Goal: Transaction & Acquisition: Purchase product/service

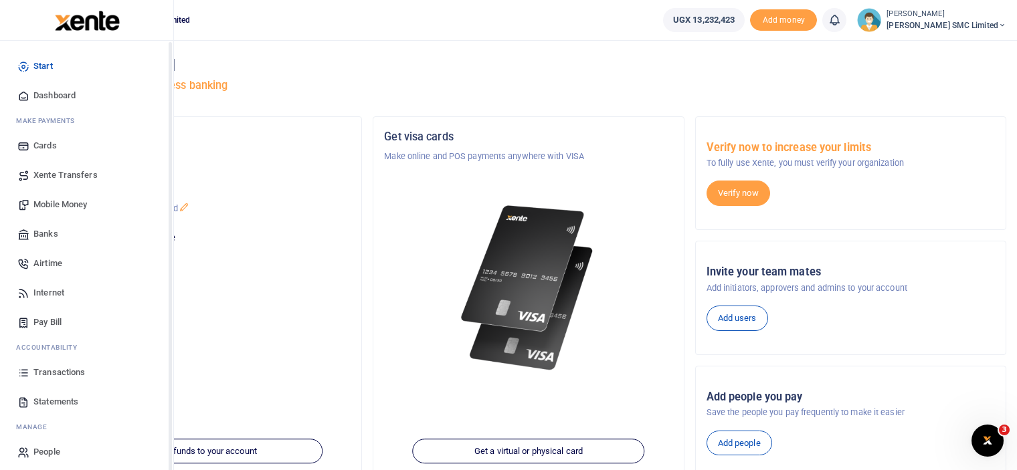
click at [31, 370] on link "Transactions" at bounding box center [87, 372] width 152 height 29
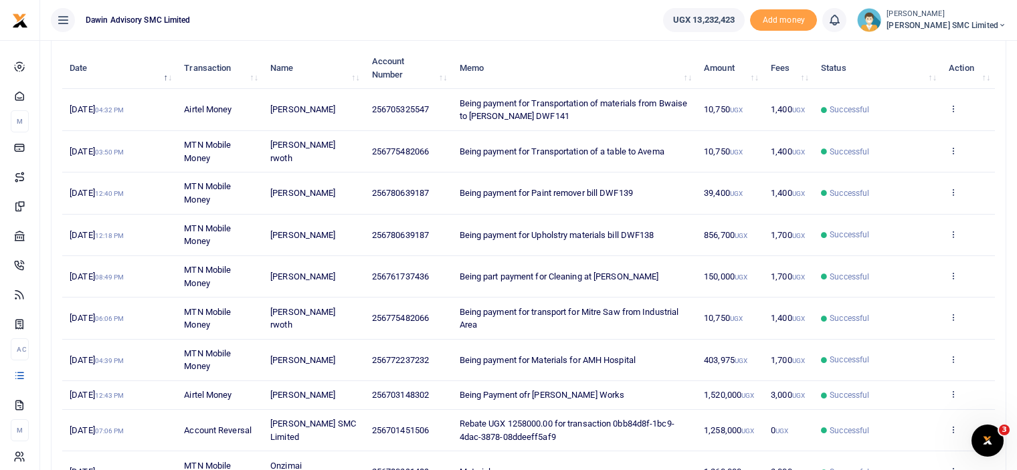
scroll to position [187, 0]
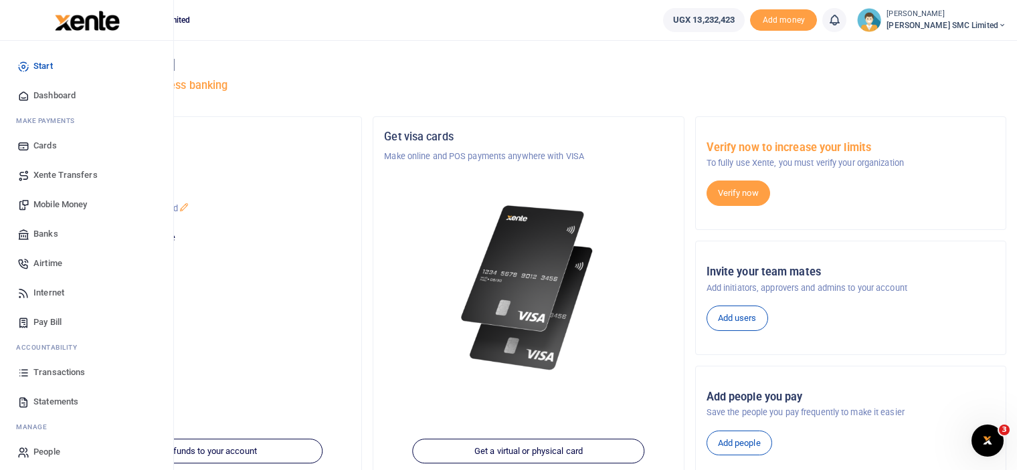
click at [46, 368] on span "Transactions" at bounding box center [58, 372] width 51 height 13
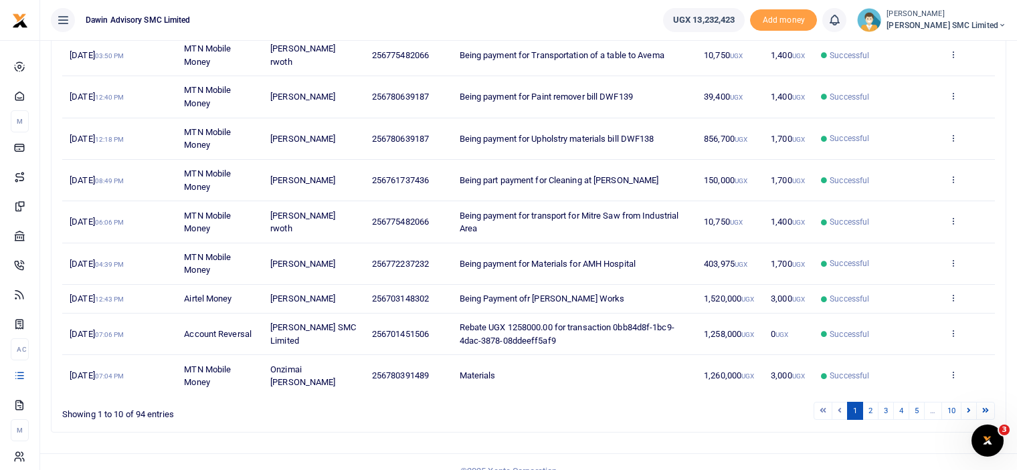
scroll to position [273, 0]
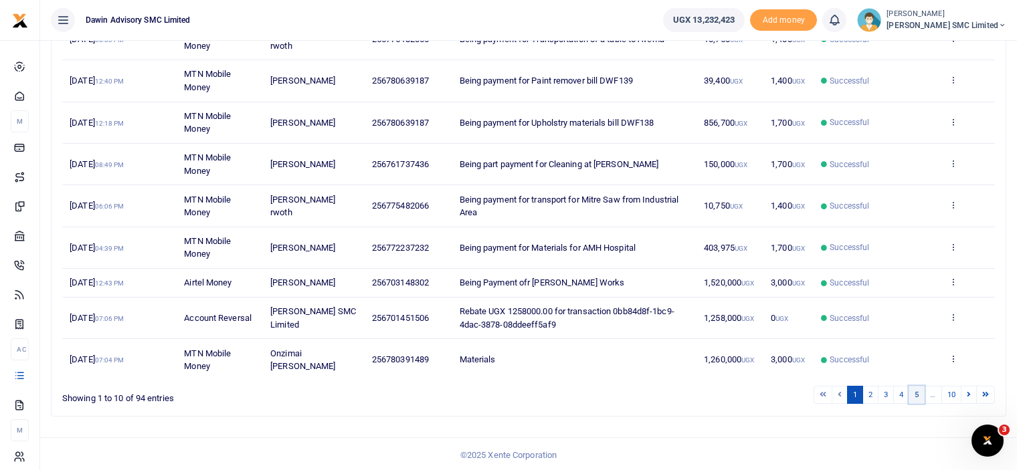
click at [920, 390] on link "5" at bounding box center [916, 395] width 16 height 18
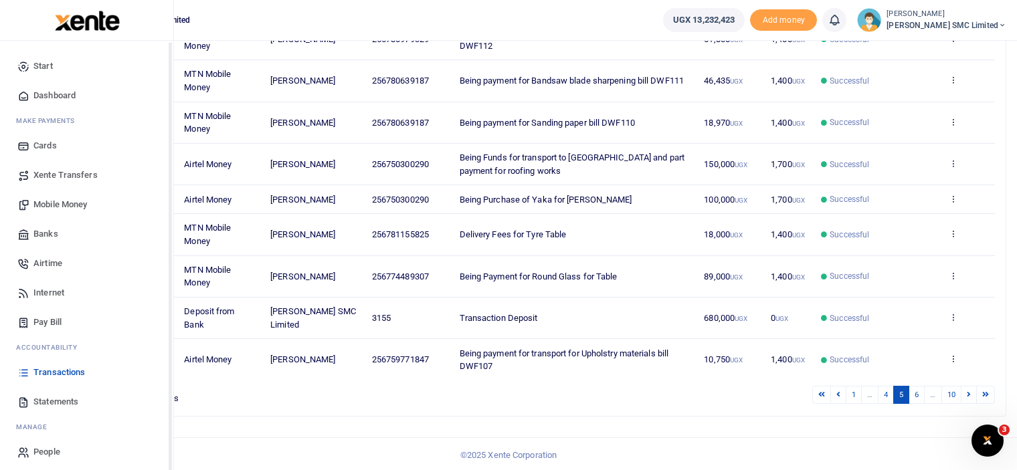
click at [40, 394] on link "Statements" at bounding box center [87, 401] width 152 height 29
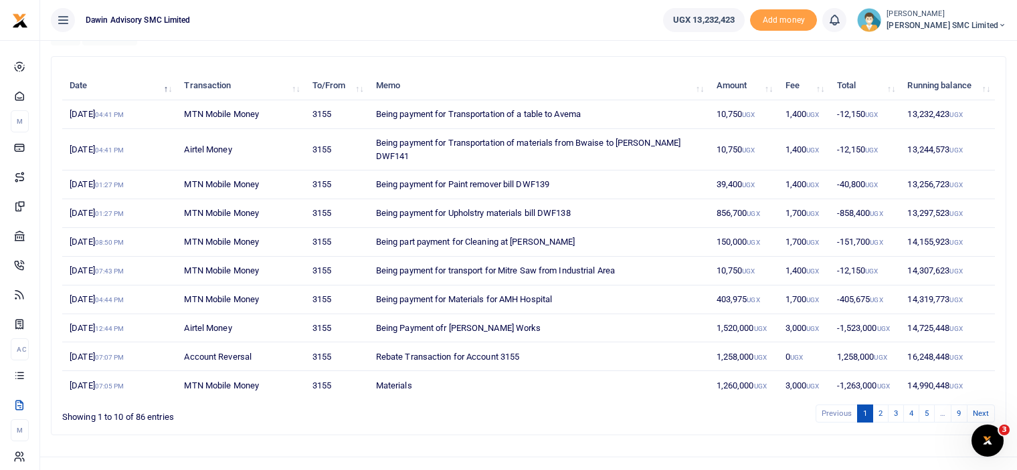
scroll to position [142, 0]
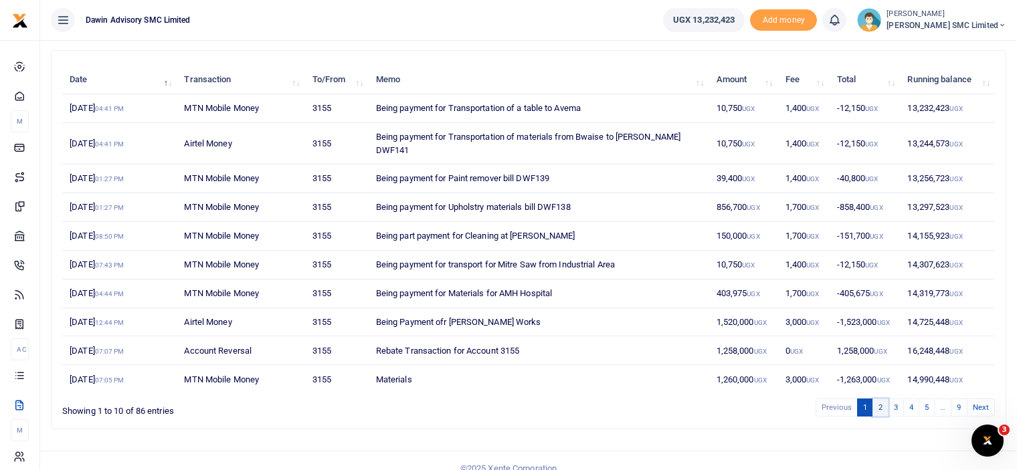
click at [883, 399] on link "2" at bounding box center [880, 408] width 16 height 18
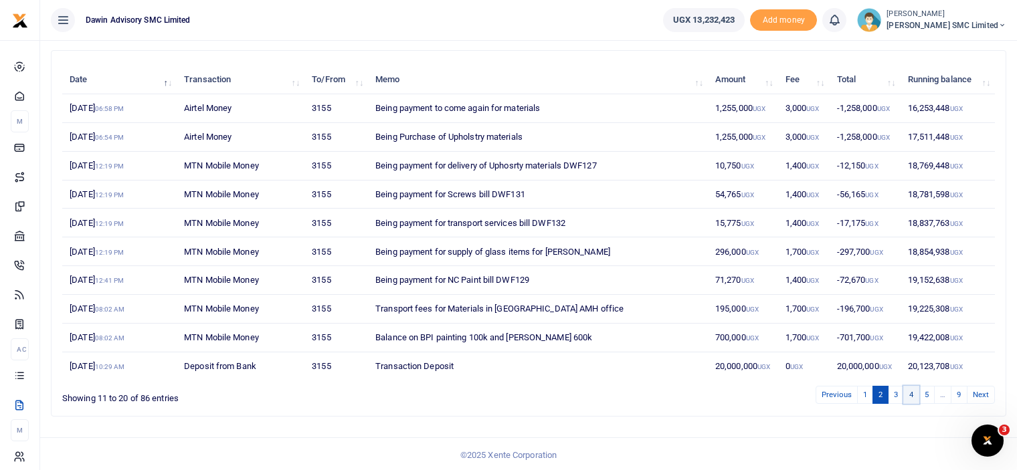
click at [917, 390] on link "4" at bounding box center [911, 395] width 16 height 18
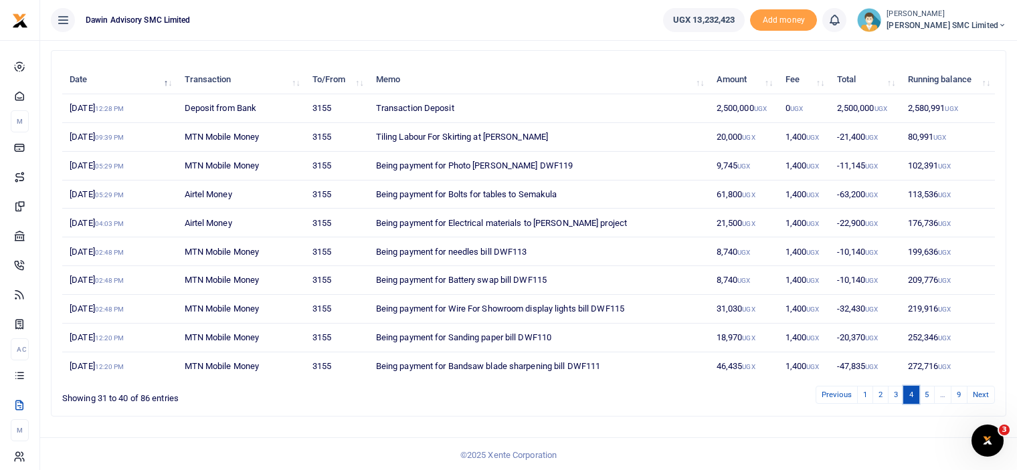
scroll to position [0, 0]
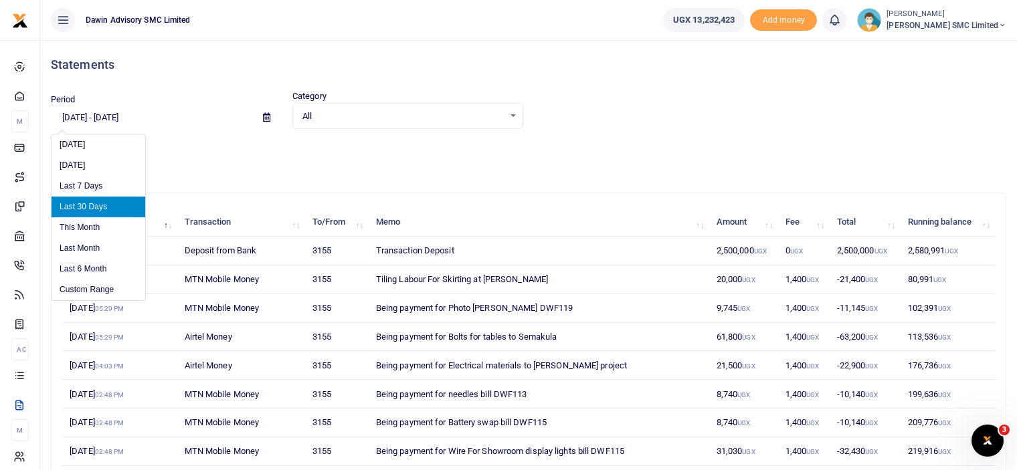
click at [131, 115] on input "09/02/2025 - 10/01/2025" at bounding box center [151, 117] width 201 height 23
click at [104, 249] on li "Last Month" at bounding box center [98, 248] width 94 height 21
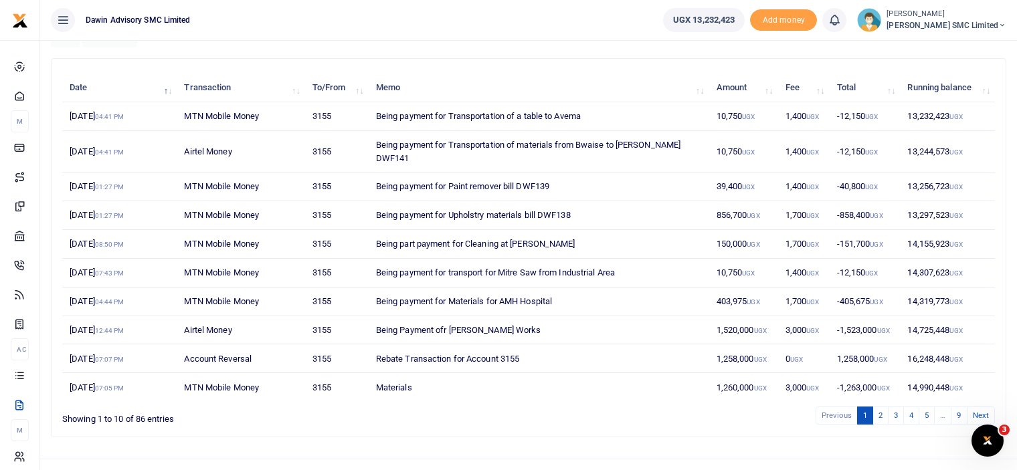
scroll to position [142, 0]
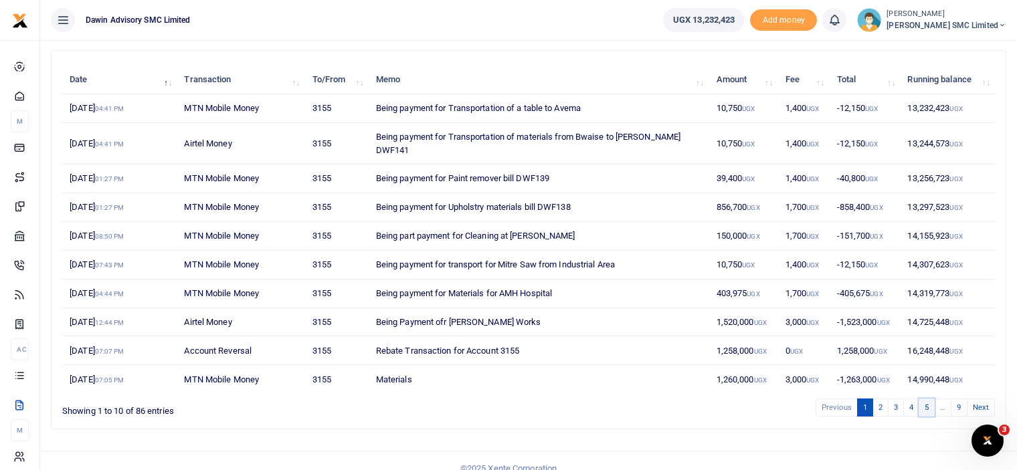
click at [922, 399] on link "5" at bounding box center [926, 408] width 16 height 18
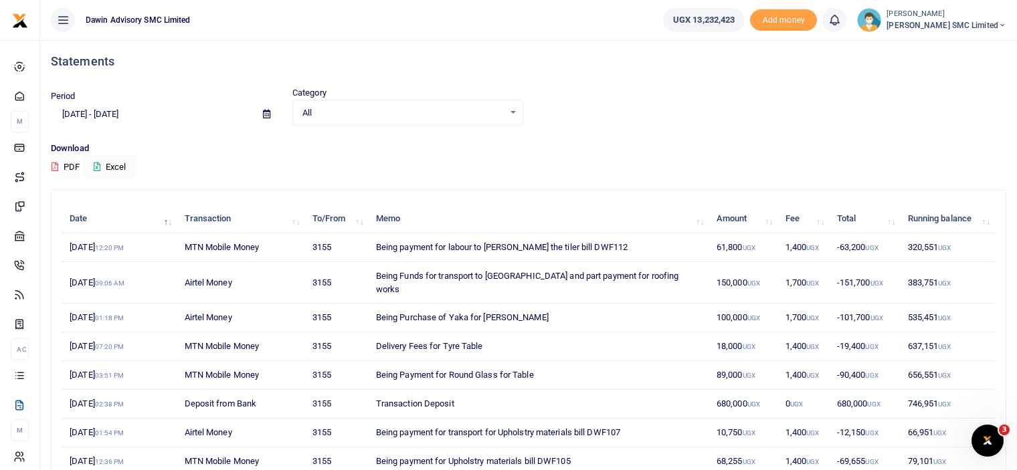
scroll to position [0, 0]
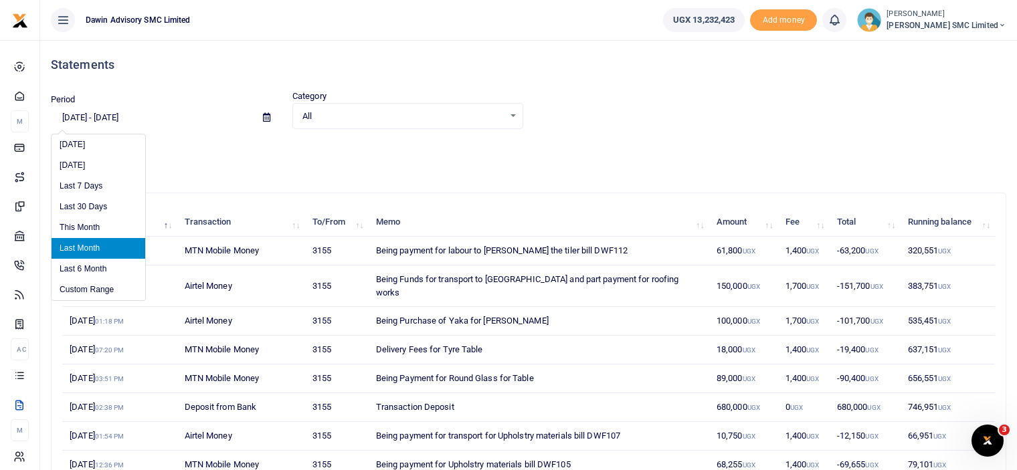
click at [99, 120] on input "09/01/2025 - 09/30/2025" at bounding box center [151, 117] width 201 height 23
click at [103, 259] on li "Last 6 Month" at bounding box center [98, 269] width 94 height 21
type input "[DATE] - [DATE]"
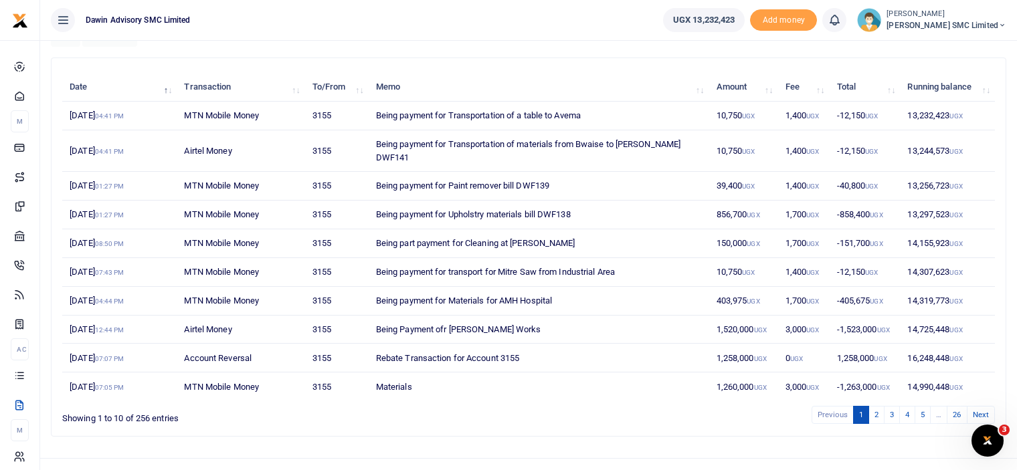
scroll to position [142, 0]
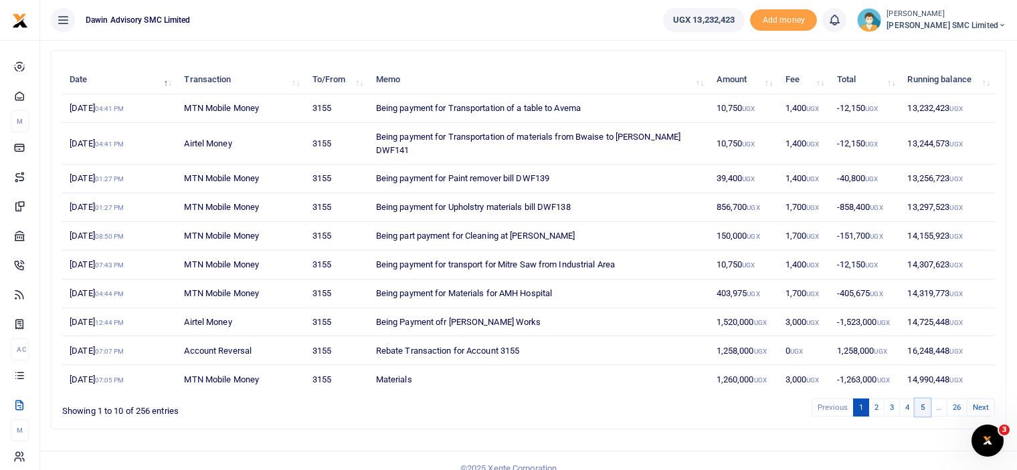
click at [922, 399] on link "5" at bounding box center [922, 408] width 16 height 18
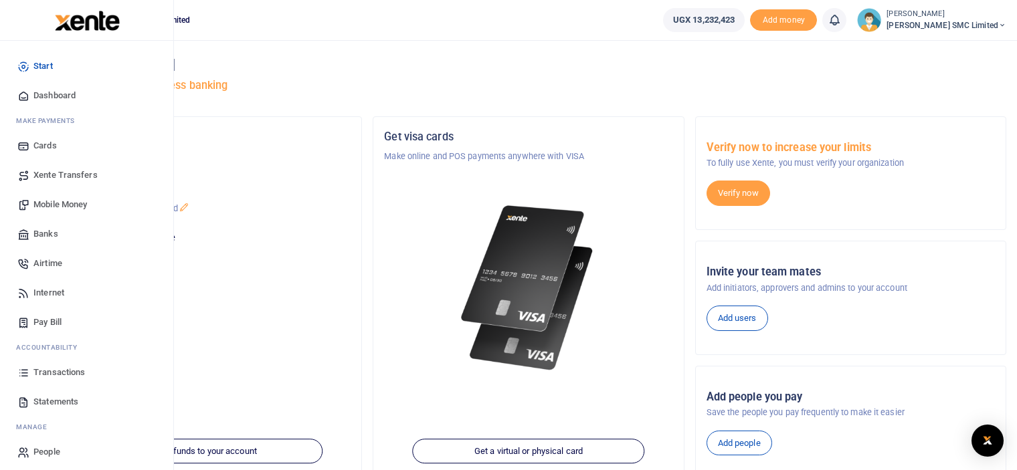
click at [58, 375] on span "Transactions" at bounding box center [58, 372] width 51 height 13
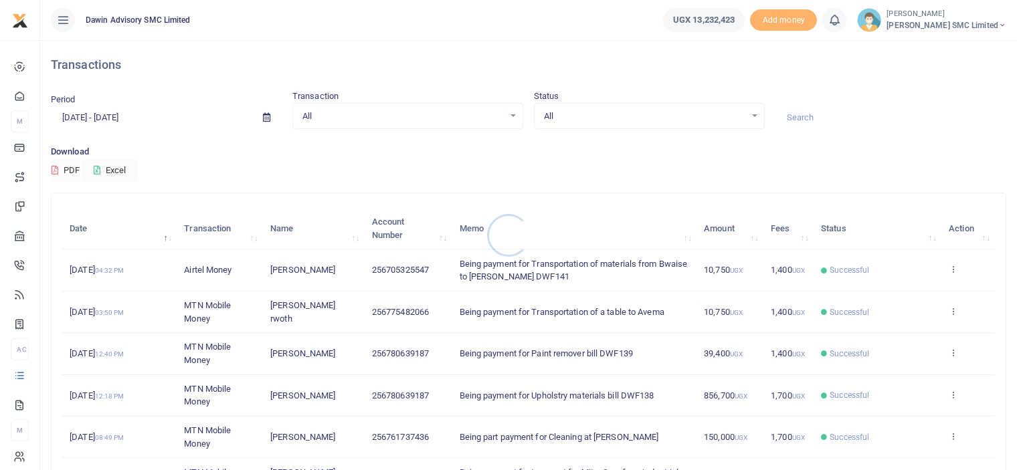
click at [118, 112] on div at bounding box center [508, 235] width 1017 height 470
click at [118, 112] on input "[DATE] - [DATE]" at bounding box center [151, 117] width 201 height 23
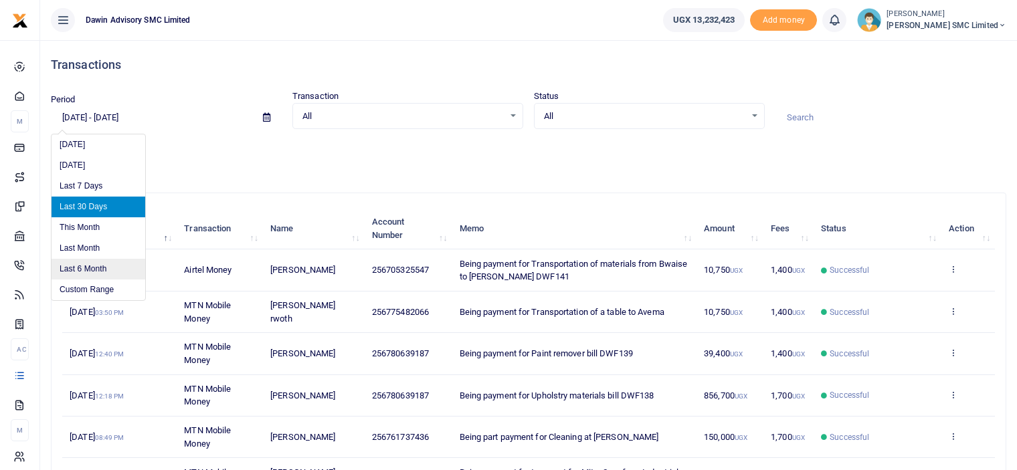
click at [91, 263] on li "Last 6 Month" at bounding box center [98, 269] width 94 height 21
type input "[DATE] - [DATE]"
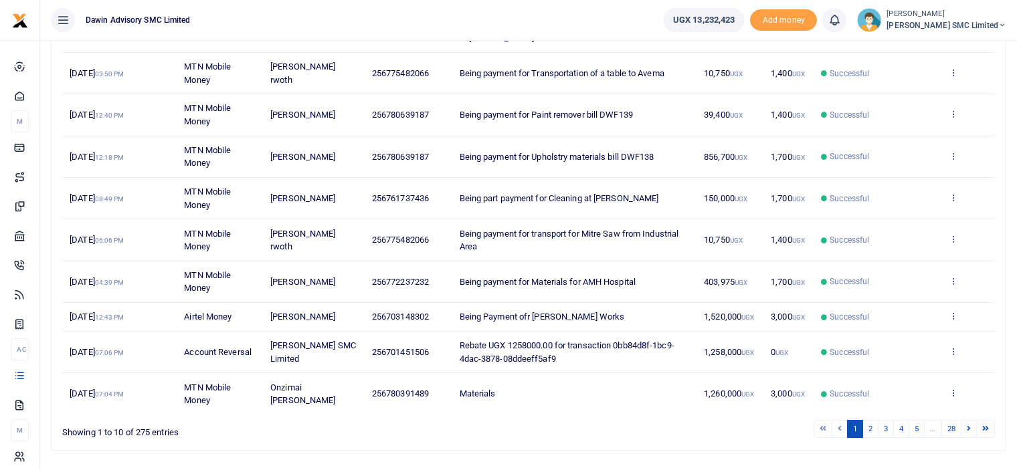
scroll to position [273, 0]
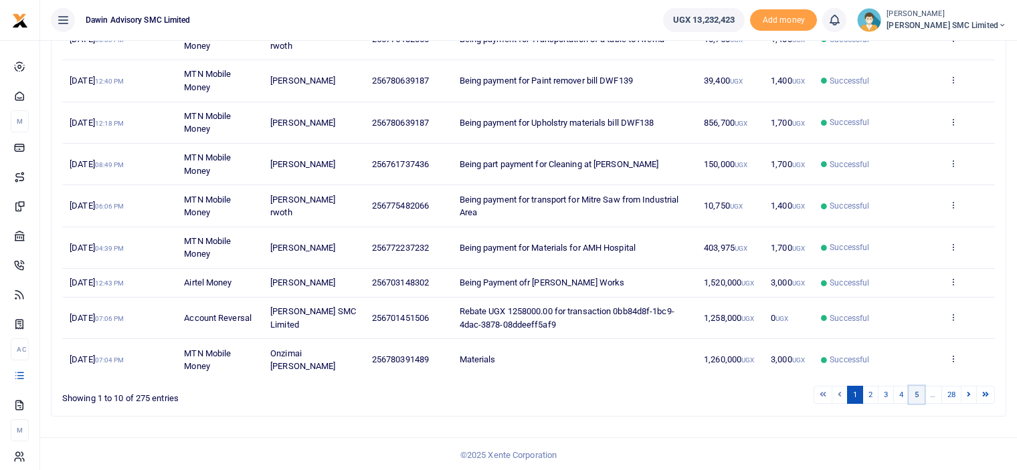
click at [921, 393] on link "5" at bounding box center [916, 395] width 16 height 18
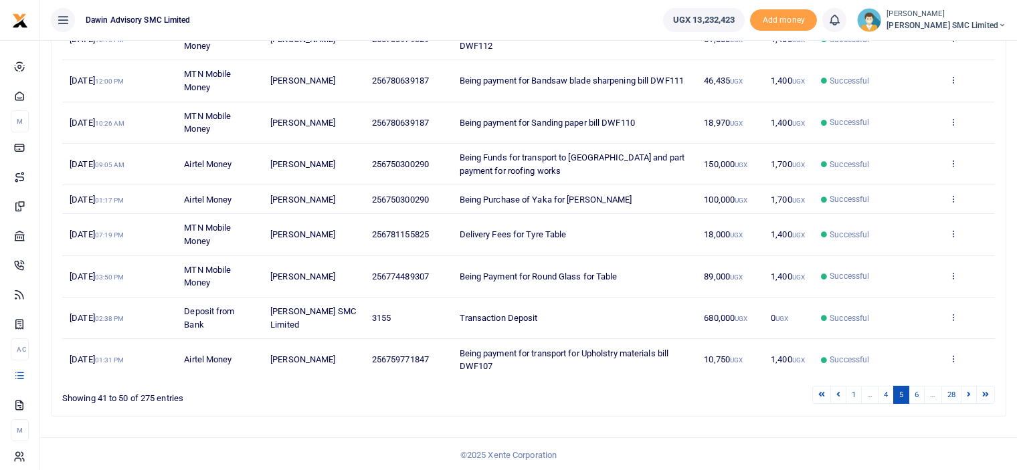
click at [921, 393] on link "6" at bounding box center [916, 395] width 16 height 18
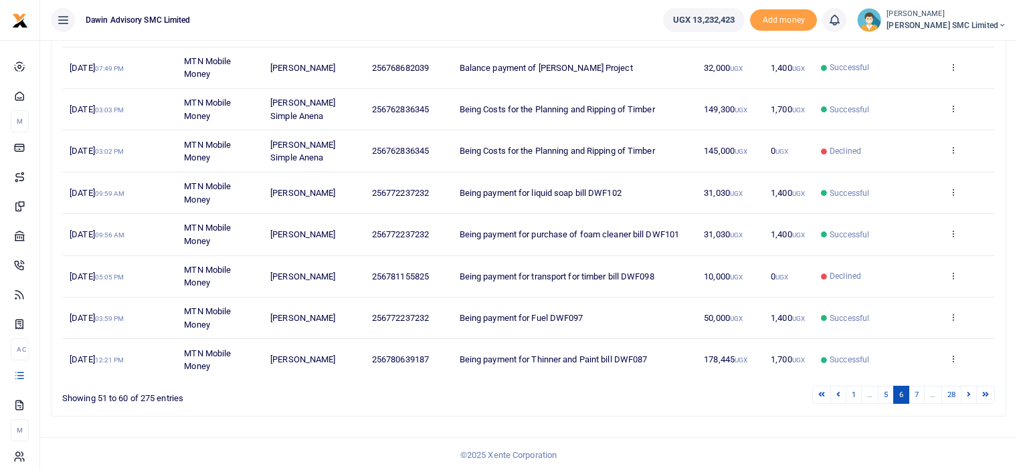
click at [921, 393] on link "7" at bounding box center [916, 395] width 16 height 18
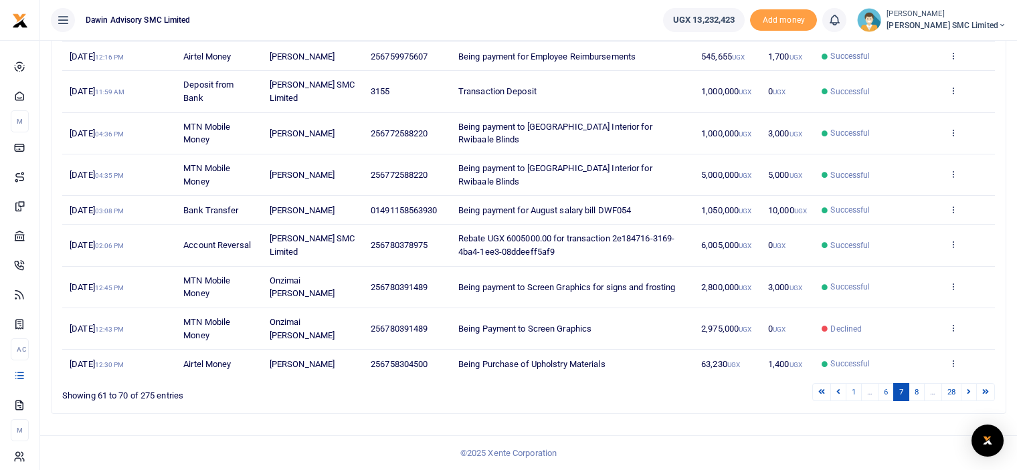
scroll to position [233, 0]
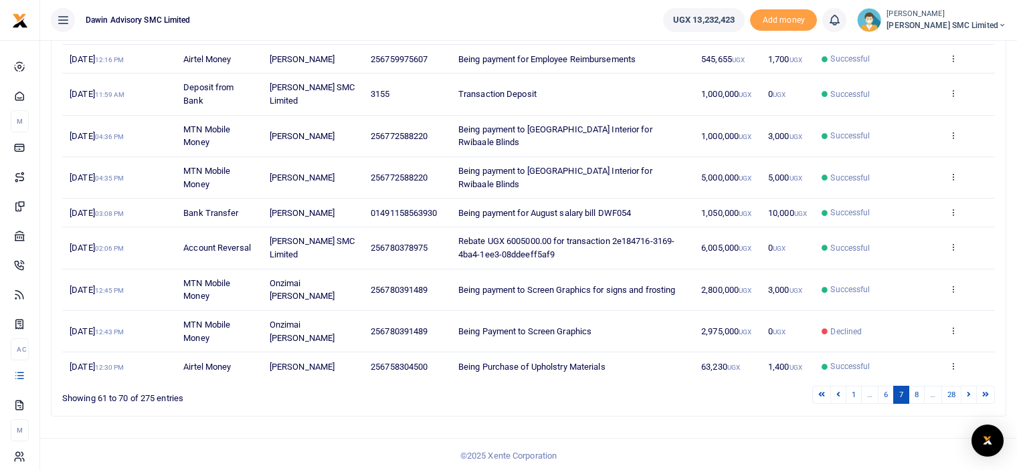
click at [921, 393] on link "8" at bounding box center [916, 395] width 16 height 18
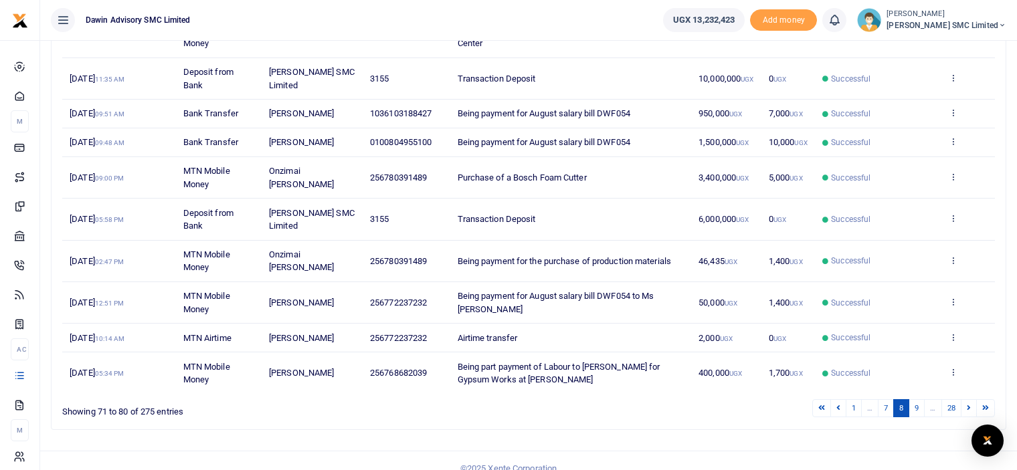
click at [921, 393] on div "Date Transaction Name Account Number Memo Amount Fees Status Action 11th Sep 20…" at bounding box center [528, 184] width 932 height 427
click at [920, 405] on link "9" at bounding box center [916, 408] width 16 height 18
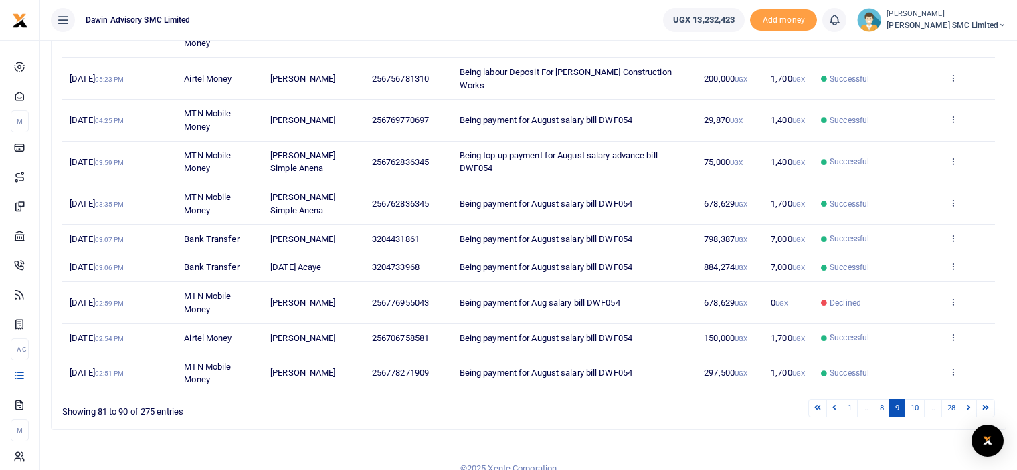
click at [920, 405] on div "Search: Date Transaction Name Account Number Memo Amount Fees Status Action 4th…" at bounding box center [528, 194] width 954 height 469
click at [920, 399] on link "10" at bounding box center [914, 408] width 20 height 18
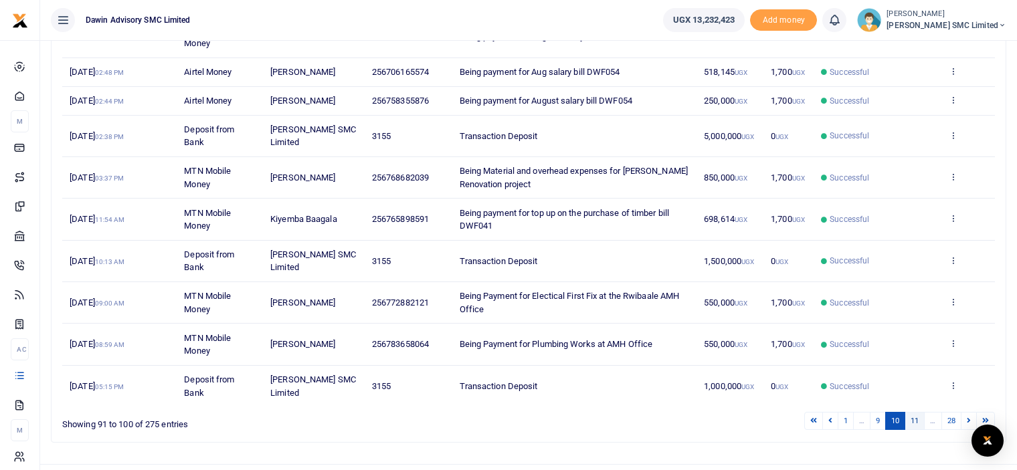
click at [917, 415] on link "11" at bounding box center [914, 421] width 20 height 18
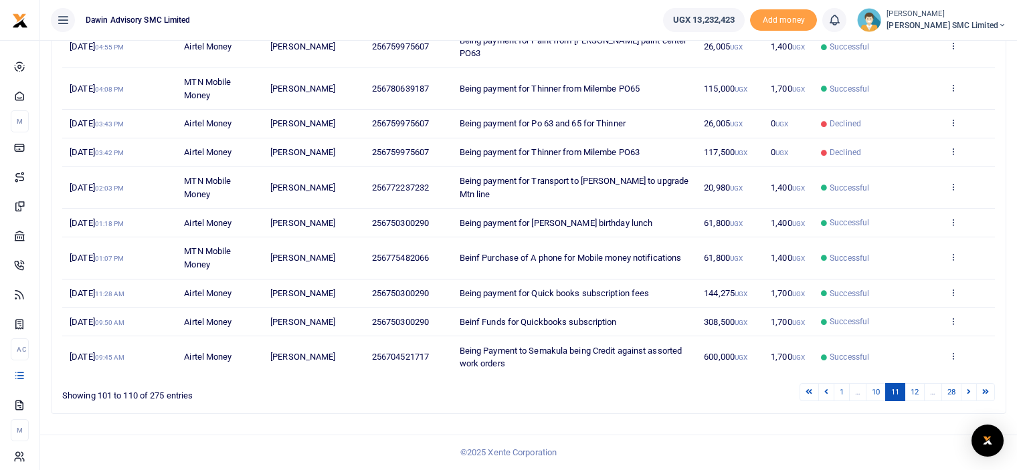
scroll to position [207, 0]
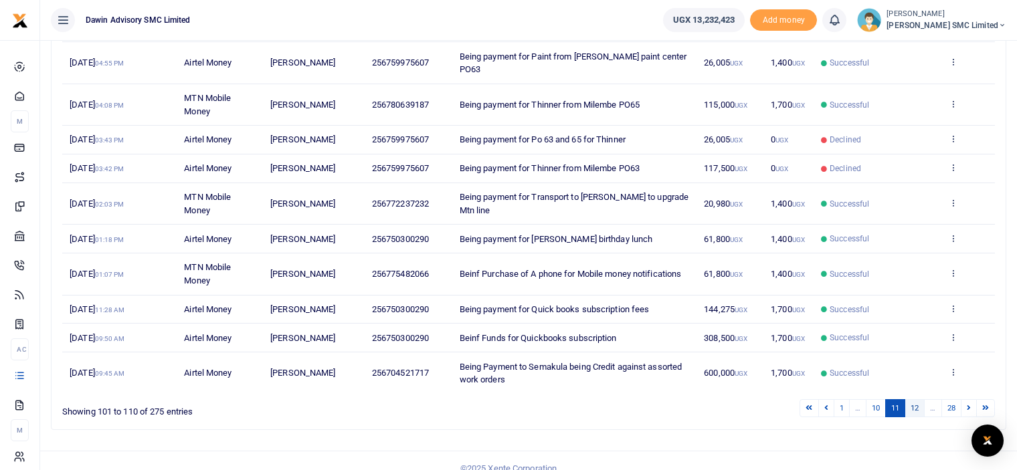
click at [910, 399] on link "12" at bounding box center [914, 408] width 20 height 18
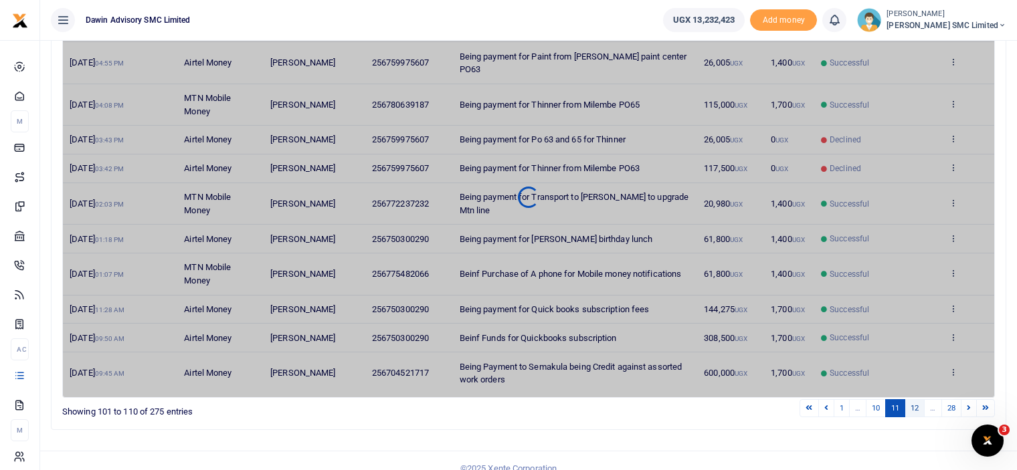
scroll to position [0, 0]
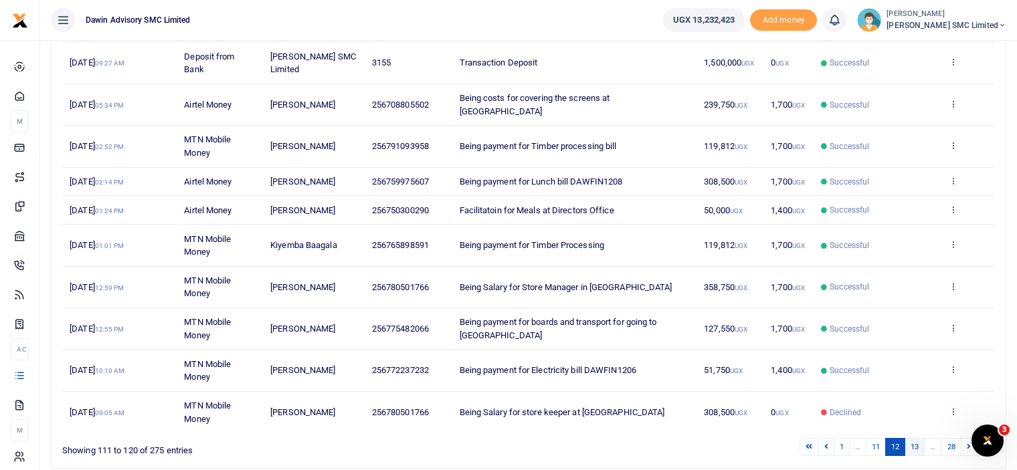
click at [915, 438] on link "13" at bounding box center [914, 447] width 20 height 18
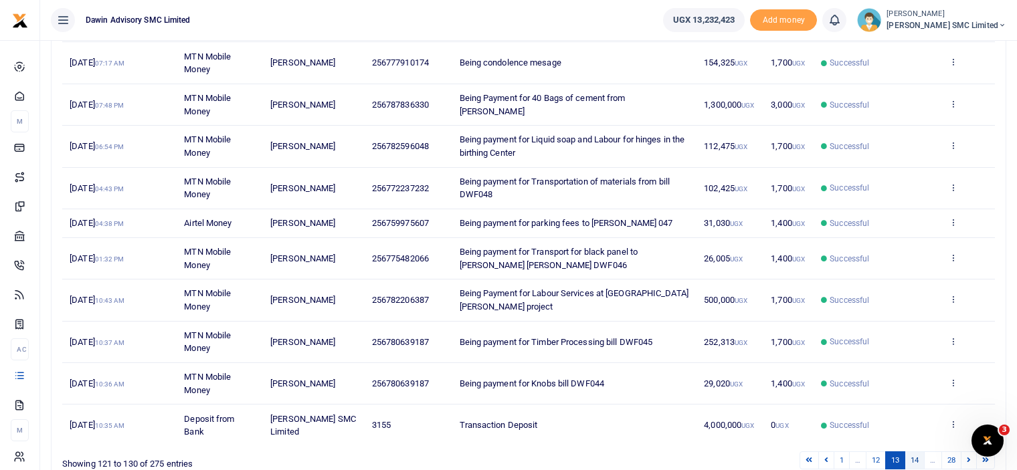
click at [912, 451] on link "14" at bounding box center [914, 460] width 20 height 18
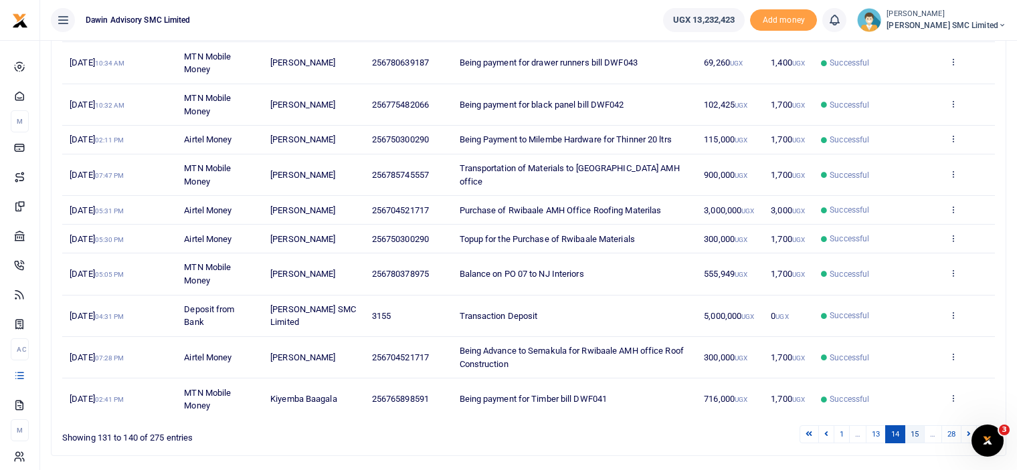
click at [912, 427] on link "15" at bounding box center [914, 434] width 20 height 18
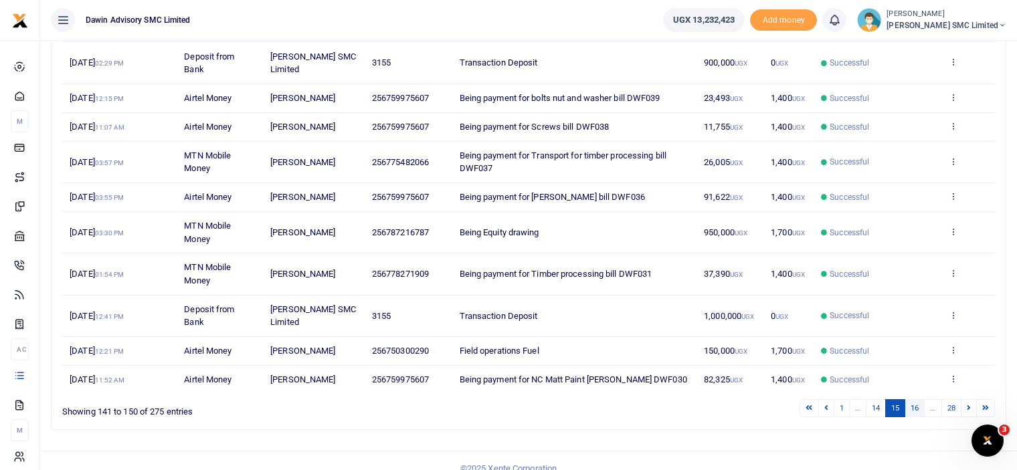
click at [916, 405] on link "16" at bounding box center [914, 408] width 20 height 18
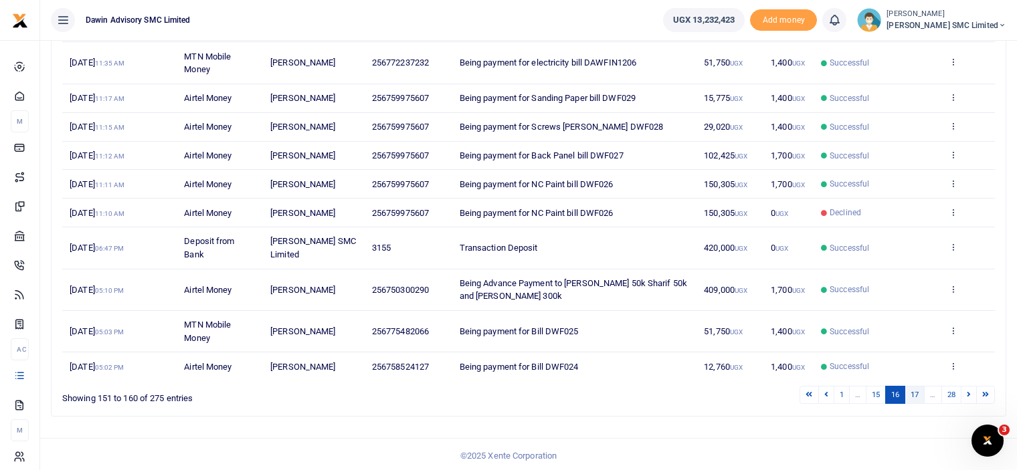
click at [915, 387] on link "17" at bounding box center [914, 395] width 20 height 18
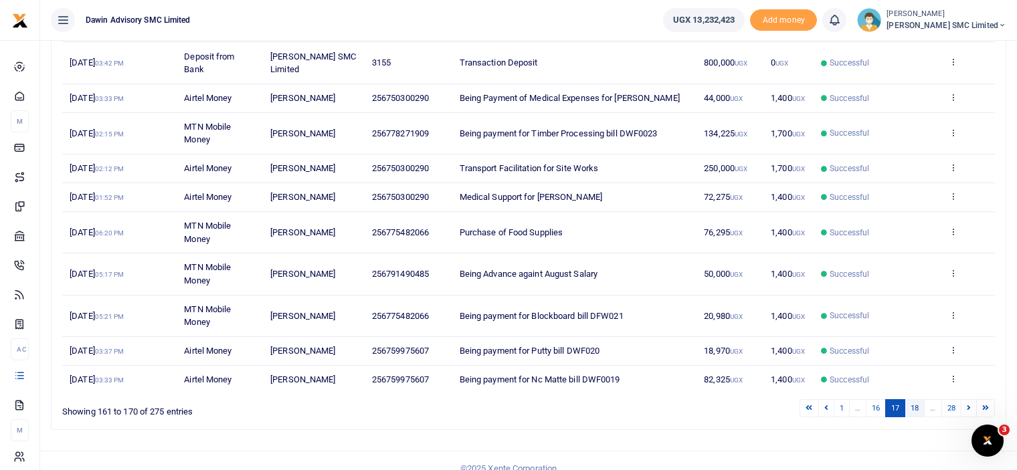
click at [914, 406] on link "18" at bounding box center [914, 408] width 20 height 18
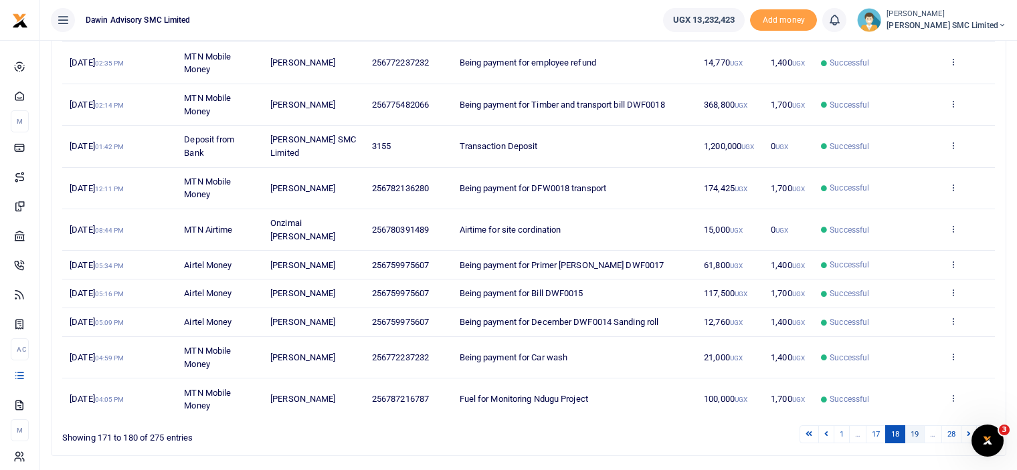
click at [914, 426] on link "19" at bounding box center [914, 434] width 20 height 18
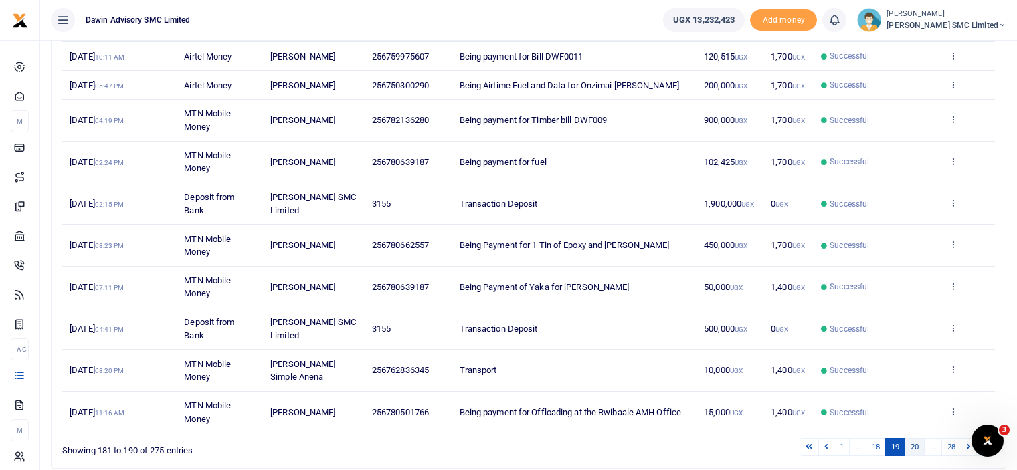
click at [913, 443] on link "20" at bounding box center [914, 447] width 20 height 18
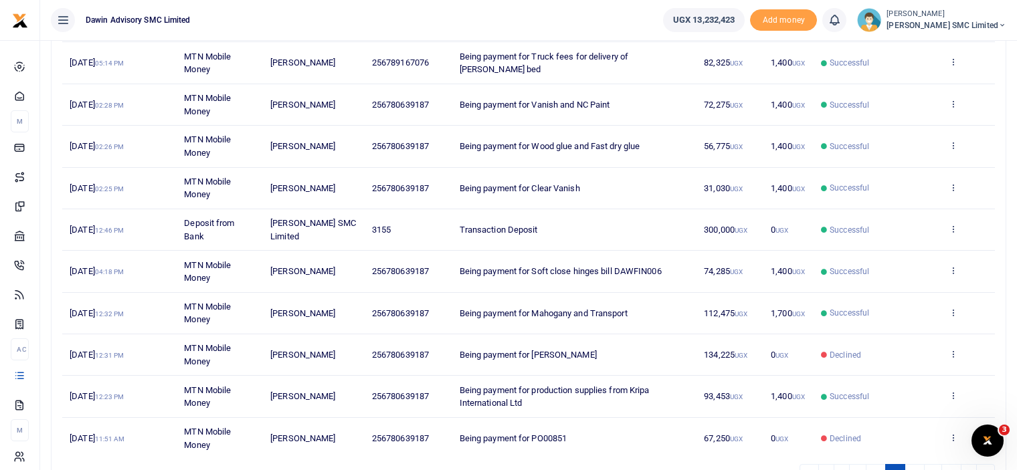
scroll to position [217, 0]
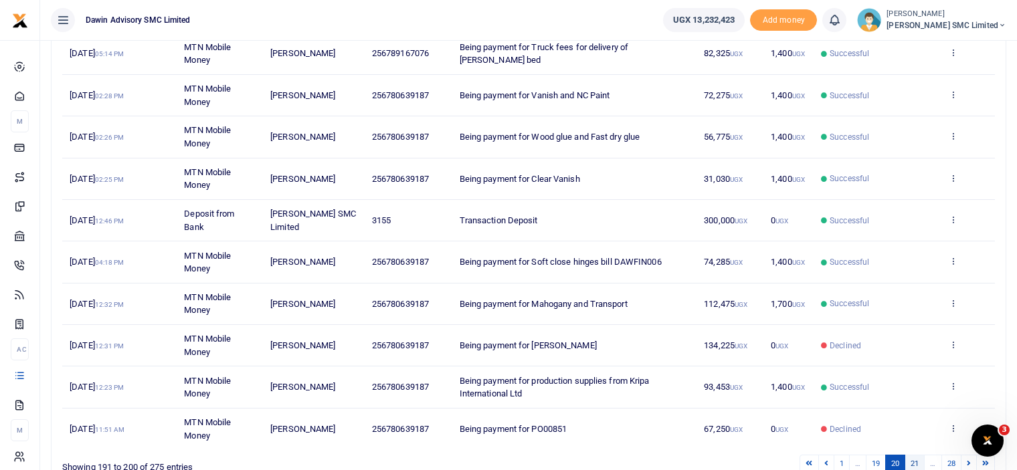
click at [912, 455] on link "21" at bounding box center [914, 464] width 20 height 18
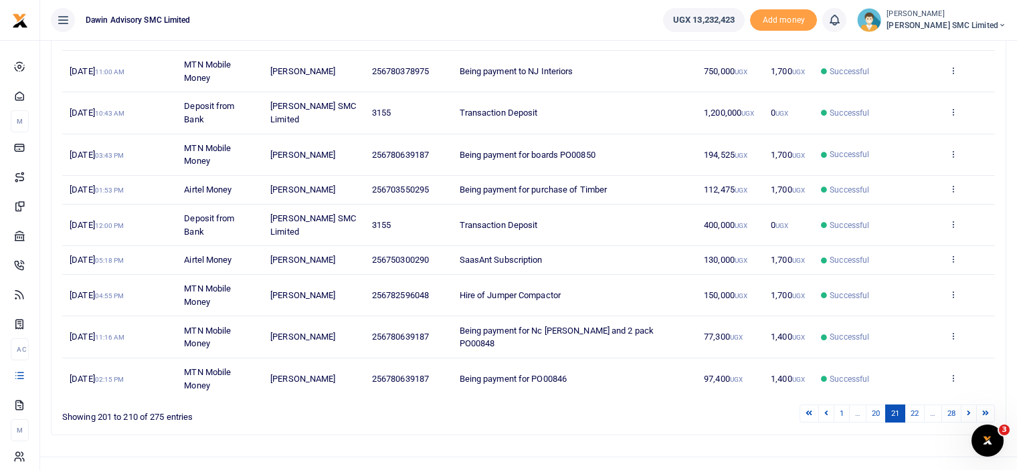
scroll to position [243, 0]
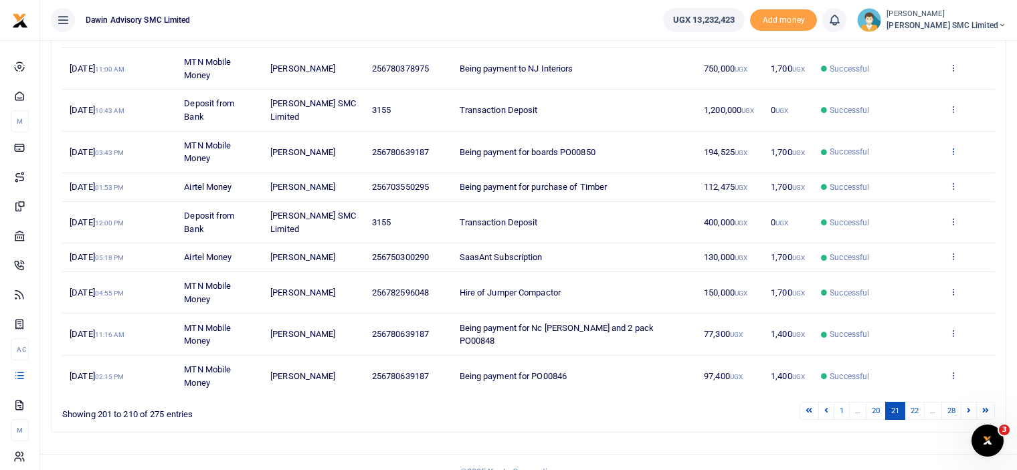
click at [955, 154] on link at bounding box center [952, 152] width 9 height 10
click at [908, 165] on link "View details" at bounding box center [904, 172] width 106 height 19
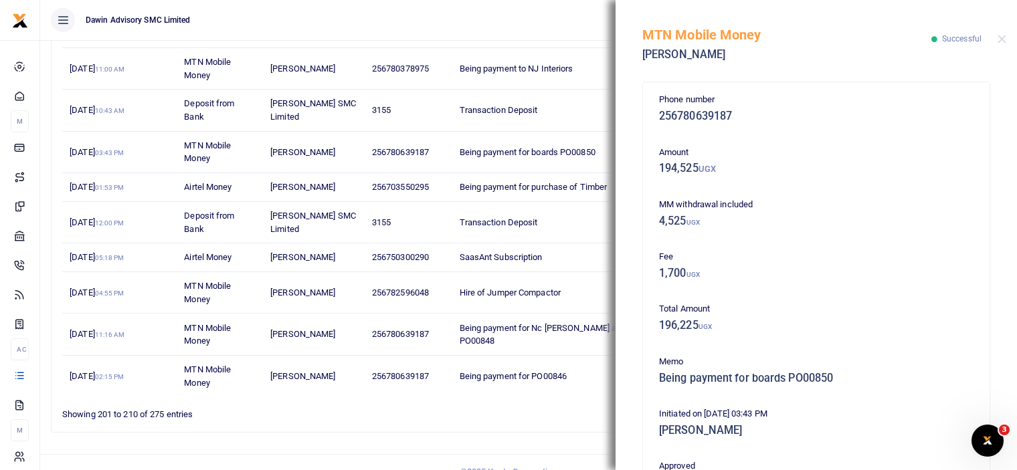
scroll to position [346, 0]
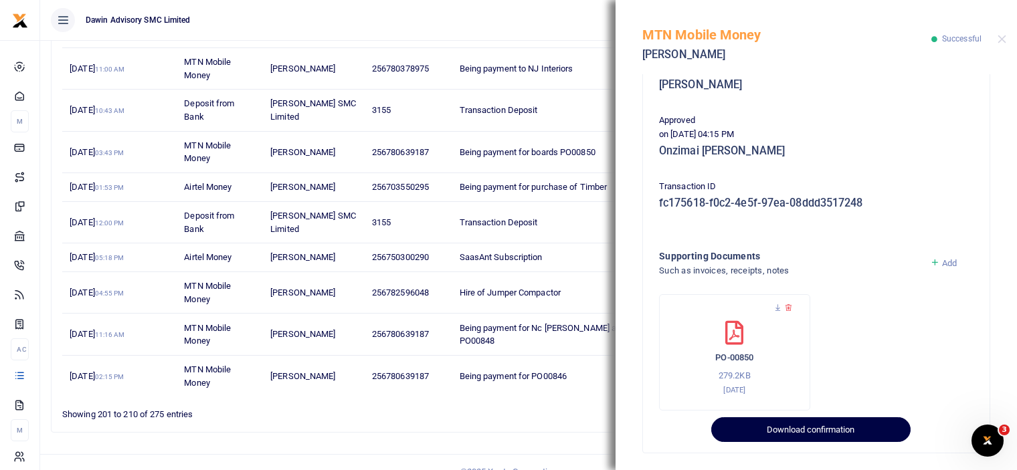
click at [791, 424] on button "Download confirmation" at bounding box center [810, 429] width 199 height 25
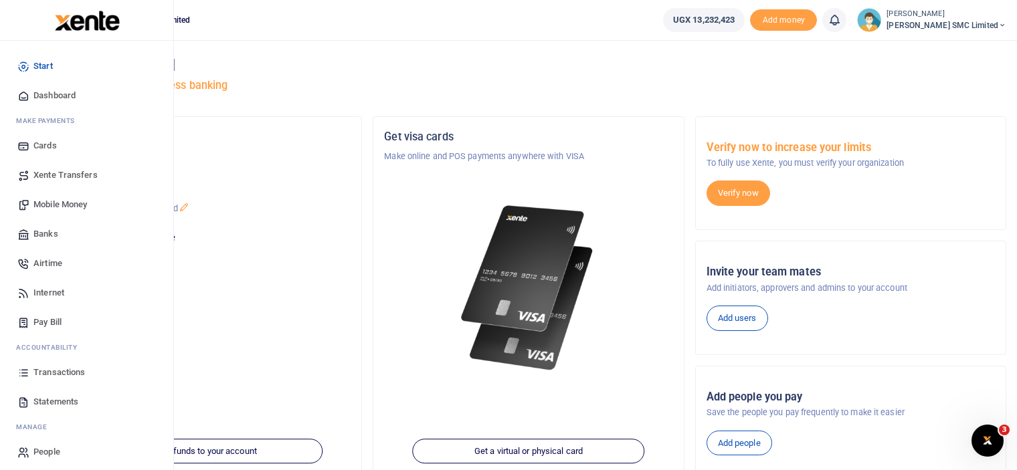
click at [50, 368] on span "Transactions" at bounding box center [58, 372] width 51 height 13
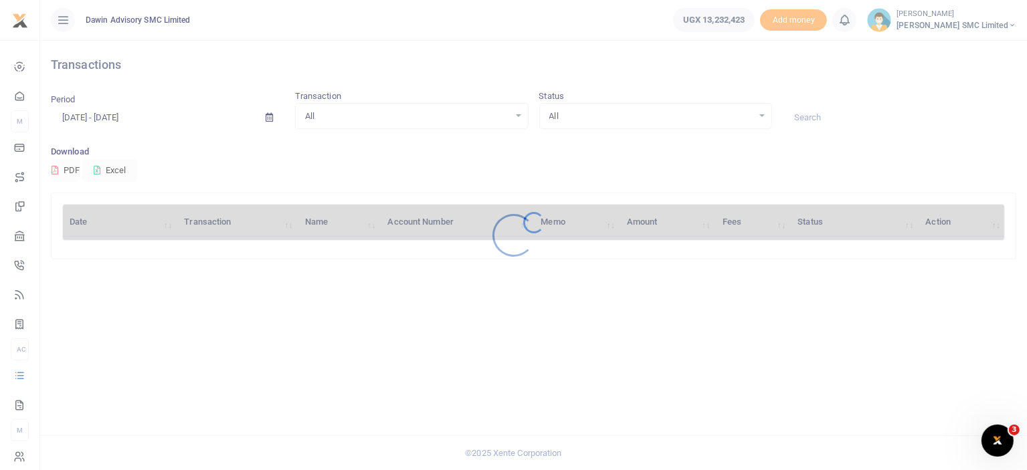
click at [139, 119] on div at bounding box center [513, 235] width 1027 height 470
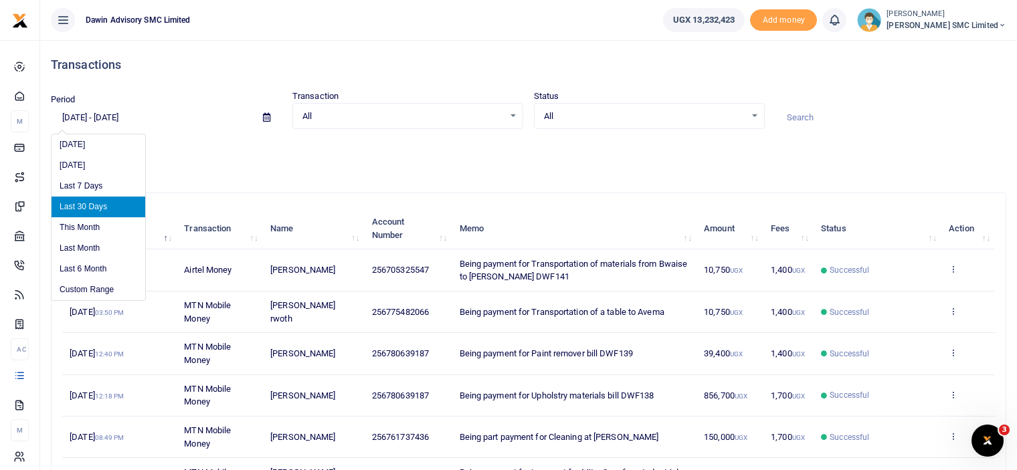
click at [105, 116] on input "[DATE] - [DATE]" at bounding box center [151, 117] width 201 height 23
click at [83, 267] on li "Last 6 Month" at bounding box center [98, 269] width 94 height 21
type input "04/01/2025 - 10/01/2025"
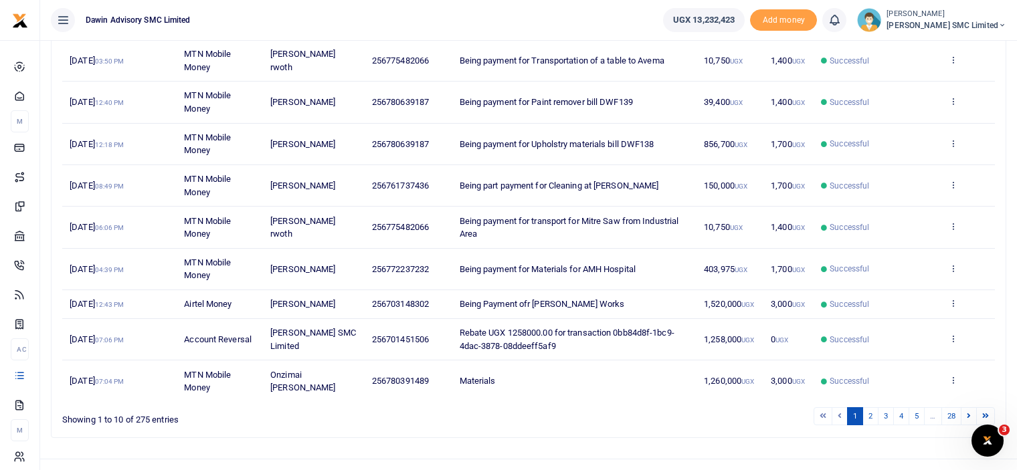
scroll to position [273, 0]
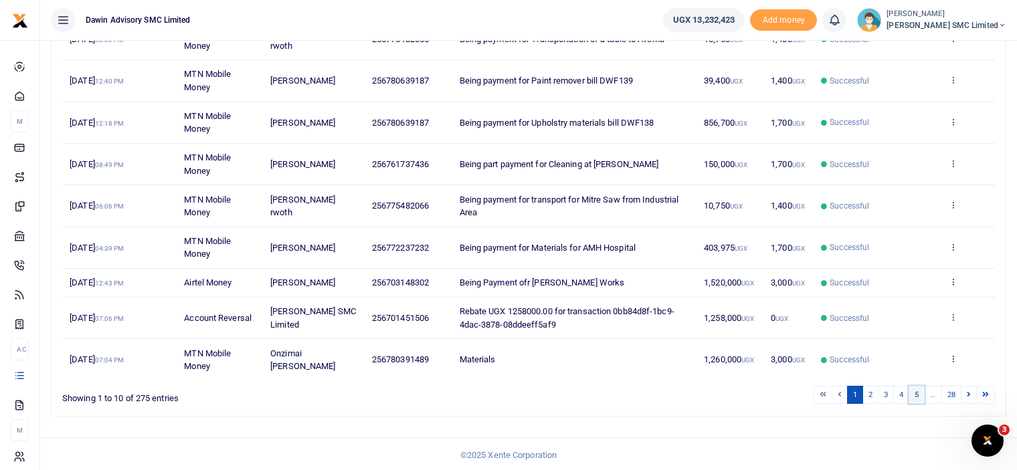
click at [922, 397] on link "5" at bounding box center [916, 395] width 16 height 18
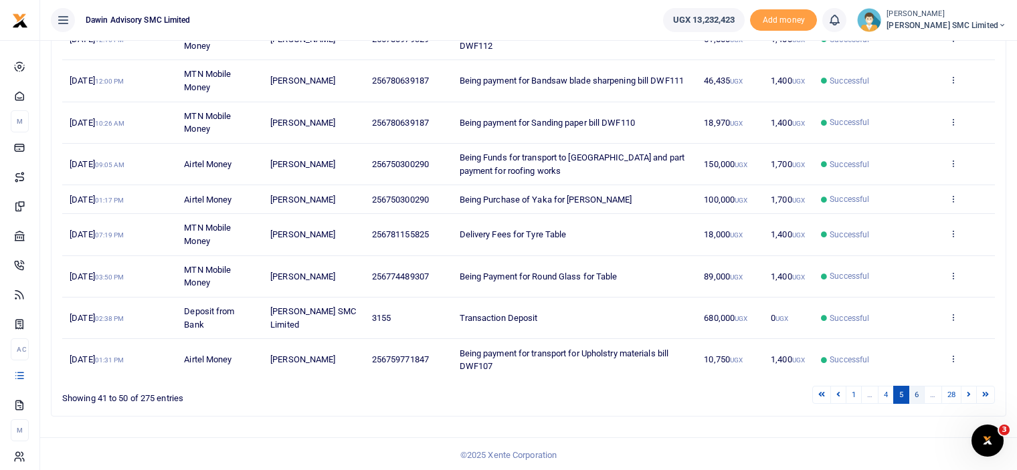
click at [915, 393] on link "6" at bounding box center [916, 395] width 16 height 18
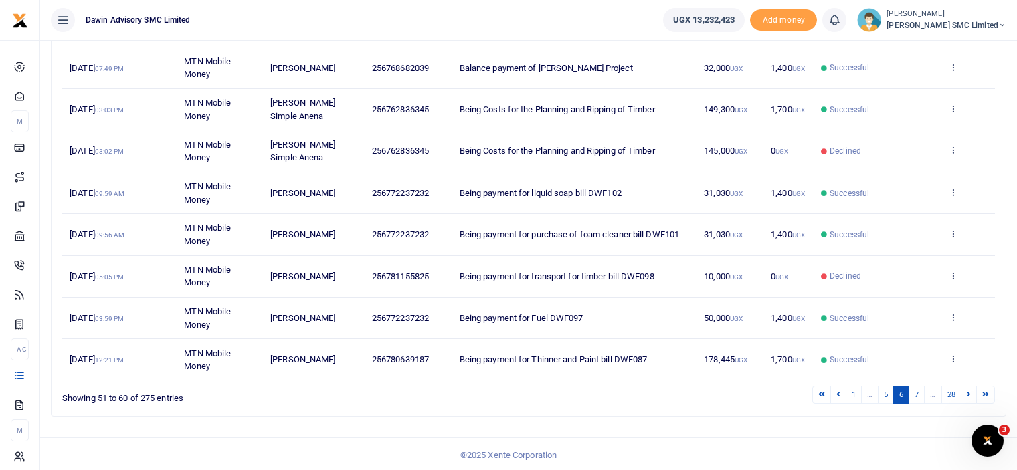
click at [915, 393] on link "7" at bounding box center [916, 395] width 16 height 18
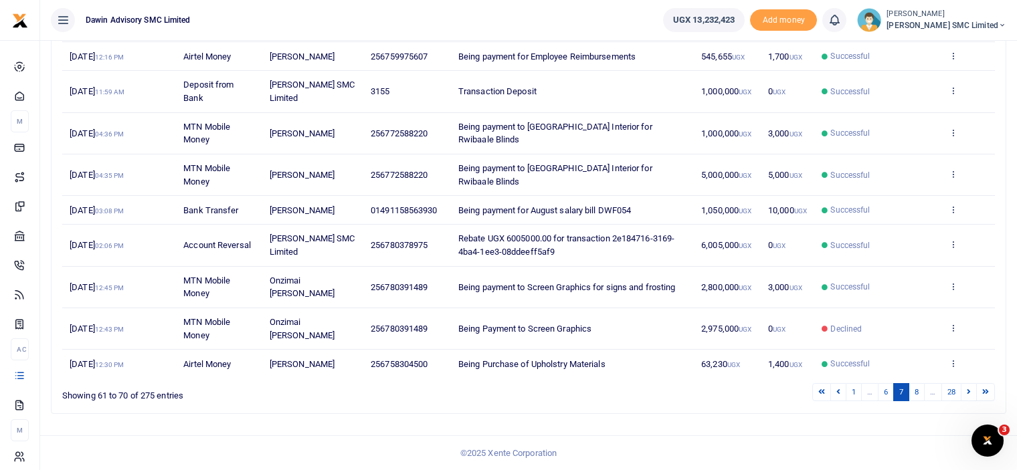
scroll to position [233, 0]
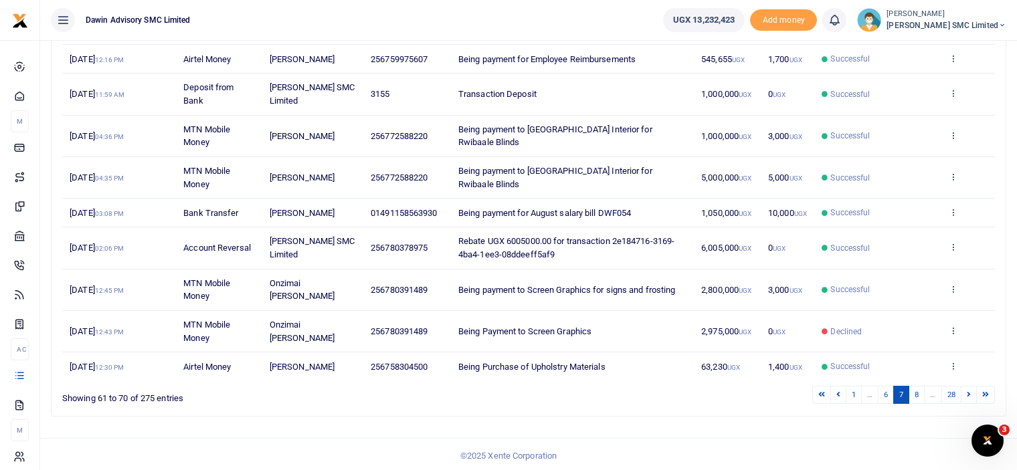
click at [915, 393] on link "8" at bounding box center [916, 395] width 16 height 18
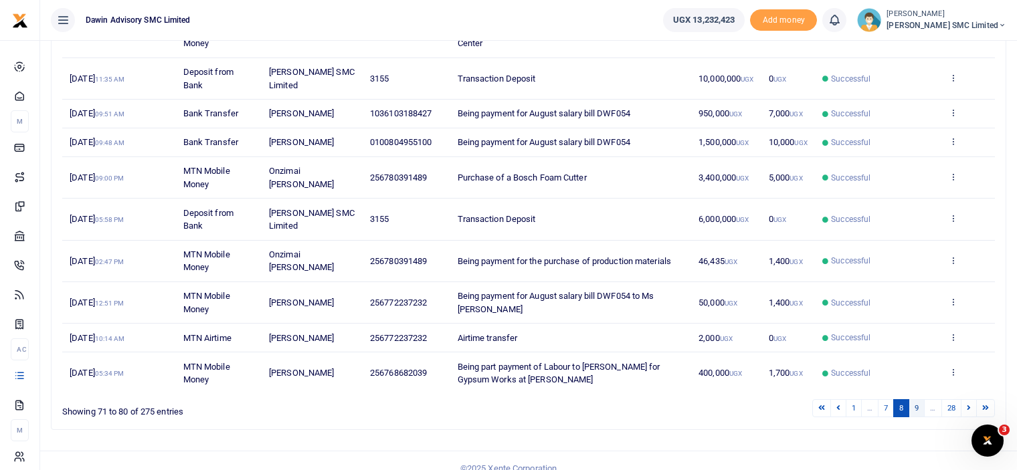
click at [916, 401] on link "9" at bounding box center [916, 408] width 16 height 18
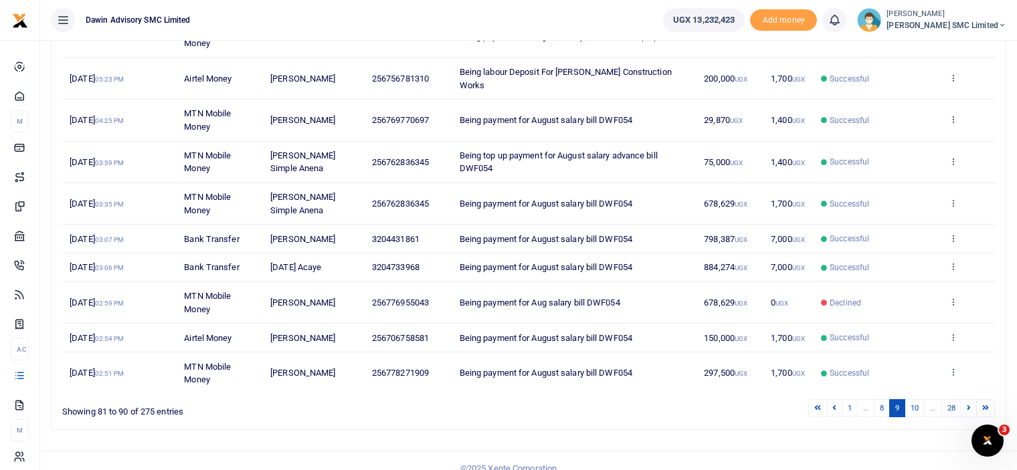
click at [916, 401] on link "10" at bounding box center [914, 408] width 20 height 18
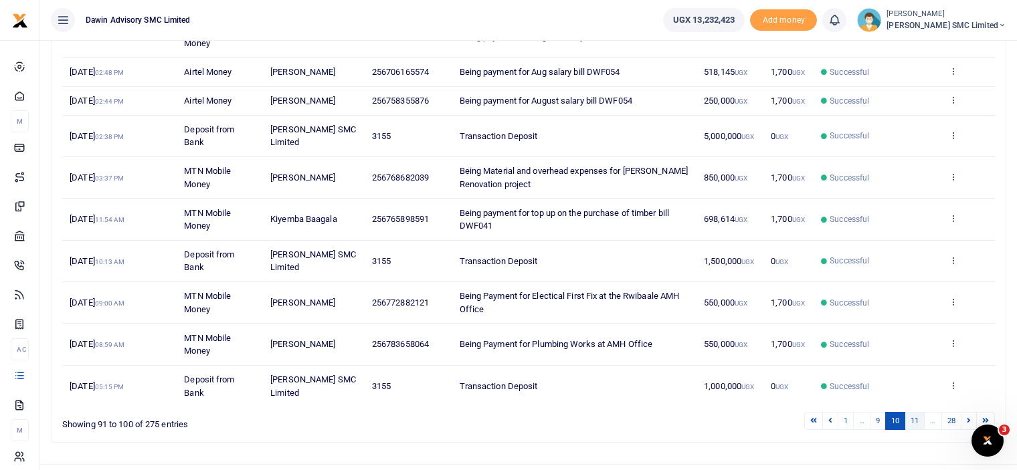
click at [916, 412] on link "11" at bounding box center [914, 421] width 20 height 18
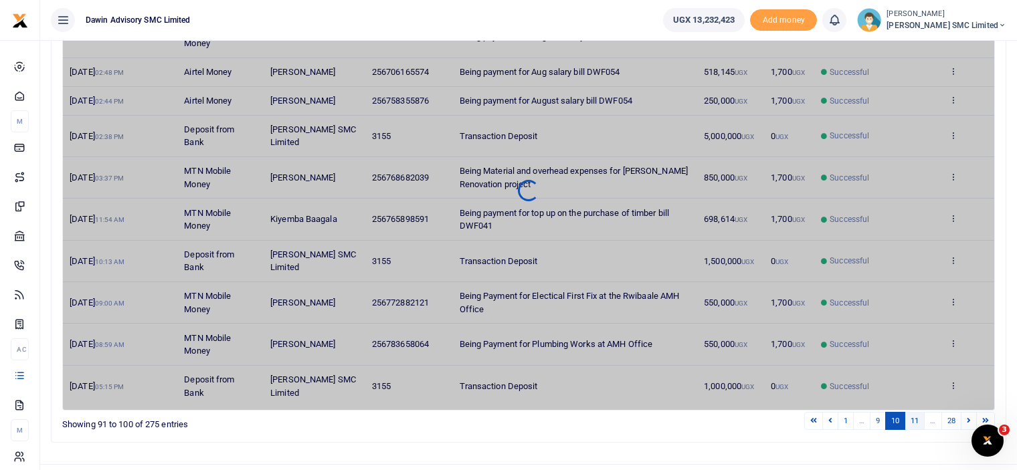
scroll to position [207, 0]
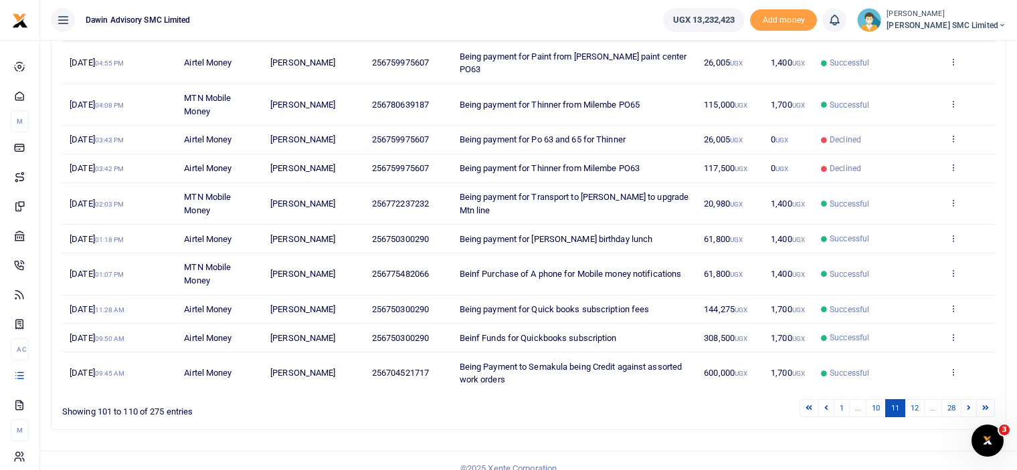
click at [916, 412] on div "Search: Date Transaction Name Account Number Memo Amount Fees Status Action 28t…" at bounding box center [528, 207] width 954 height 443
click at [917, 399] on link "12" at bounding box center [914, 408] width 20 height 18
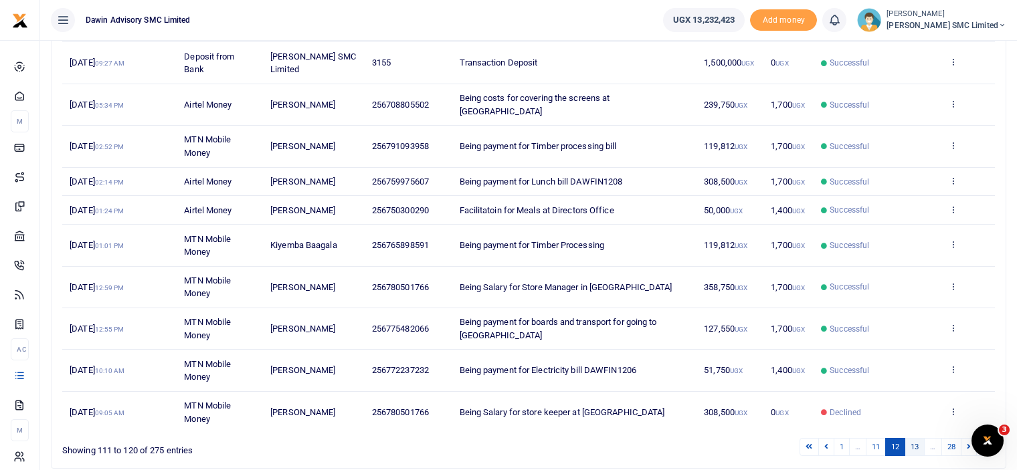
click at [912, 438] on link "13" at bounding box center [914, 447] width 20 height 18
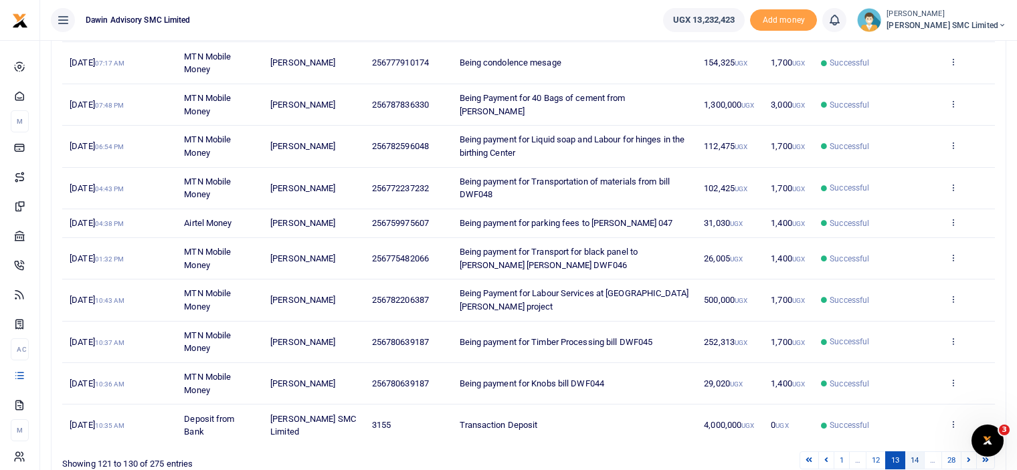
click at [912, 451] on link "14" at bounding box center [914, 460] width 20 height 18
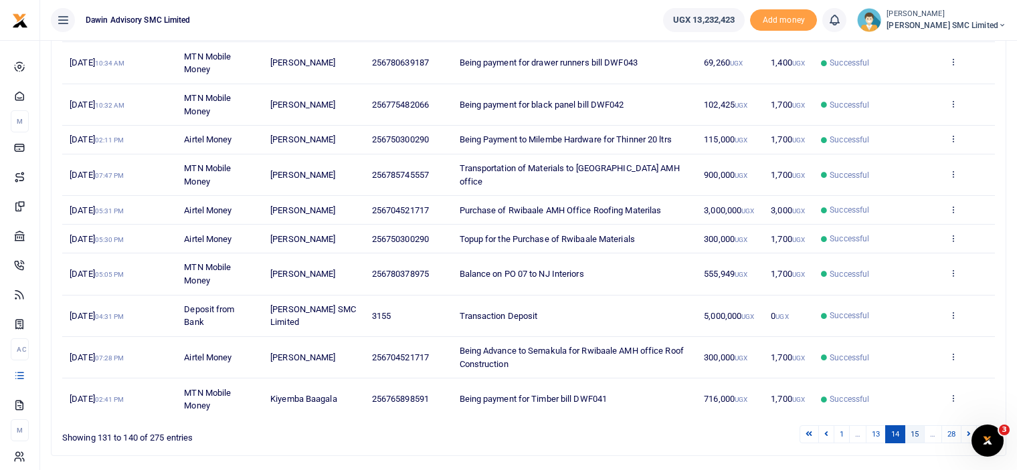
click at [914, 430] on link "15" at bounding box center [914, 434] width 20 height 18
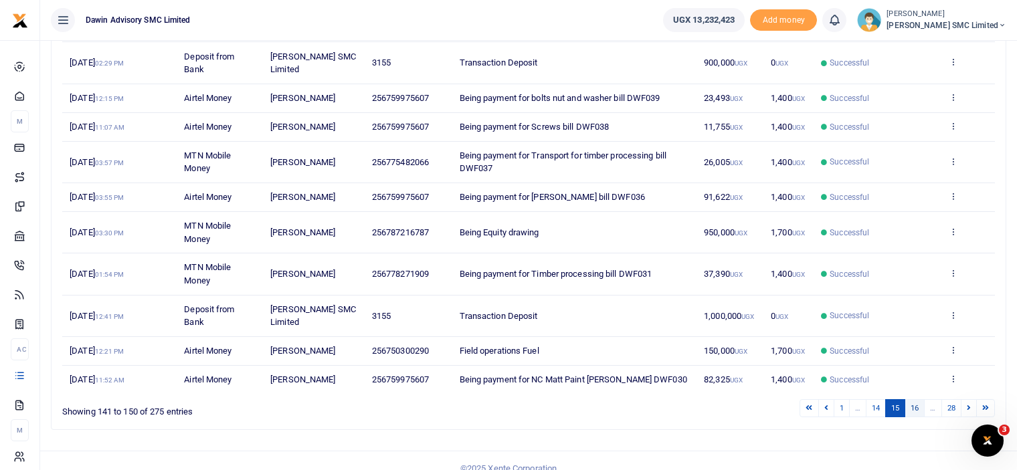
click at [915, 406] on link "16" at bounding box center [914, 408] width 20 height 18
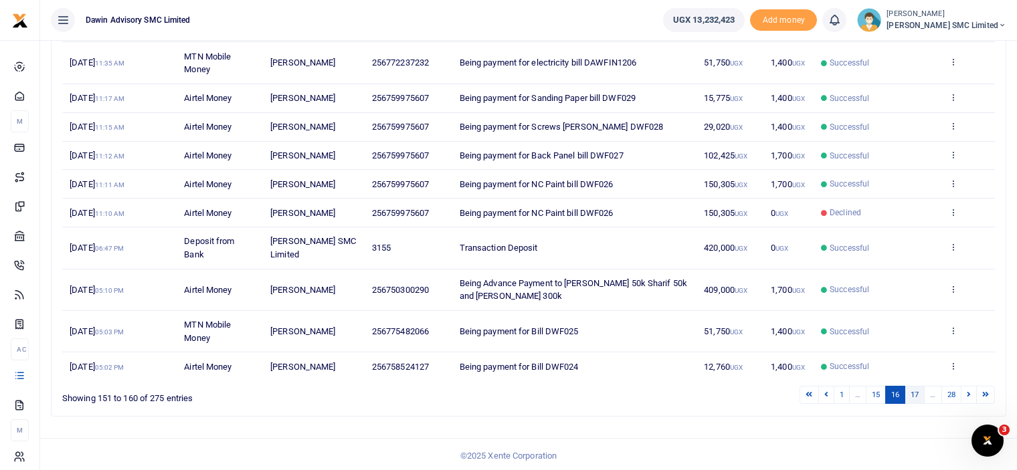
click at [916, 389] on link "17" at bounding box center [914, 395] width 20 height 18
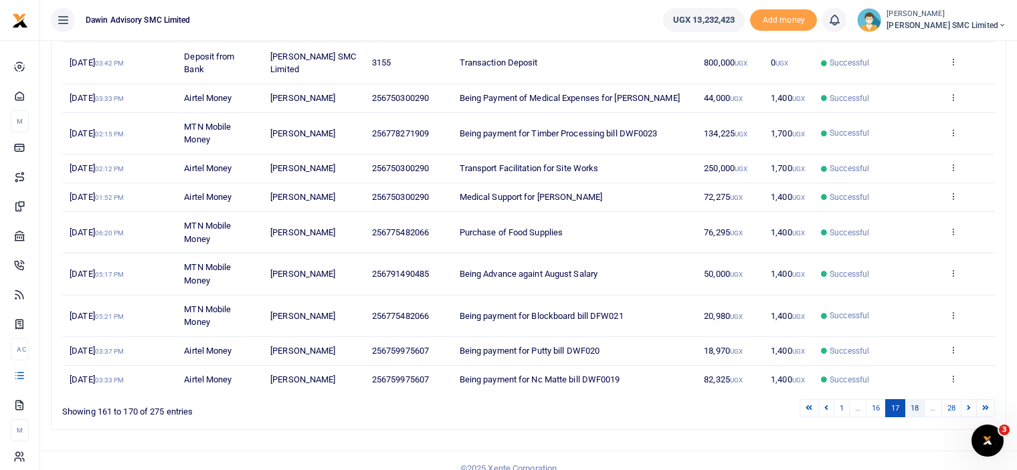
click at [913, 401] on link "18" at bounding box center [914, 408] width 20 height 18
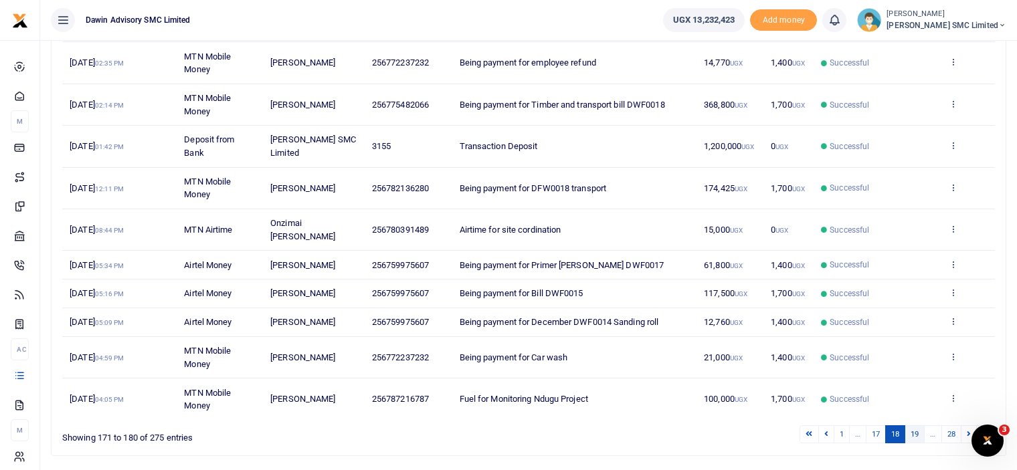
click at [910, 427] on link "19" at bounding box center [914, 434] width 20 height 18
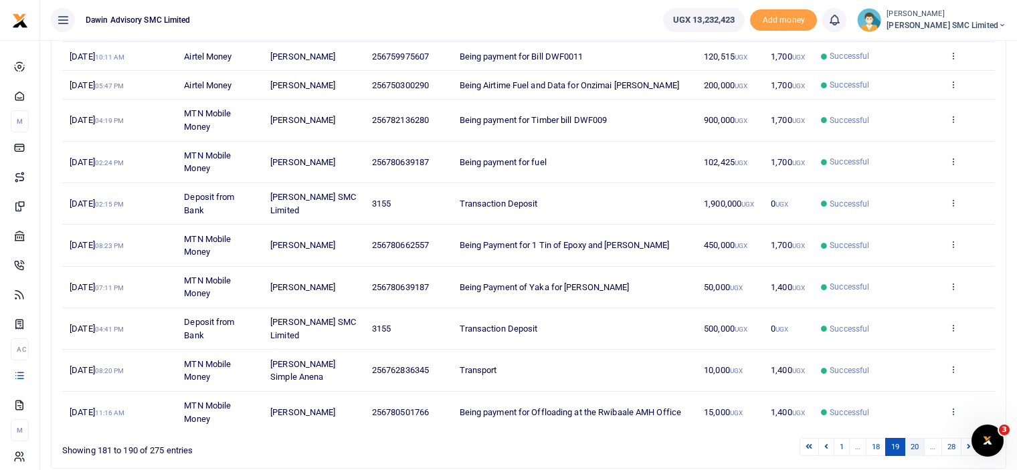
click at [910, 440] on link "20" at bounding box center [914, 447] width 20 height 18
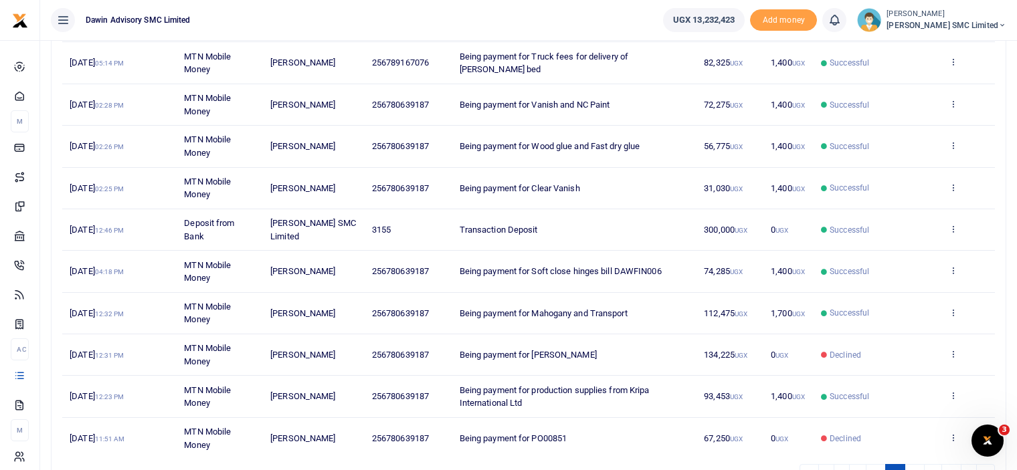
scroll to position [217, 0]
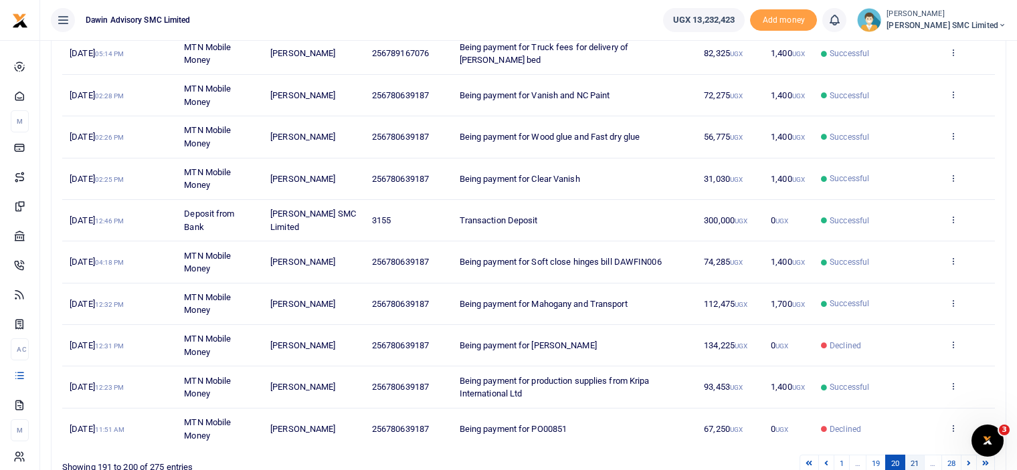
click at [910, 455] on link "21" at bounding box center [914, 464] width 20 height 18
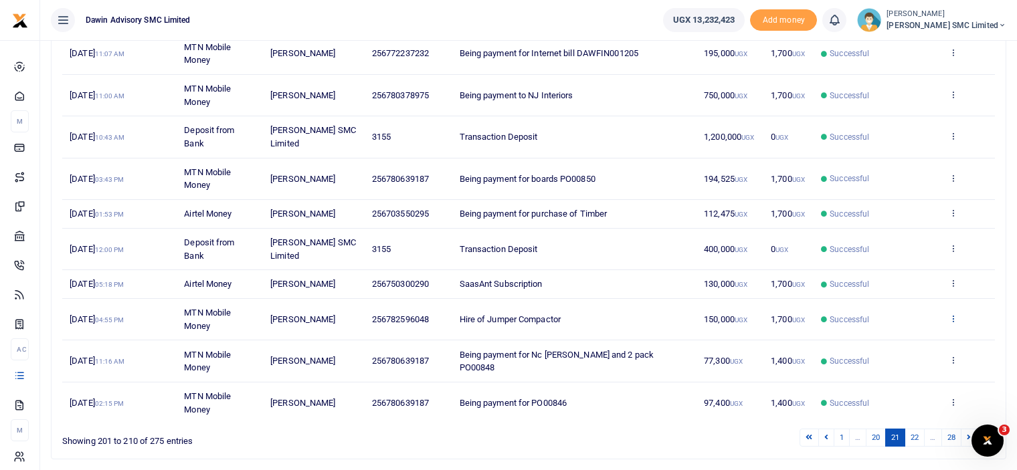
click at [951, 315] on icon at bounding box center [952, 318] width 9 height 9
click at [908, 338] on link "View details" at bounding box center [904, 339] width 106 height 19
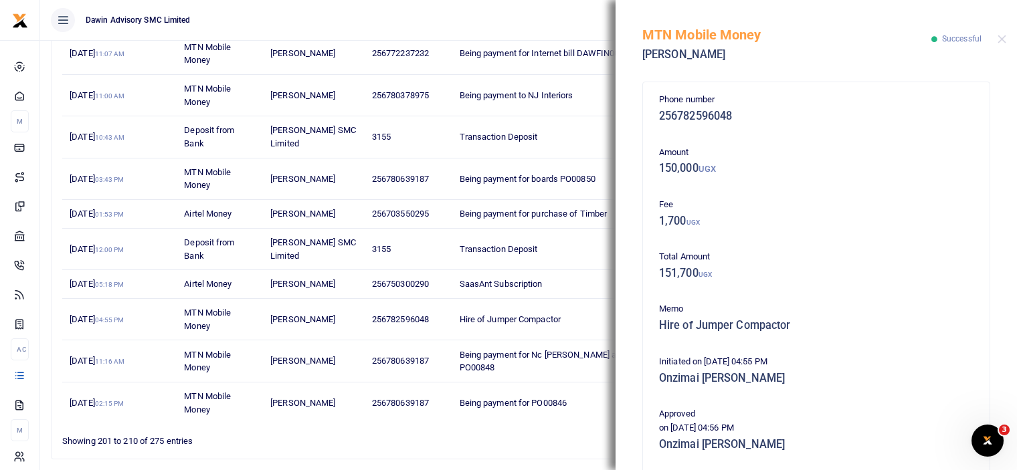
scroll to position [293, 0]
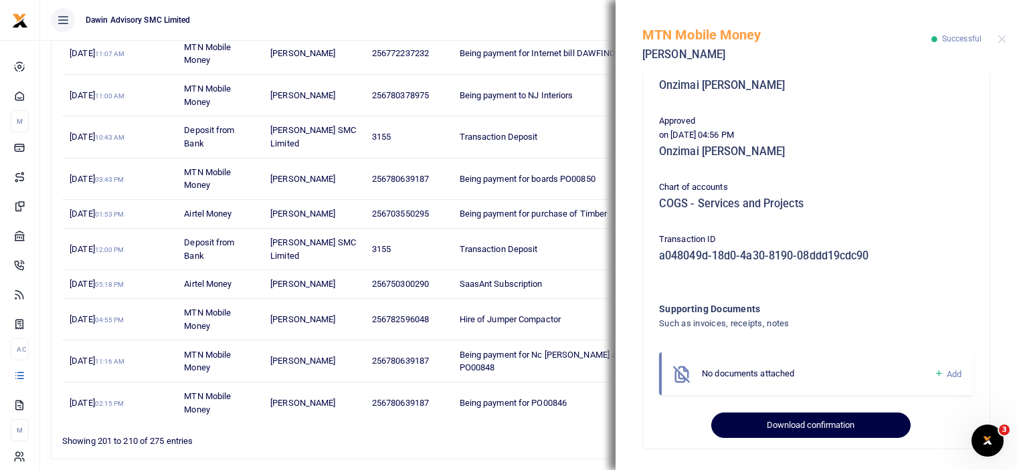
click at [787, 419] on button "Download confirmation" at bounding box center [810, 425] width 199 height 25
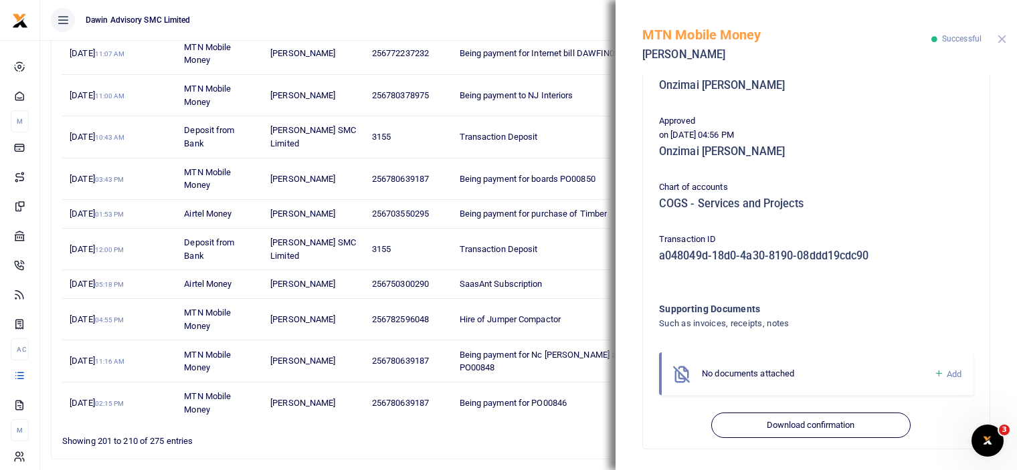
click at [1001, 39] on button "Close" at bounding box center [1001, 39] width 9 height 9
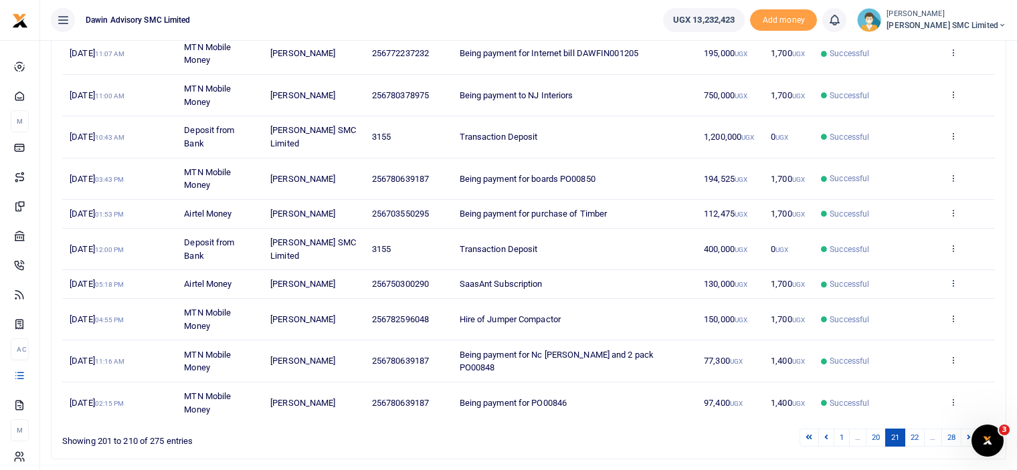
click at [952, 280] on icon at bounding box center [952, 282] width 9 height 9
click at [893, 304] on link "View details" at bounding box center [904, 305] width 106 height 19
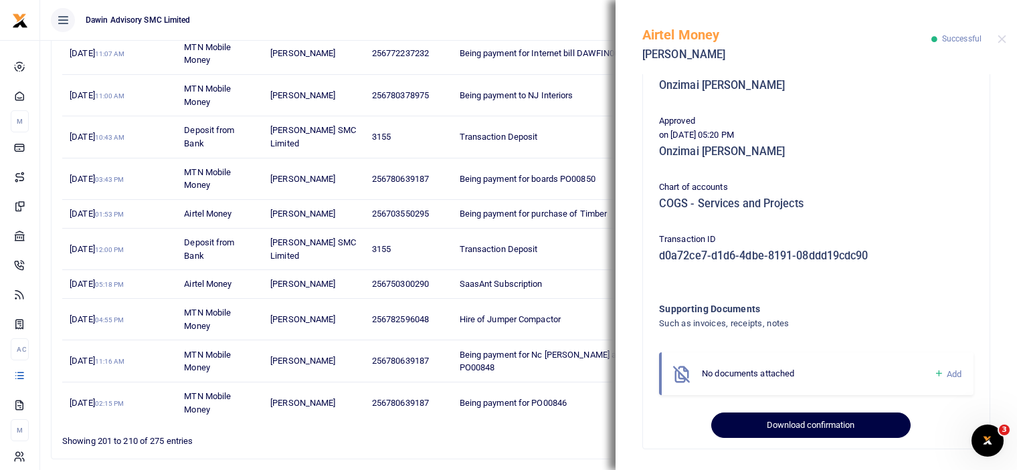
click at [797, 421] on button "Download confirmation" at bounding box center [810, 425] width 199 height 25
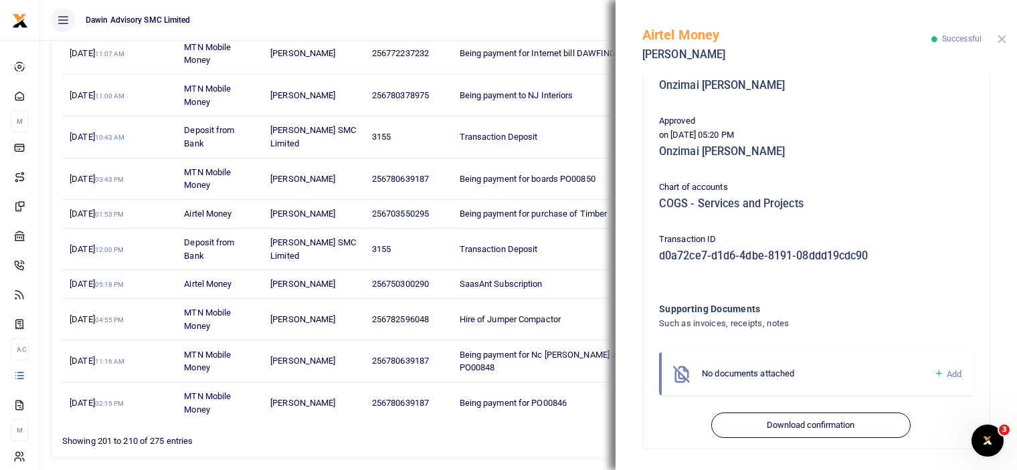
click at [999, 39] on button "Close" at bounding box center [1001, 39] width 9 height 9
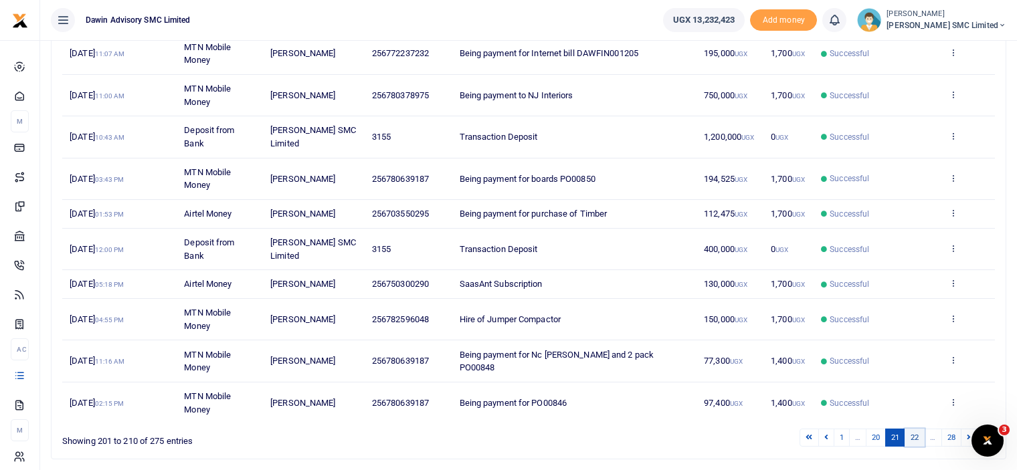
click at [908, 440] on link "22" at bounding box center [914, 438] width 20 height 18
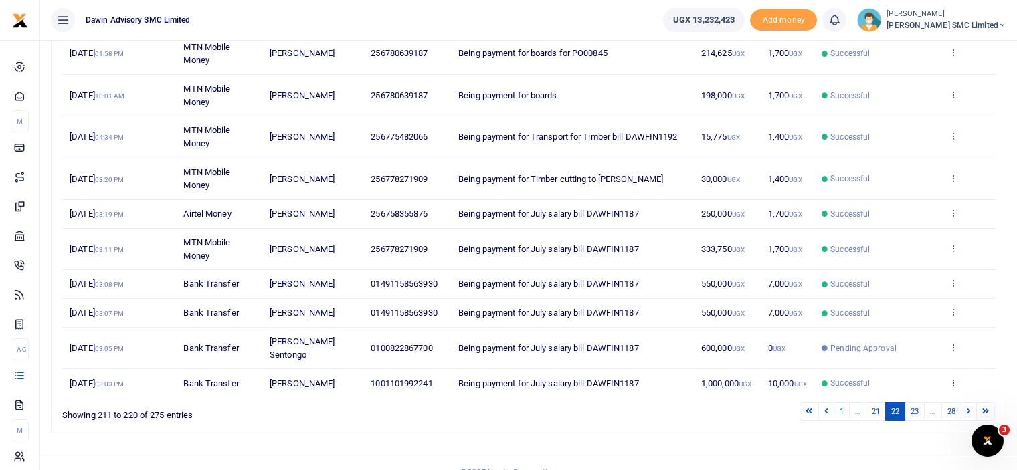
click at [954, 91] on icon at bounding box center [952, 94] width 9 height 9
click at [900, 114] on link "View details" at bounding box center [904, 116] width 106 height 19
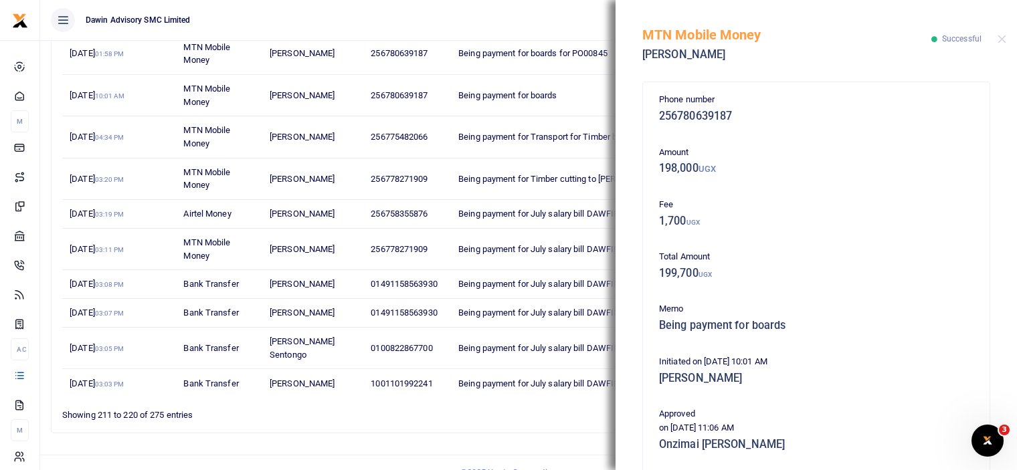
click at [1005, 342] on div "Phone number 256780639187 Amount 198,000 UGX Fee 1,700 UGX Total Amount 199,700…" at bounding box center [815, 272] width 401 height 396
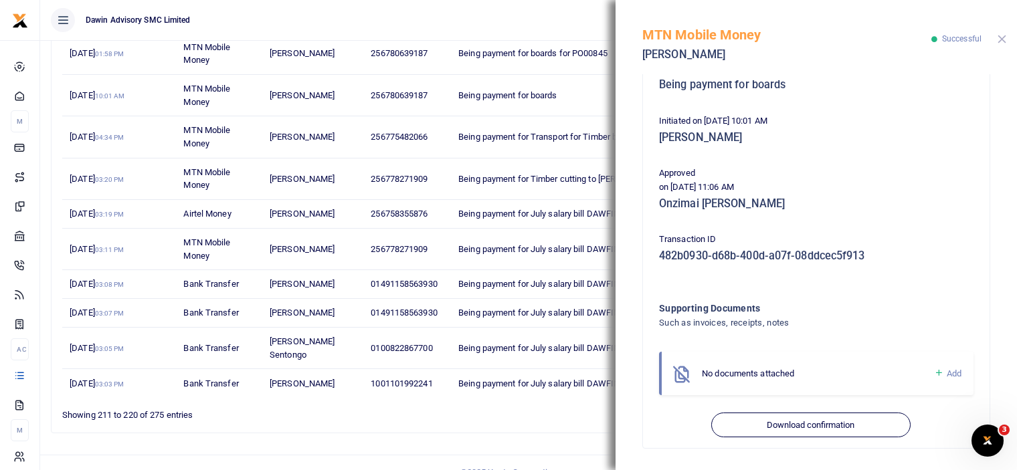
click at [1003, 39] on button "Close" at bounding box center [1001, 39] width 9 height 9
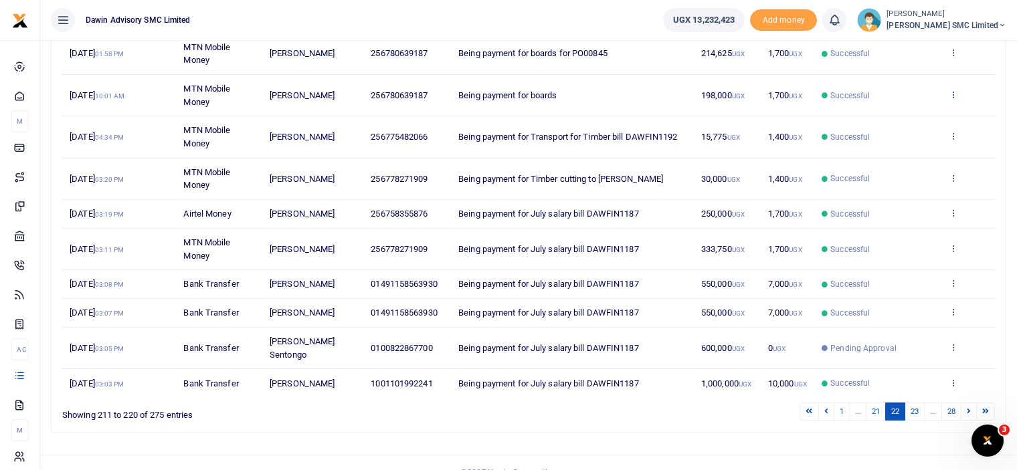
click at [948, 93] on icon at bounding box center [952, 94] width 9 height 9
click at [896, 114] on link "View details" at bounding box center [904, 116] width 106 height 19
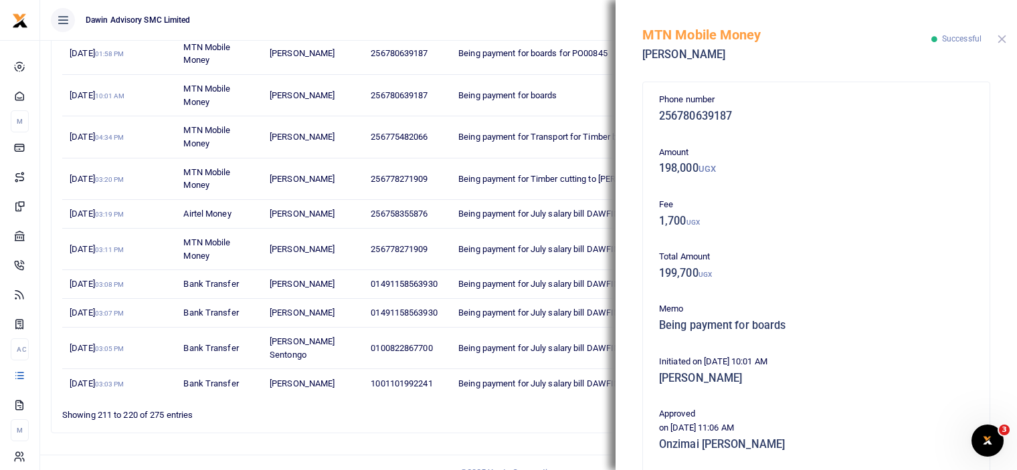
click at [1000, 37] on button "Close" at bounding box center [1001, 39] width 9 height 9
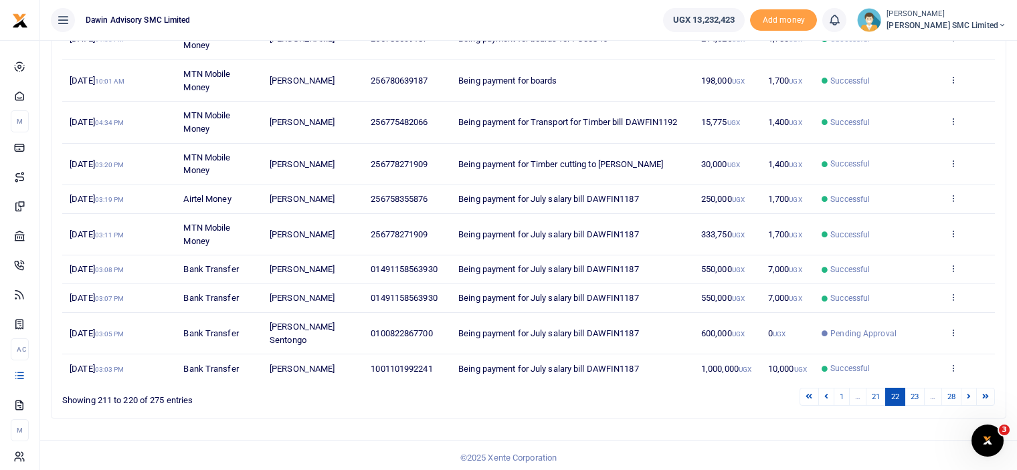
scroll to position [233, 0]
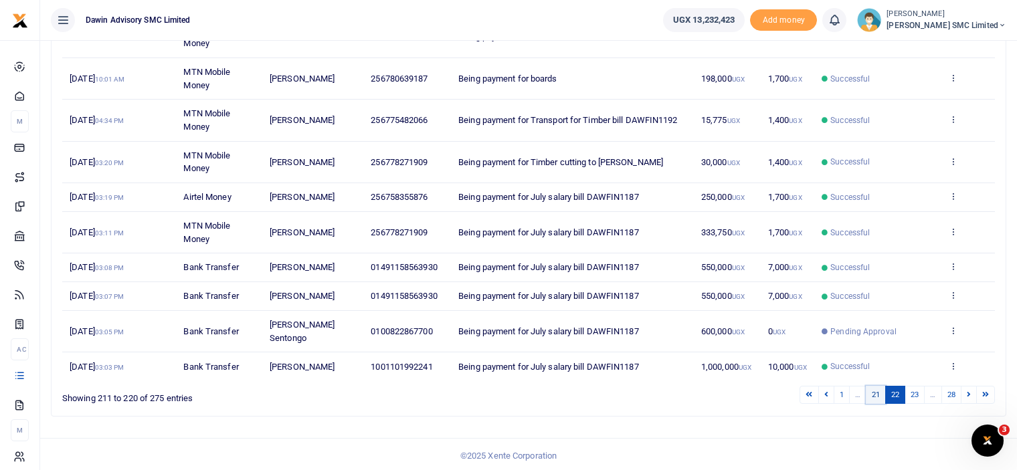
click at [875, 390] on link "21" at bounding box center [875, 395] width 20 height 18
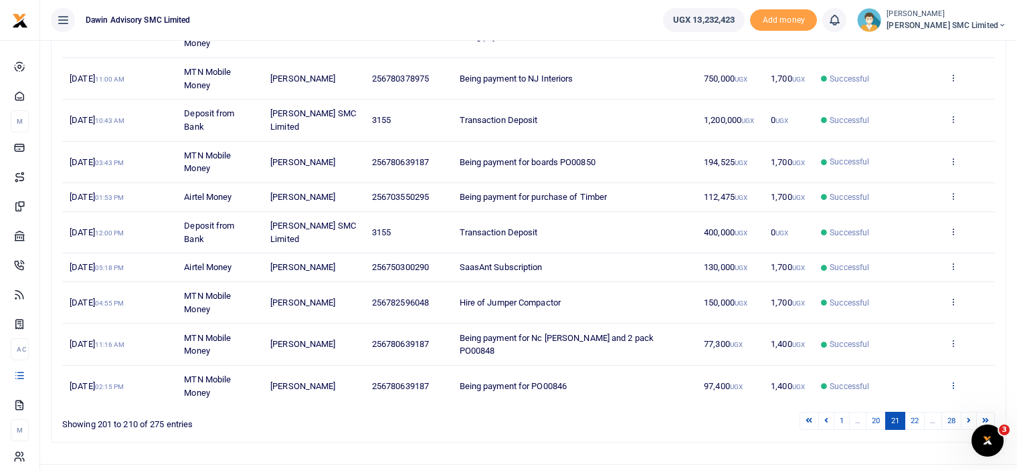
click at [952, 382] on icon at bounding box center [952, 385] width 9 height 9
click at [893, 330] on link "View details" at bounding box center [904, 334] width 106 height 19
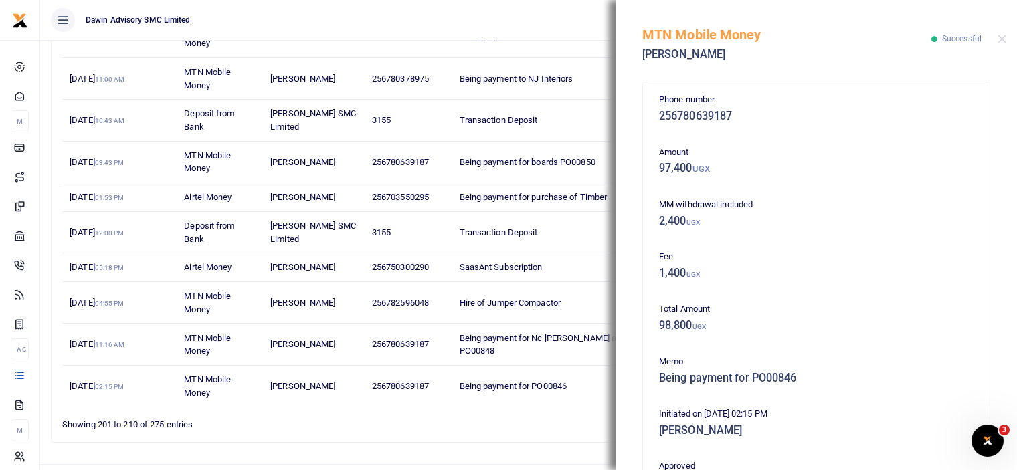
click at [995, 37] on div "MTN Mobile Money Edmond Palanda Successful" at bounding box center [815, 37] width 401 height 74
click at [999, 37] on button "Close" at bounding box center [1001, 39] width 9 height 9
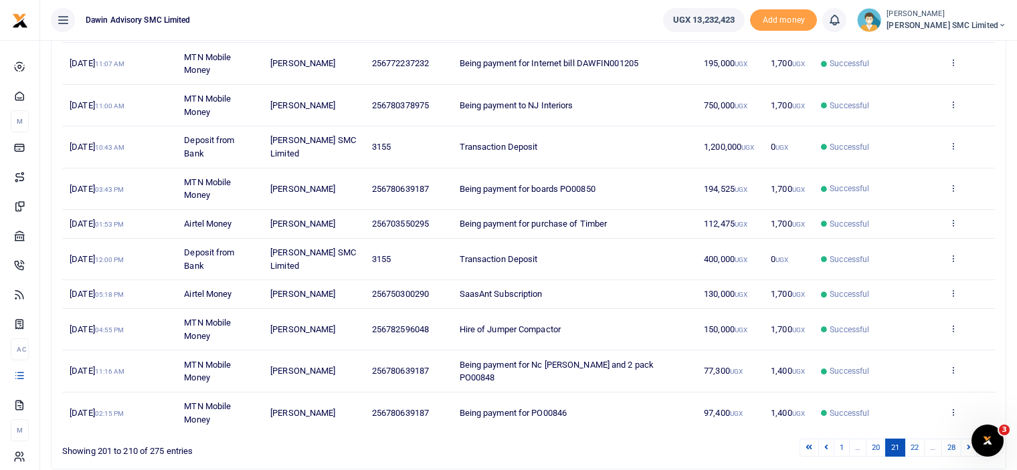
scroll to position [259, 0]
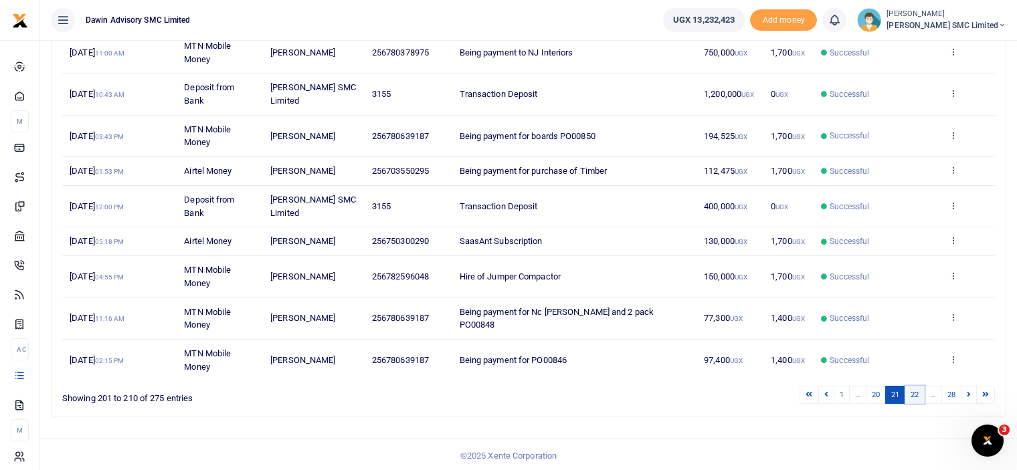
click at [918, 394] on link "22" at bounding box center [914, 395] width 20 height 18
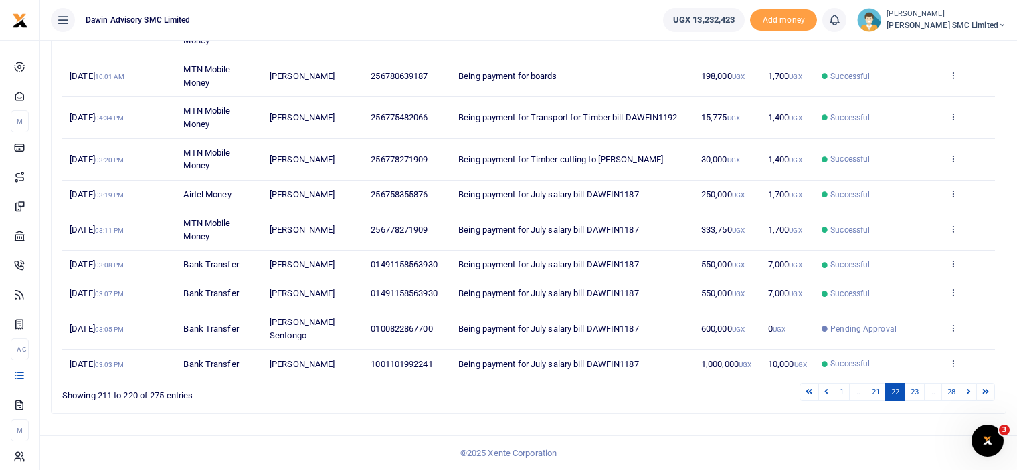
scroll to position [233, 0]
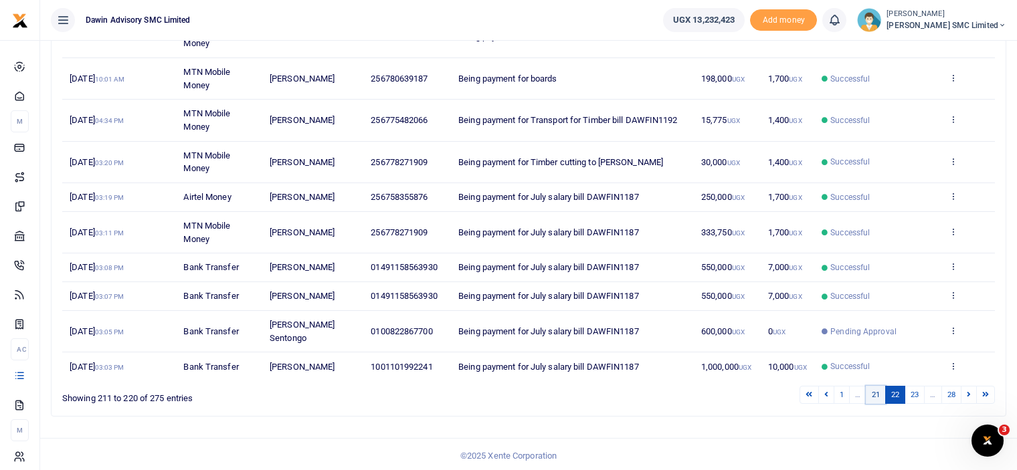
click at [878, 393] on link "21" at bounding box center [875, 395] width 20 height 18
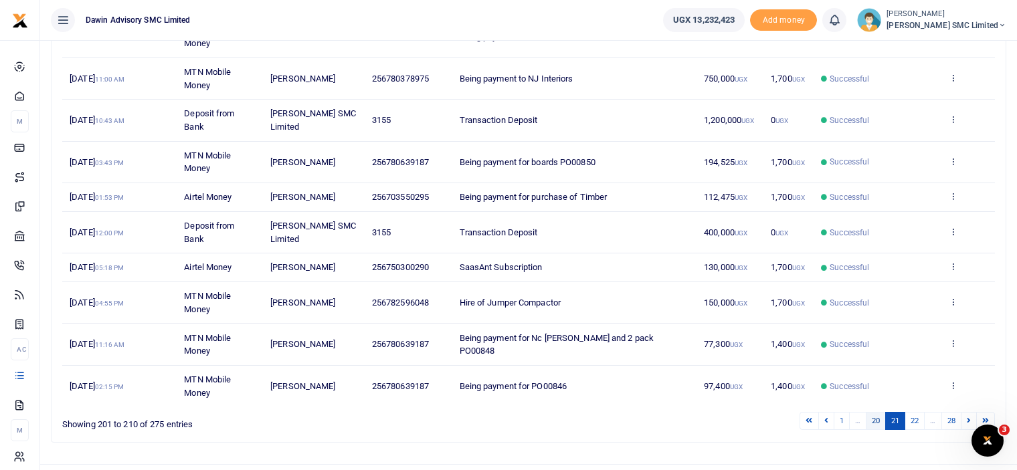
click at [874, 412] on link "20" at bounding box center [875, 421] width 20 height 18
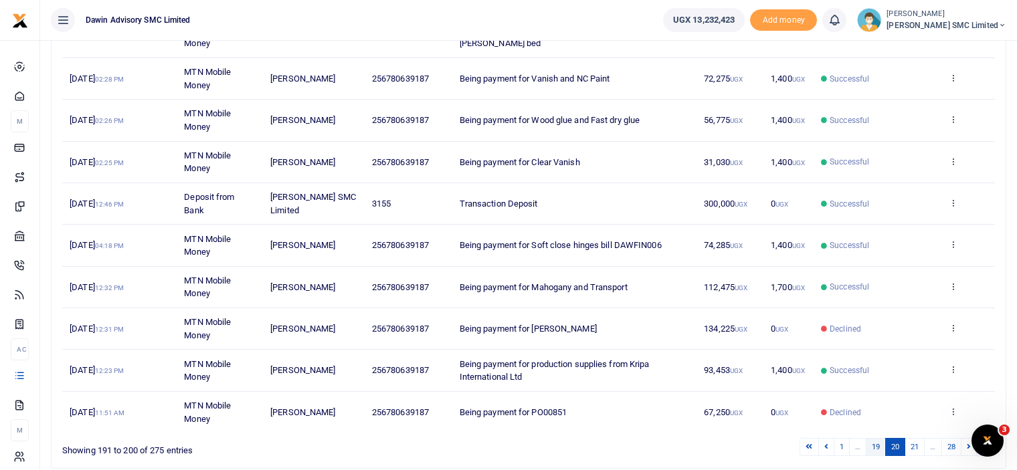
click at [873, 438] on link "19" at bounding box center [875, 447] width 20 height 18
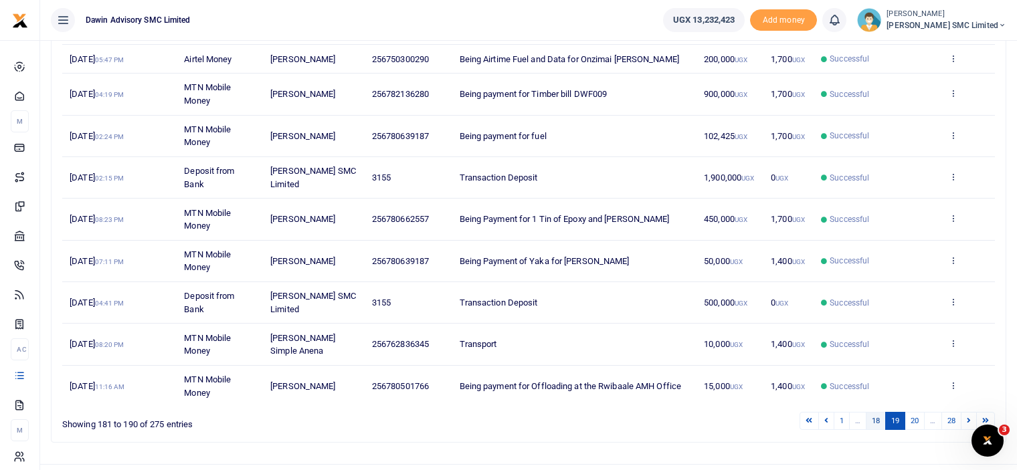
click at [875, 423] on link "18" at bounding box center [875, 421] width 20 height 18
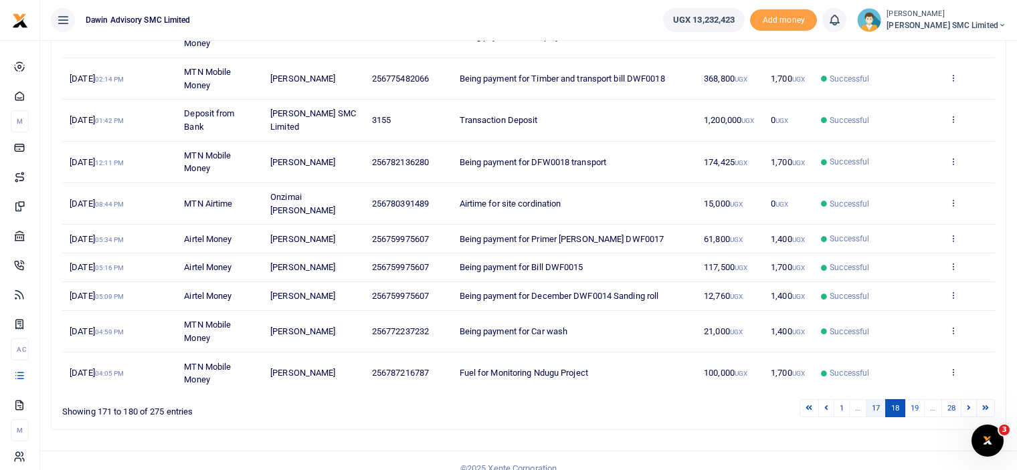
click at [877, 405] on link "17" at bounding box center [875, 408] width 20 height 18
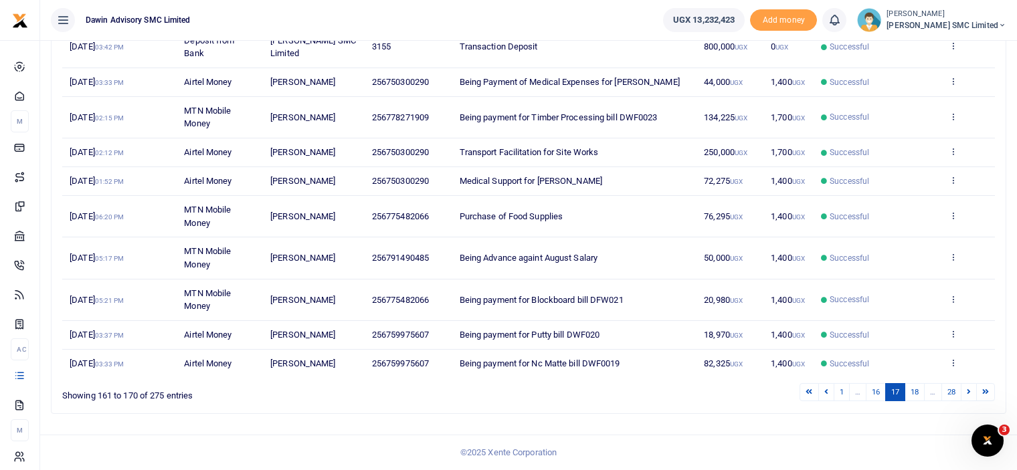
scroll to position [221, 0]
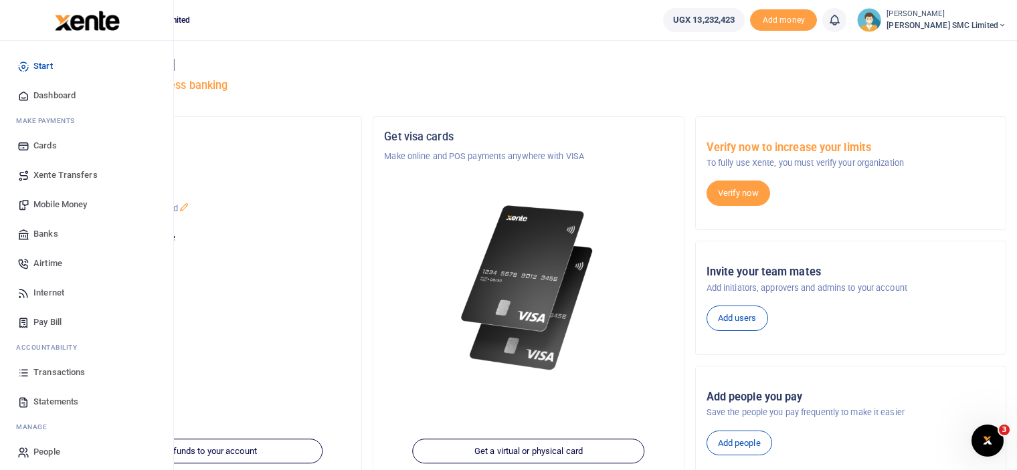
click at [49, 371] on span "Transactions" at bounding box center [58, 372] width 51 height 13
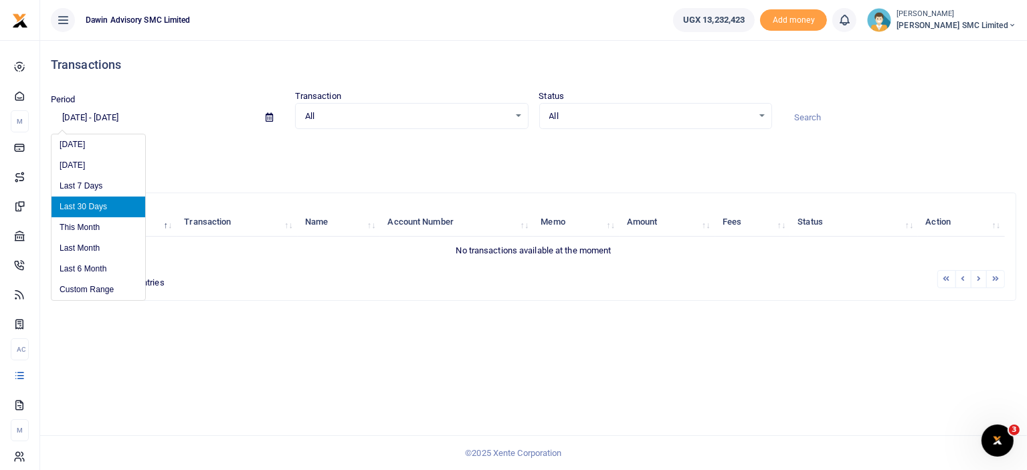
click at [128, 122] on input "[DATE] - [DATE]" at bounding box center [153, 117] width 204 height 23
click at [85, 245] on li "Last Month" at bounding box center [98, 248] width 94 height 21
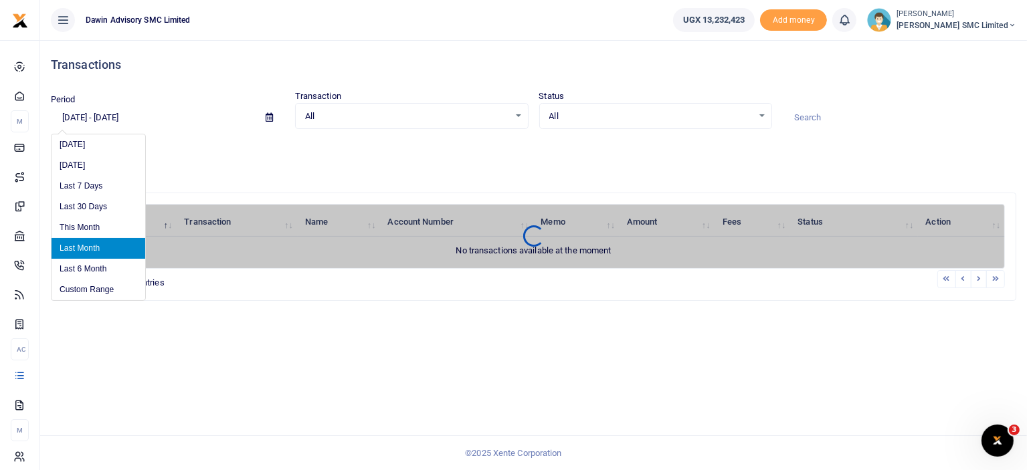
click at [94, 118] on input "[DATE] - [DATE]" at bounding box center [153, 117] width 204 height 23
click at [93, 264] on li "Last 6 Month" at bounding box center [98, 269] width 94 height 21
type input "[DATE] - [DATE]"
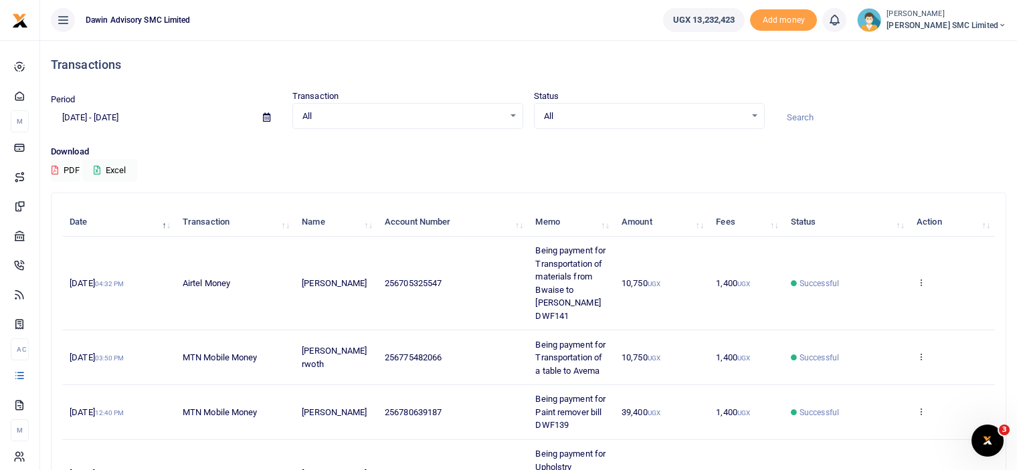
click at [760, 264] on td "1,400 UGX" at bounding box center [745, 284] width 74 height 94
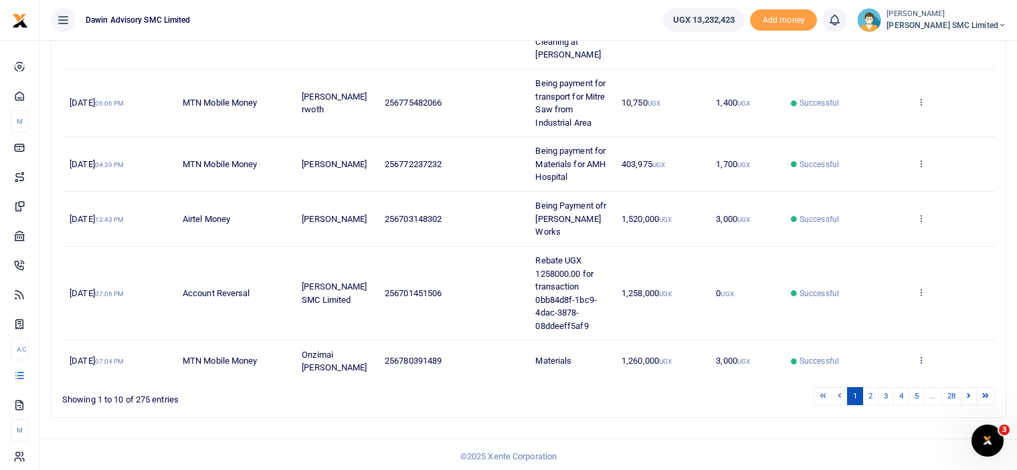
scroll to position [508, 0]
click at [918, 391] on link "5" at bounding box center [916, 395] width 16 height 18
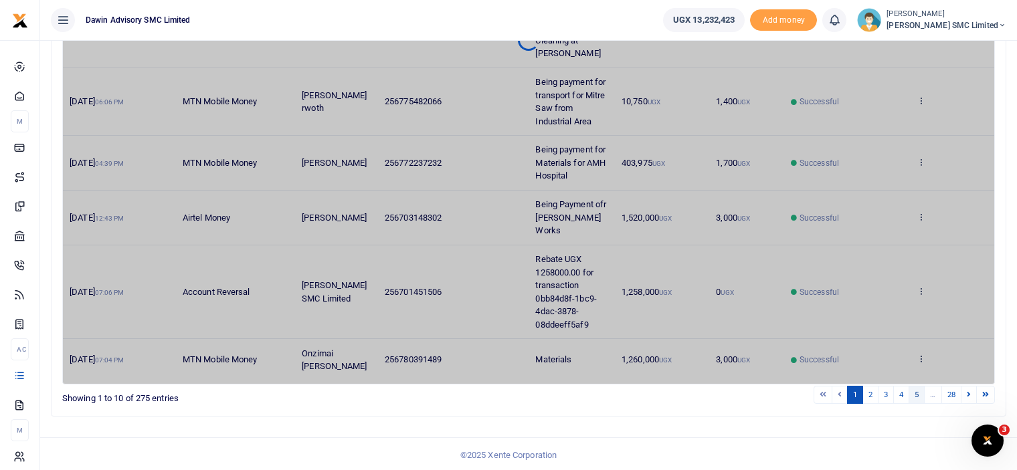
scroll to position [468, 0]
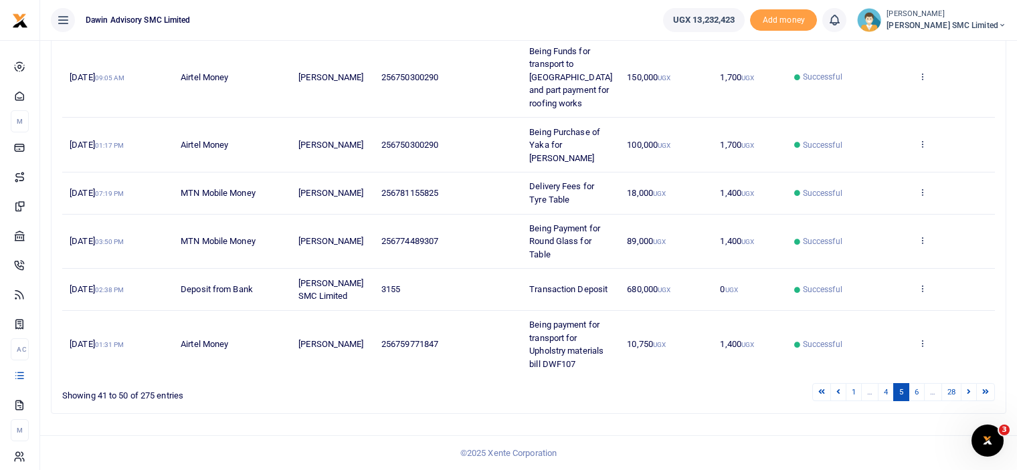
click at [918, 391] on link "6" at bounding box center [916, 392] width 16 height 18
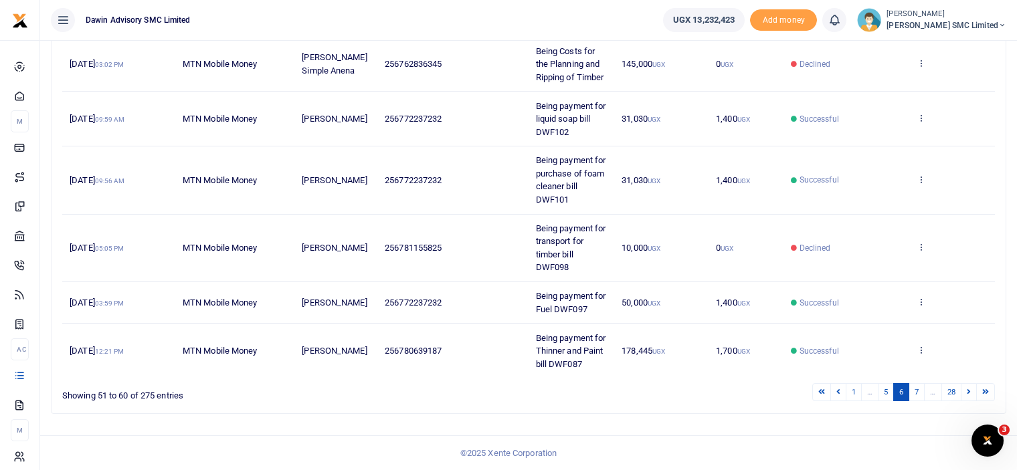
scroll to position [416, 0]
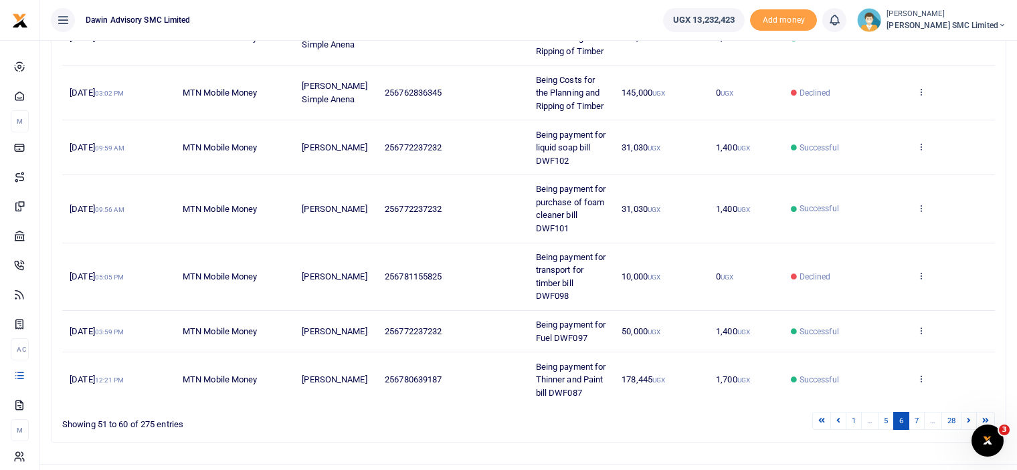
click at [918, 412] on link "7" at bounding box center [916, 421] width 16 height 18
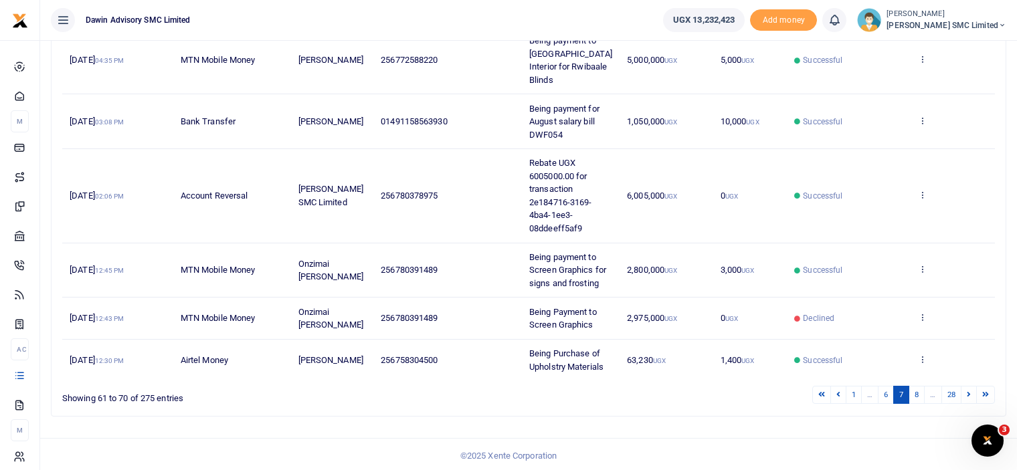
click at [918, 381] on td "View details Send again" at bounding box center [952, 360] width 84 height 41
click at [918, 400] on link "8" at bounding box center [916, 395] width 16 height 18
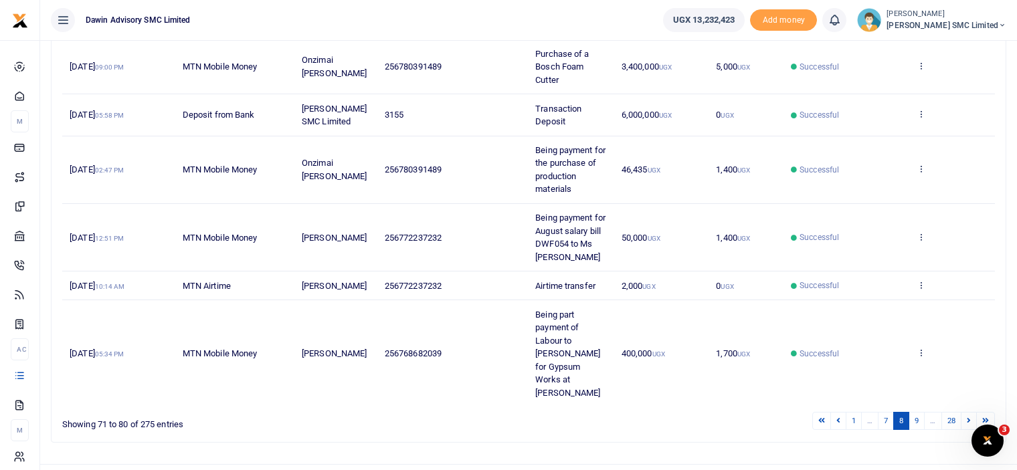
click at [918, 412] on link "9" at bounding box center [916, 421] width 16 height 18
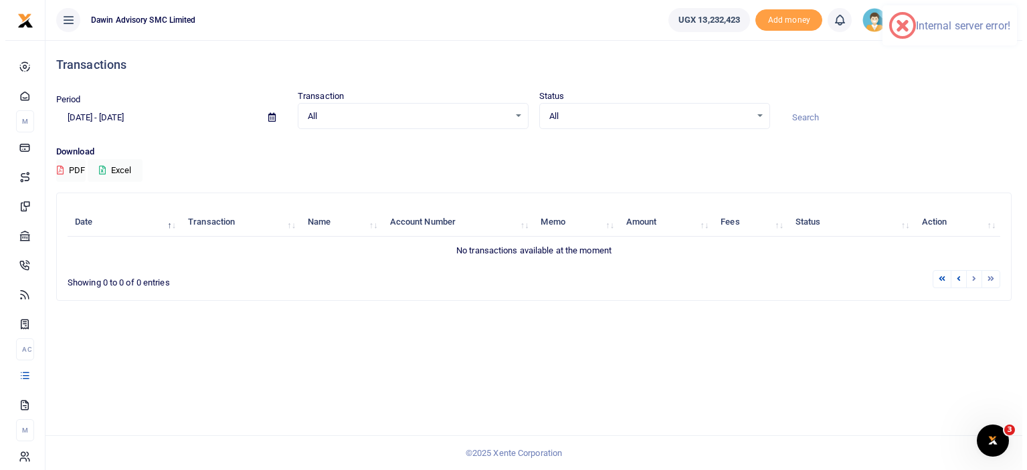
scroll to position [0, 0]
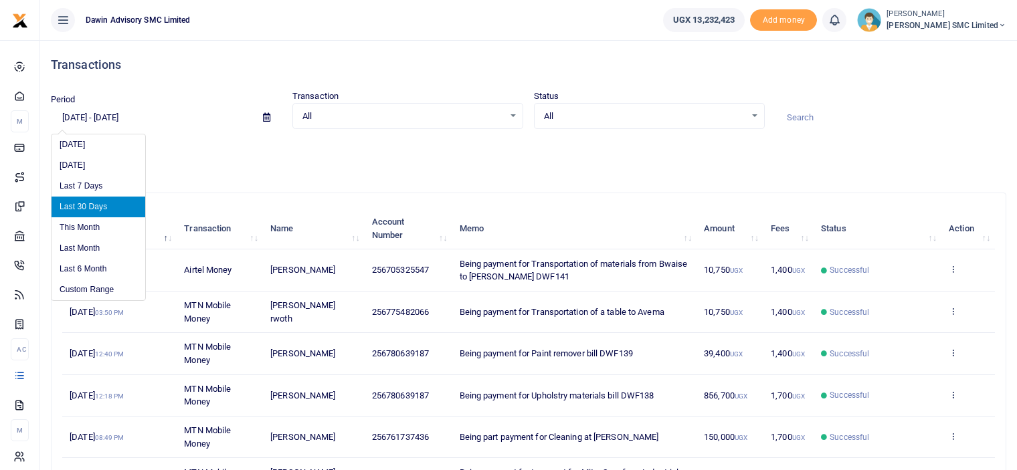
click at [104, 111] on input "09/02/2025 - 10/01/2025" at bounding box center [151, 117] width 201 height 23
click at [78, 257] on li "Last Month" at bounding box center [98, 248] width 94 height 21
click at [100, 118] on input "09/01/2025 - 09/30/2025" at bounding box center [151, 117] width 201 height 23
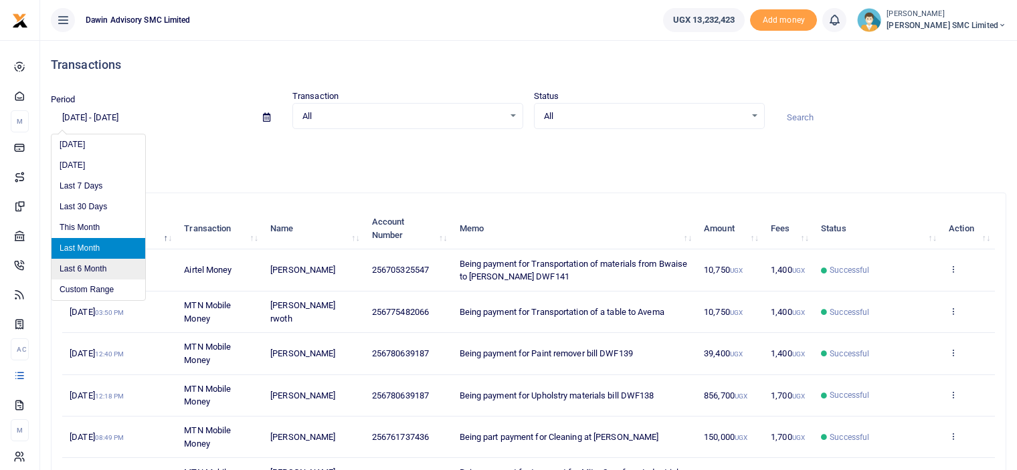
click at [99, 264] on li "Last 6 Month" at bounding box center [98, 269] width 94 height 21
type input "[DATE] - [DATE]"
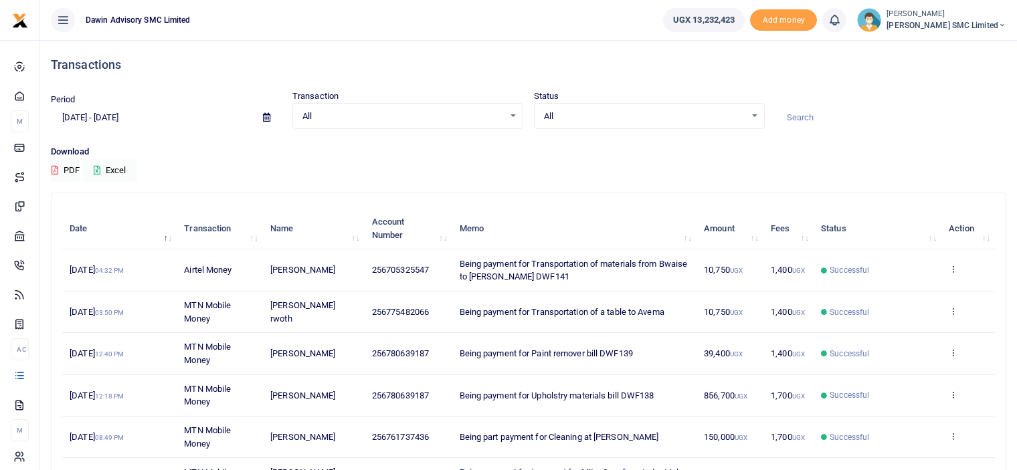
click at [607, 435] on span "Being part payment for Cleaning at [PERSON_NAME]" at bounding box center [558, 437] width 199 height 10
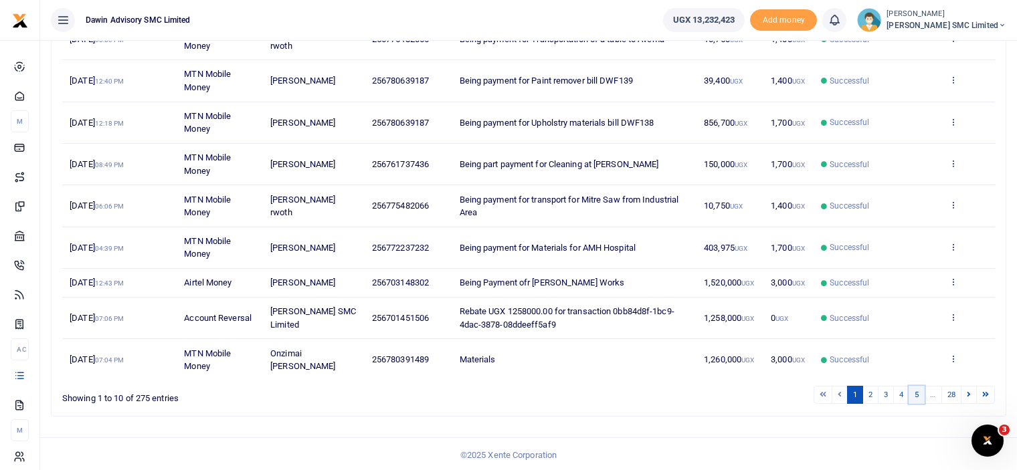
click at [917, 394] on link "5" at bounding box center [916, 395] width 16 height 18
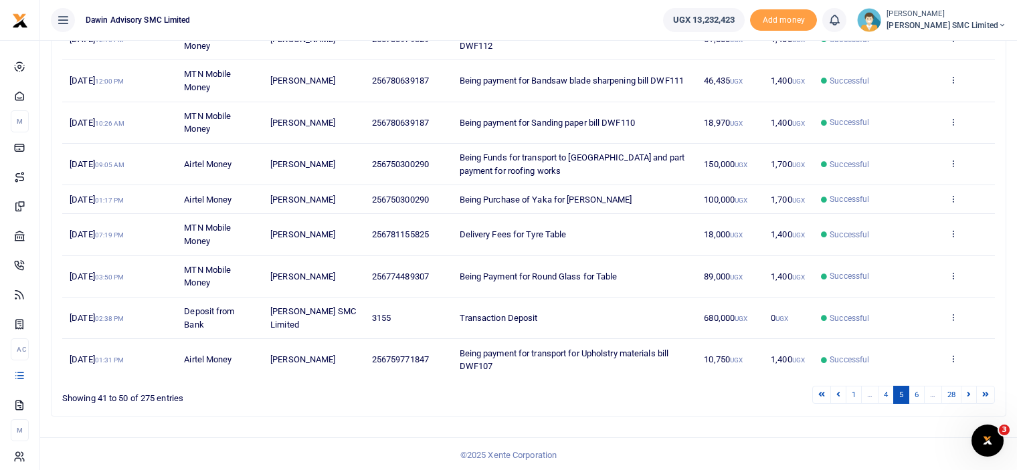
click at [917, 394] on link "6" at bounding box center [916, 395] width 16 height 18
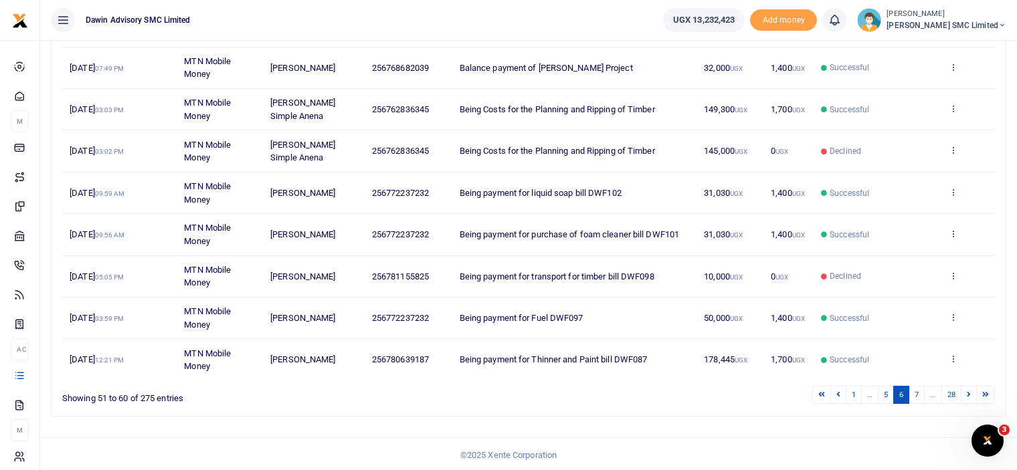
click at [917, 394] on link "7" at bounding box center [916, 395] width 16 height 18
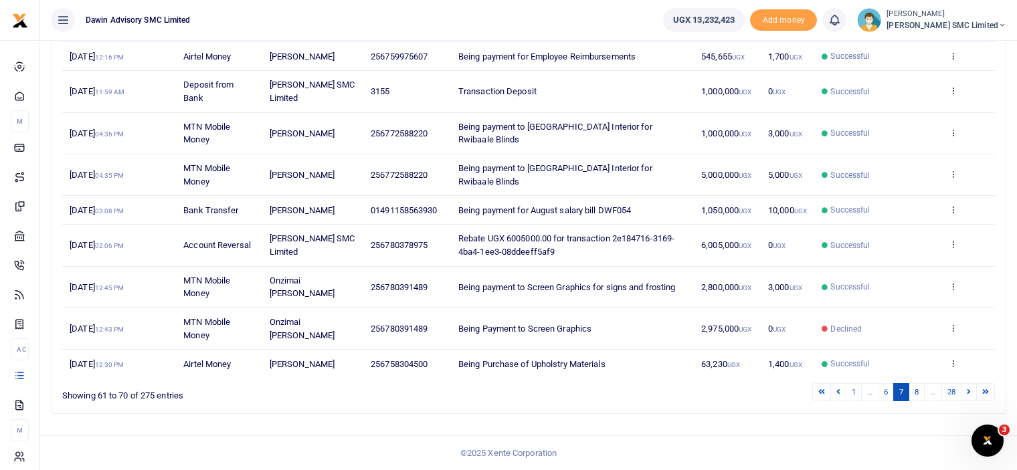
scroll to position [233, 0]
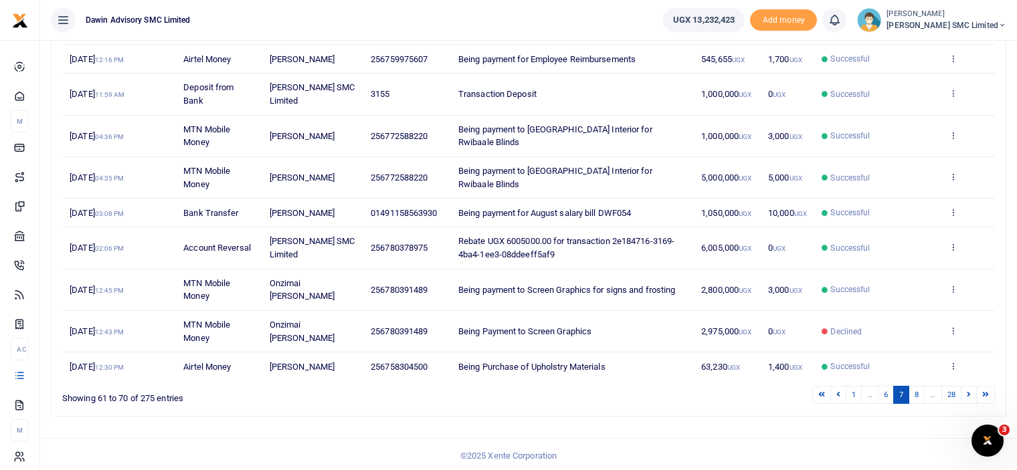
click at [917, 394] on link "8" at bounding box center [916, 395] width 16 height 18
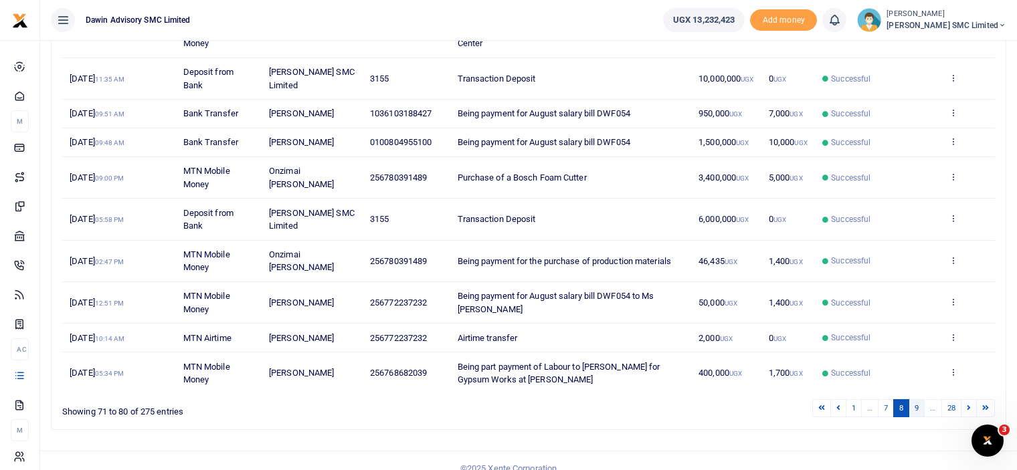
click at [911, 402] on link "9" at bounding box center [916, 408] width 16 height 18
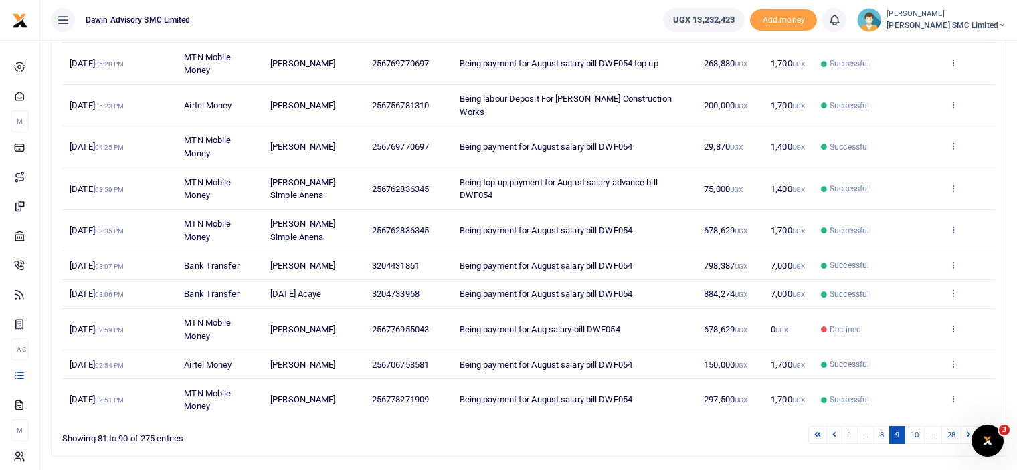
scroll to position [180, 0]
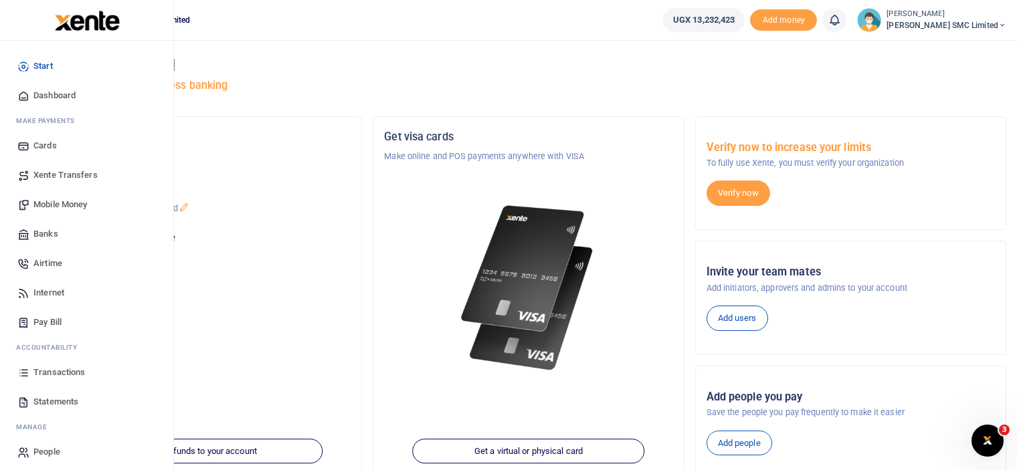
click at [46, 374] on span "Transactions" at bounding box center [58, 372] width 51 height 13
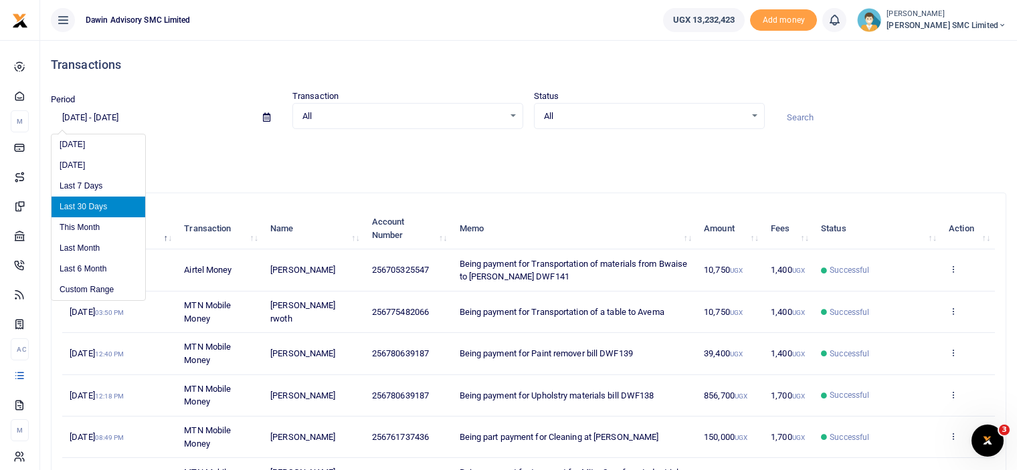
click at [121, 117] on input "[DATE] - [DATE]" at bounding box center [151, 117] width 201 height 23
click at [99, 266] on li "Last 6 Month" at bounding box center [98, 269] width 94 height 21
type input "[DATE] - [DATE]"
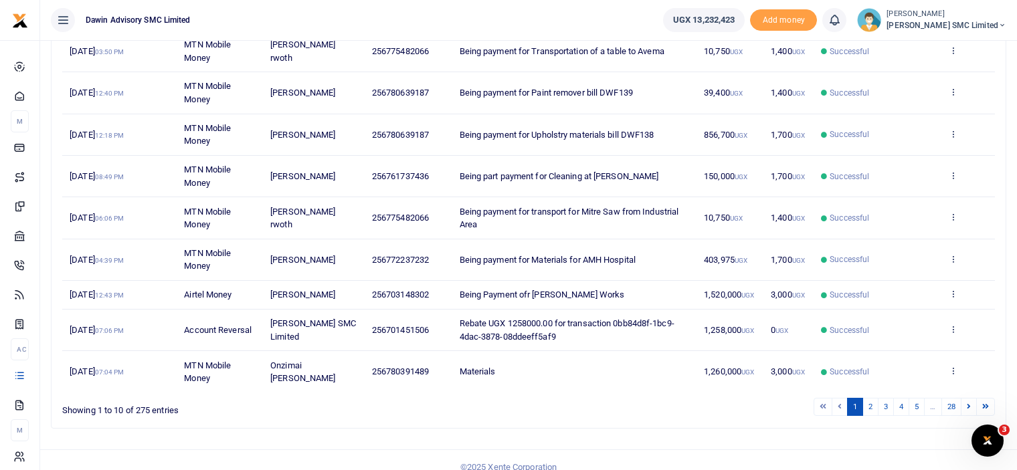
scroll to position [273, 0]
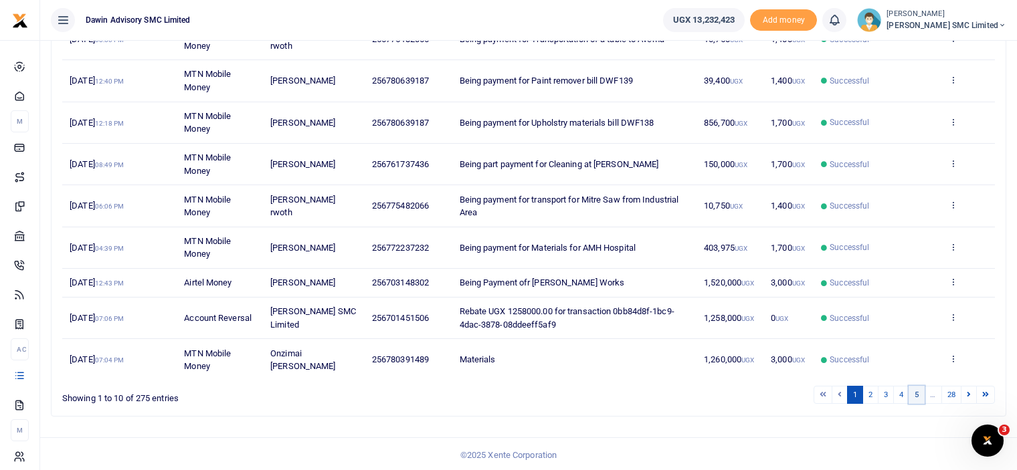
click at [916, 387] on link "5" at bounding box center [916, 395] width 16 height 18
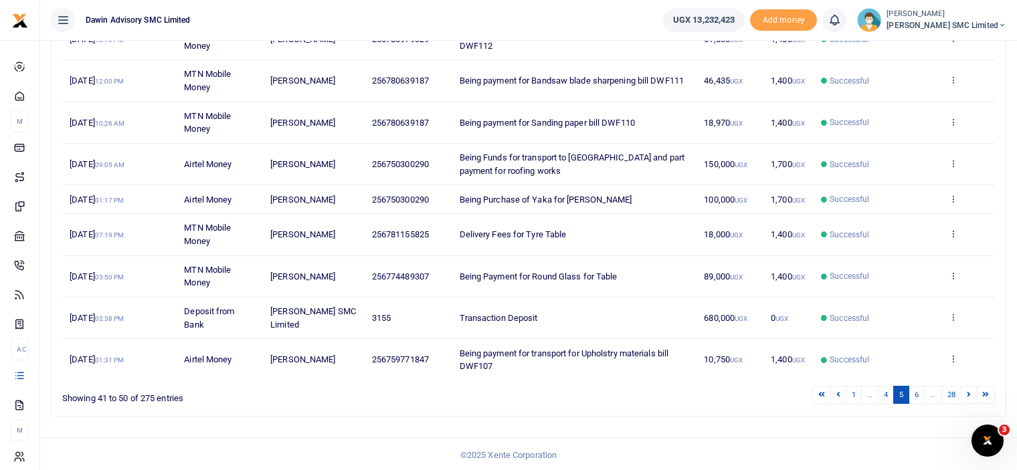
click at [916, 387] on link "6" at bounding box center [916, 395] width 16 height 18
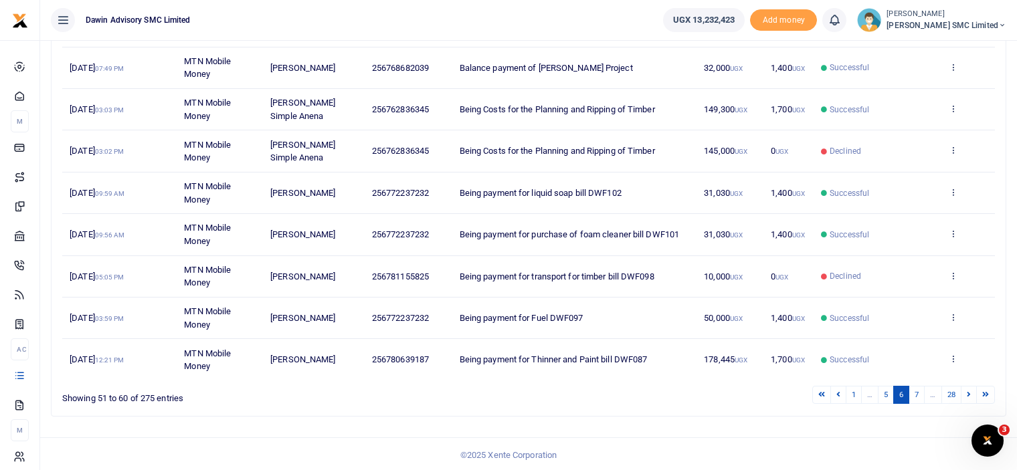
click at [916, 387] on link "7" at bounding box center [916, 395] width 16 height 18
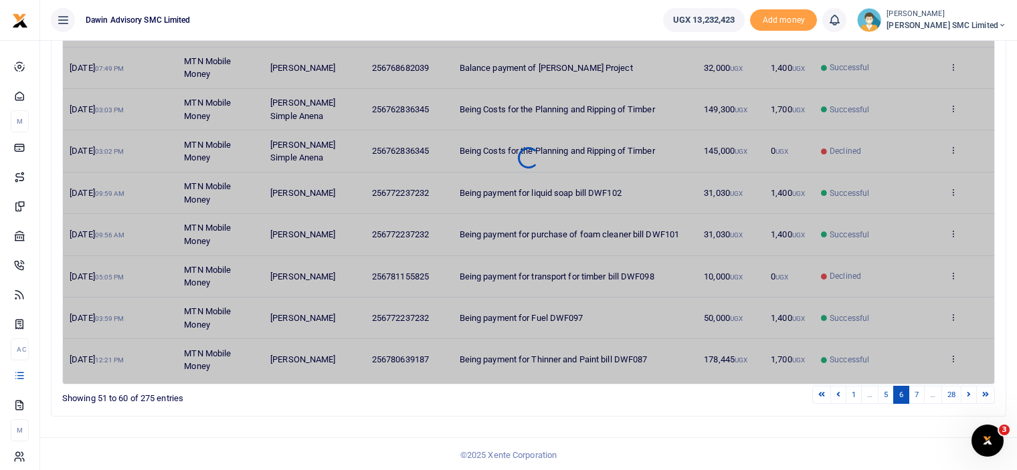
scroll to position [233, 0]
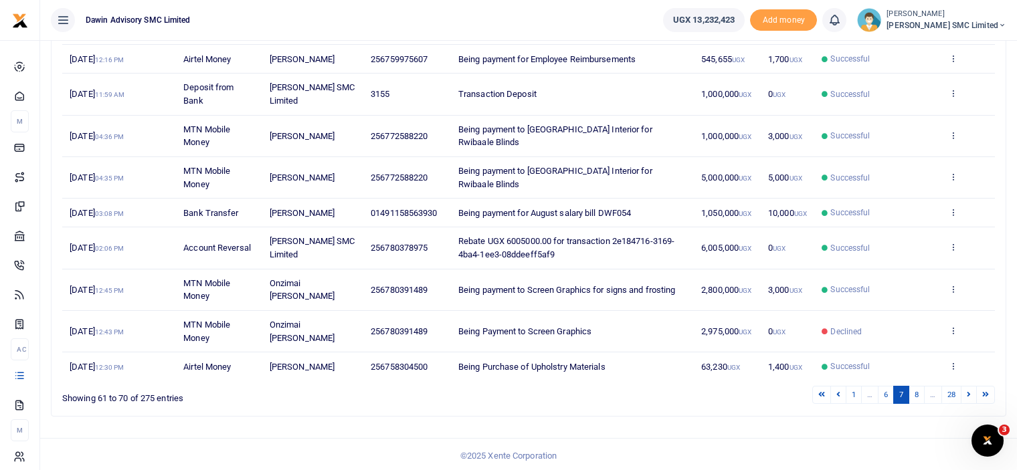
click at [916, 387] on link "8" at bounding box center [916, 395] width 16 height 18
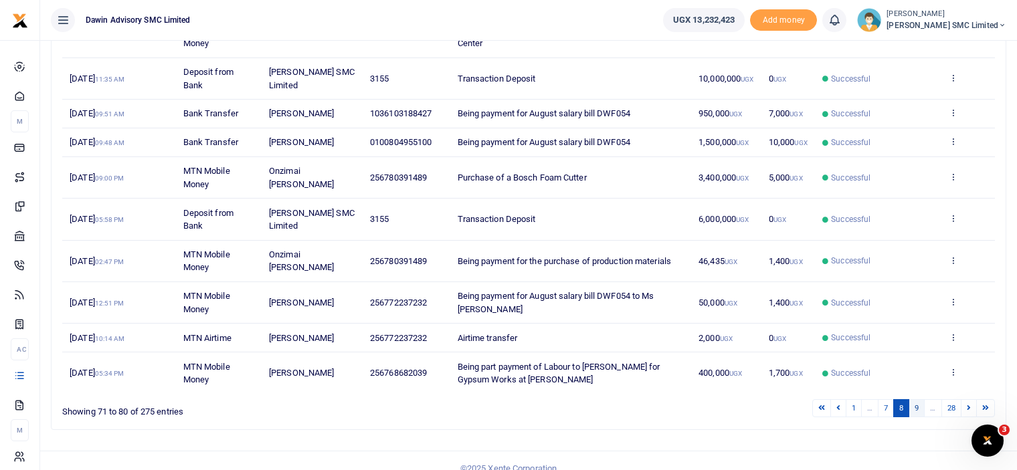
click at [916, 403] on link "9" at bounding box center [916, 408] width 16 height 18
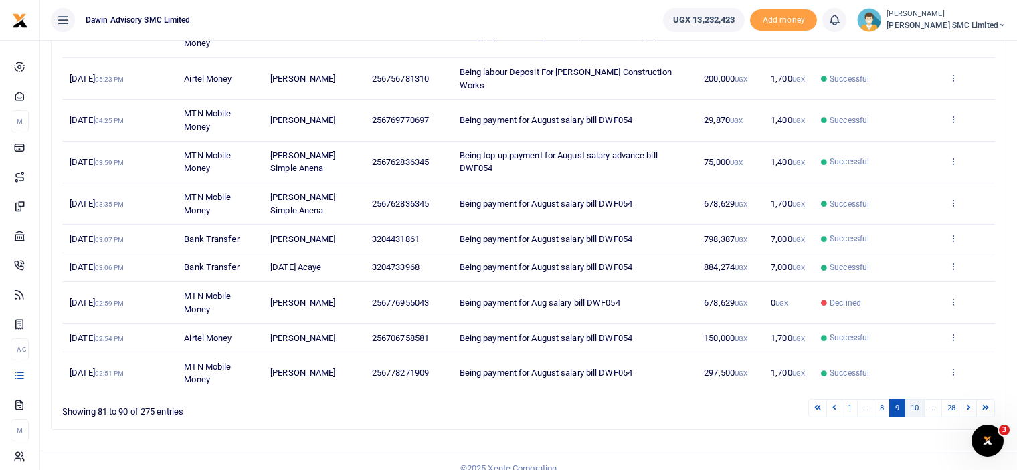
click at [916, 399] on link "10" at bounding box center [914, 408] width 20 height 18
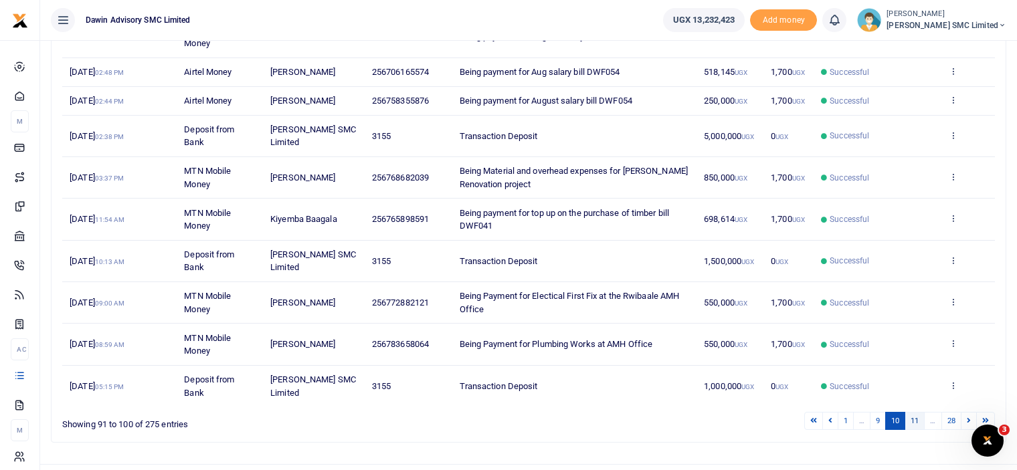
click at [915, 412] on link "11" at bounding box center [914, 421] width 20 height 18
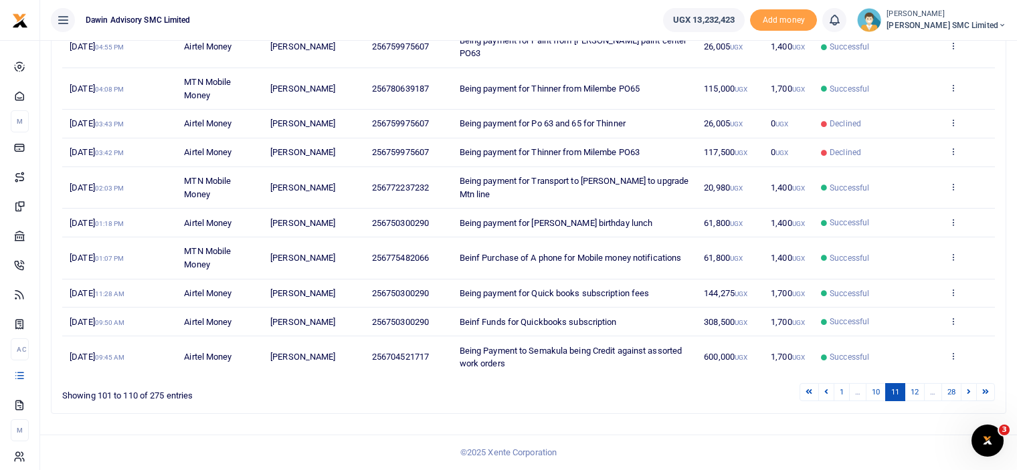
scroll to position [207, 0]
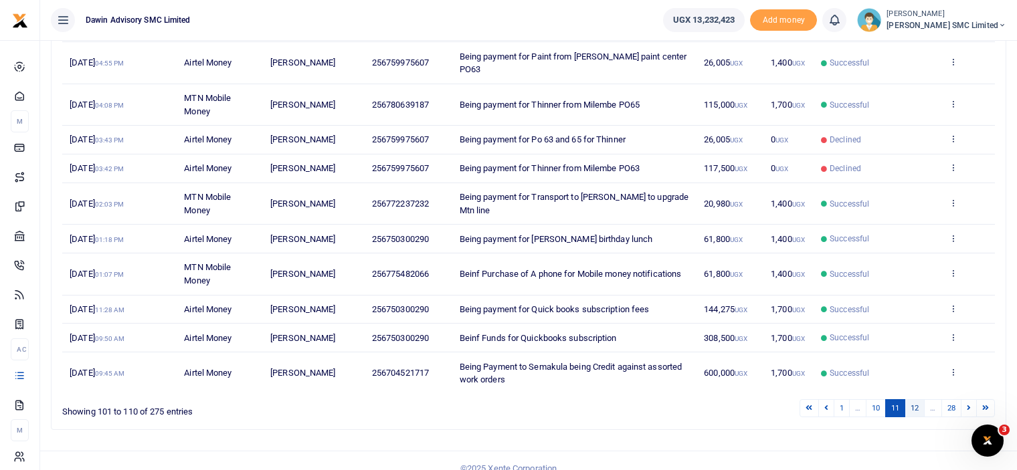
click at [910, 399] on link "12" at bounding box center [914, 408] width 20 height 18
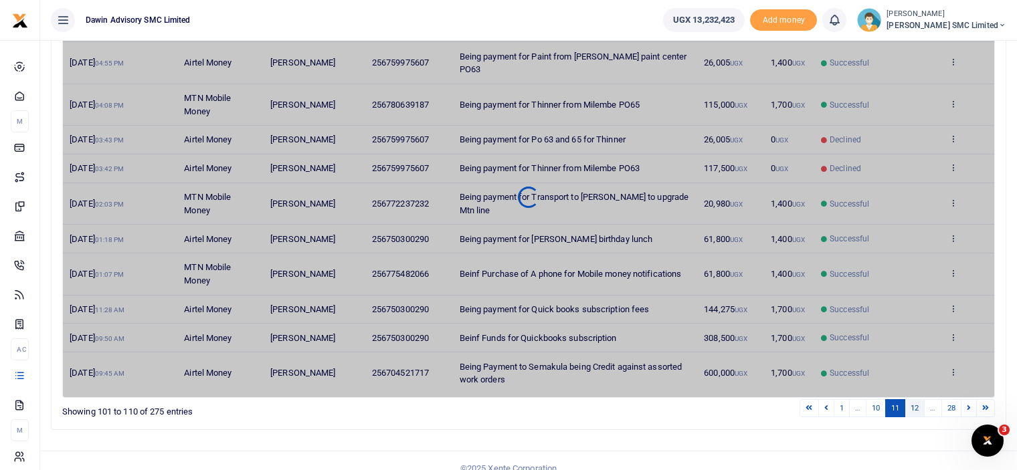
click at [910, 399] on link "12" at bounding box center [914, 408] width 20 height 18
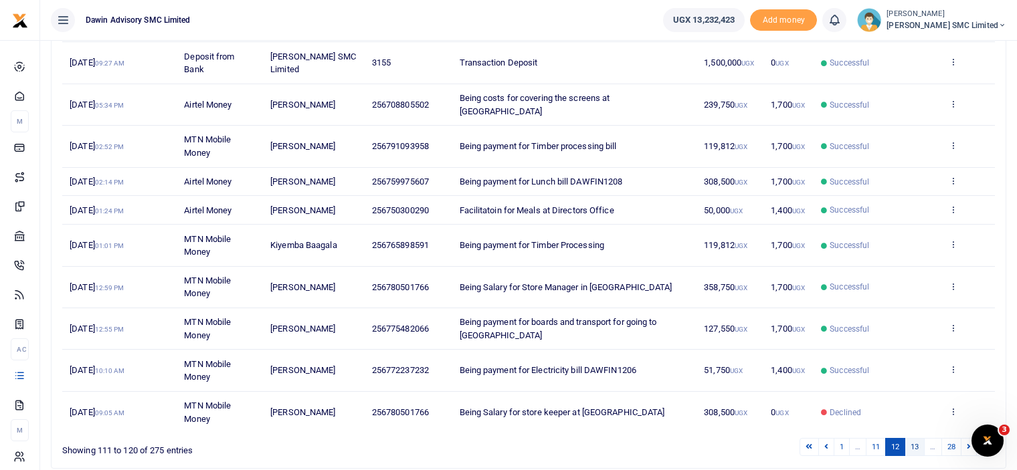
click at [910, 438] on link "13" at bounding box center [914, 447] width 20 height 18
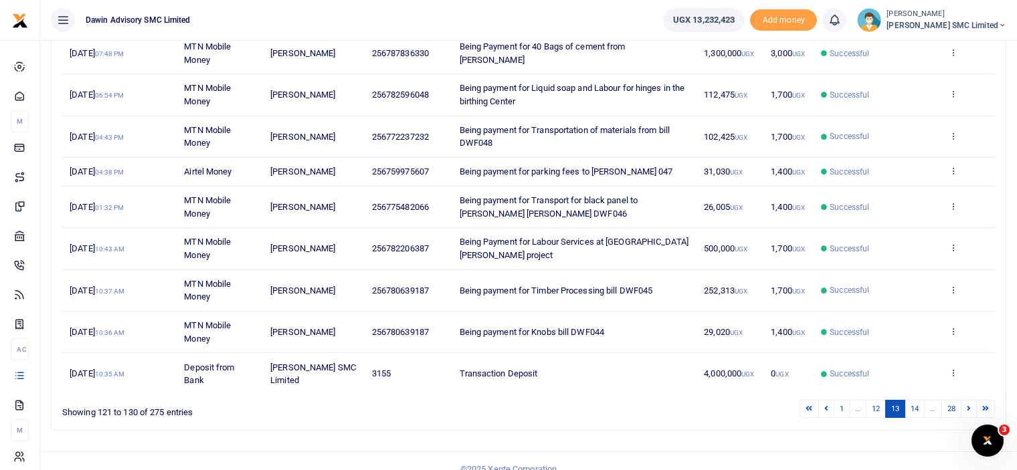
scroll to position [261, 0]
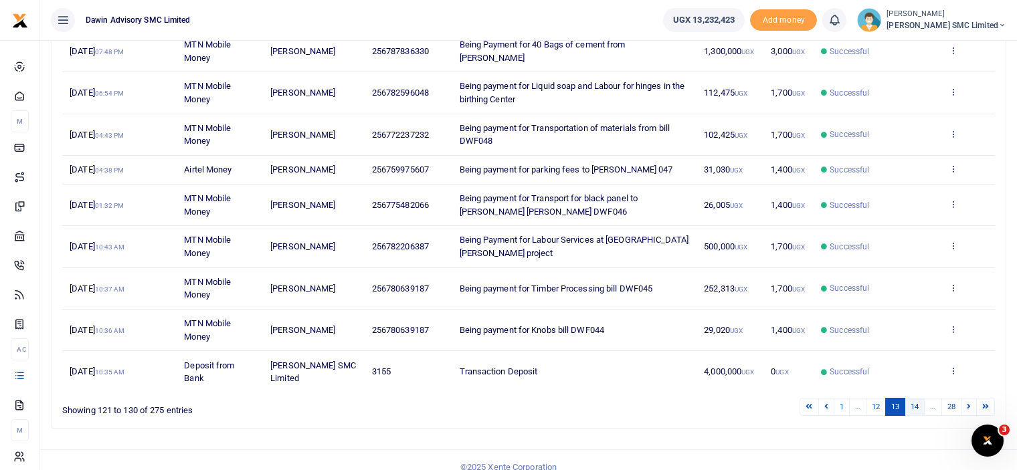
click at [911, 399] on link "14" at bounding box center [914, 407] width 20 height 18
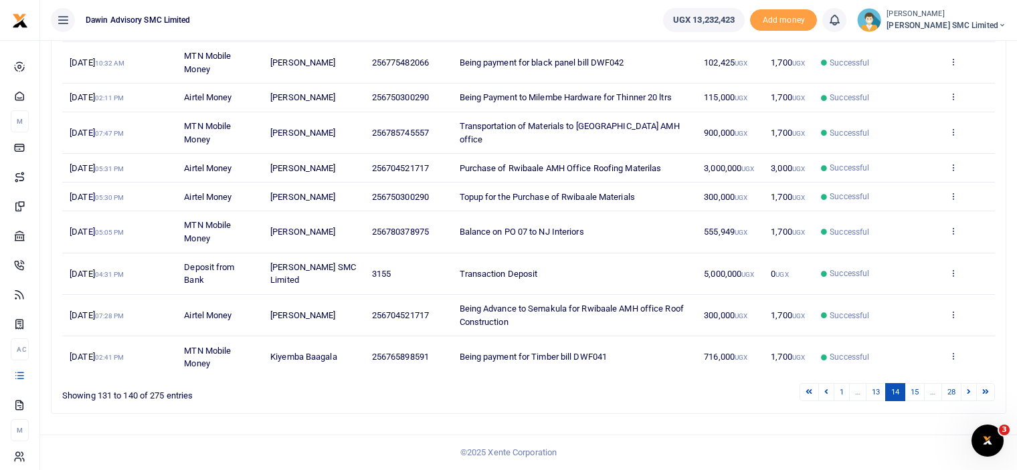
scroll to position [247, 0]
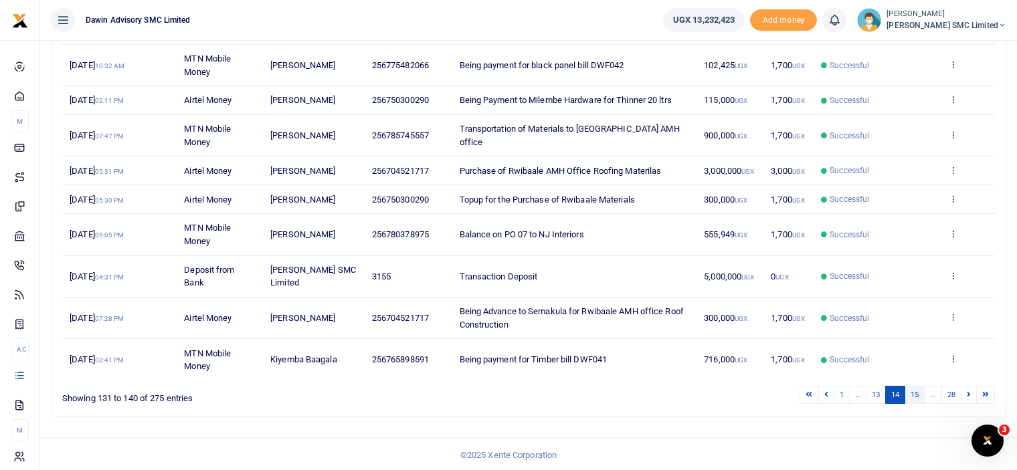
click at [913, 396] on link "15" at bounding box center [914, 395] width 20 height 18
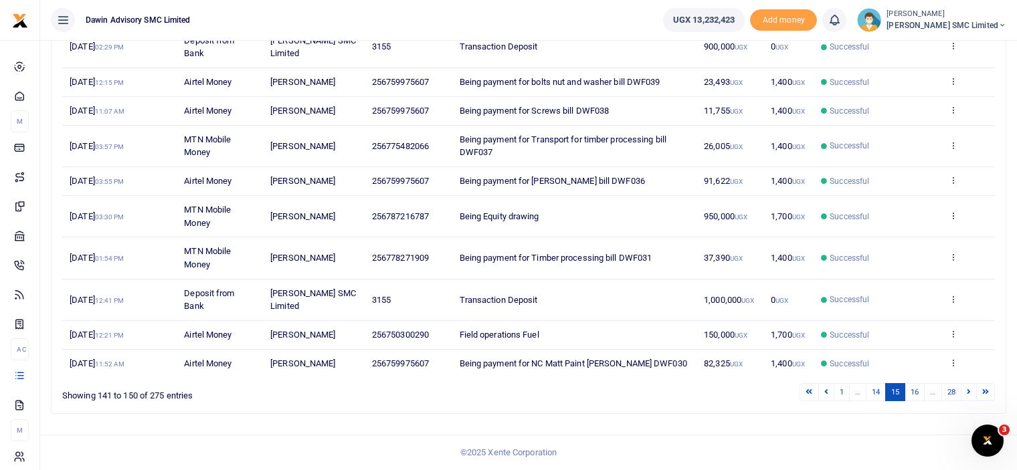
scroll to position [221, 0]
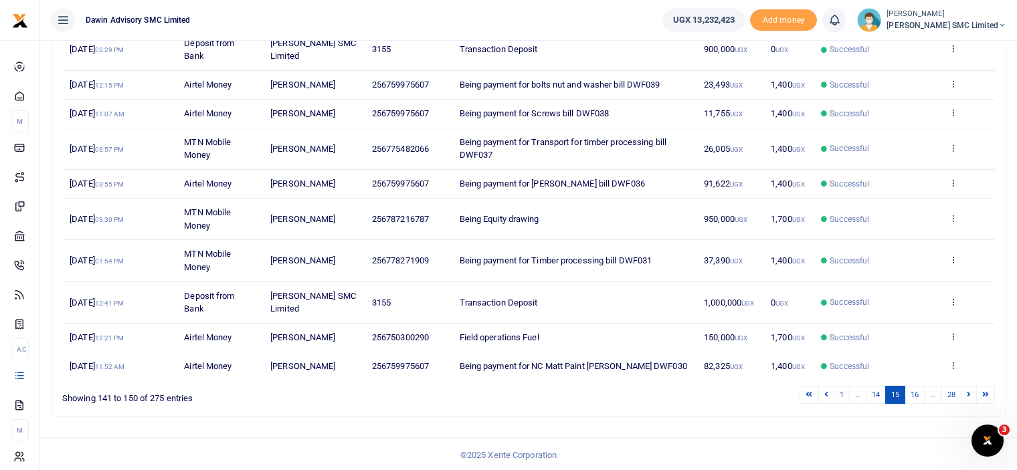
click at [913, 396] on link "16" at bounding box center [914, 395] width 20 height 18
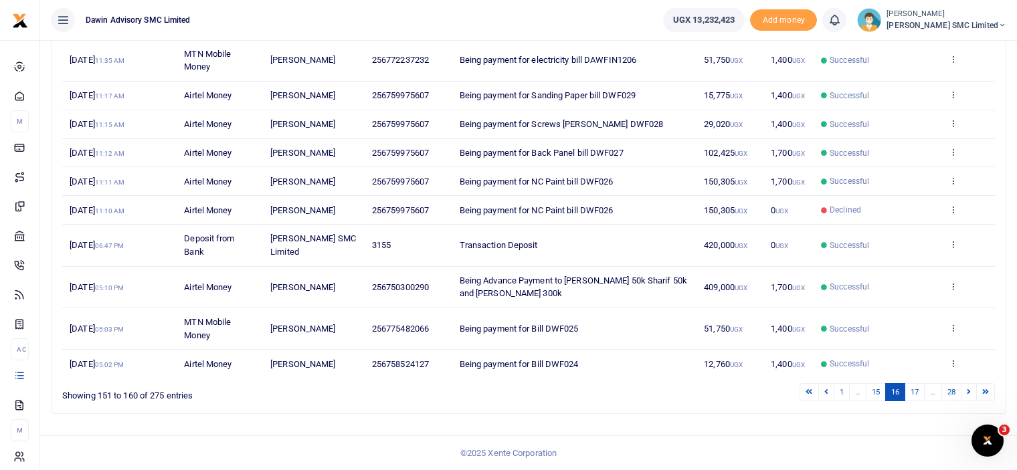
scroll to position [207, 0]
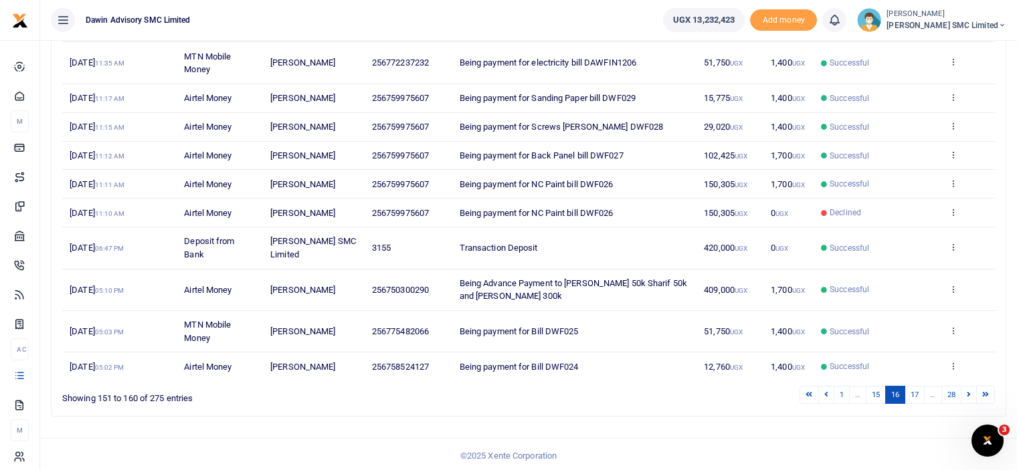
click at [913, 396] on link "17" at bounding box center [914, 395] width 20 height 18
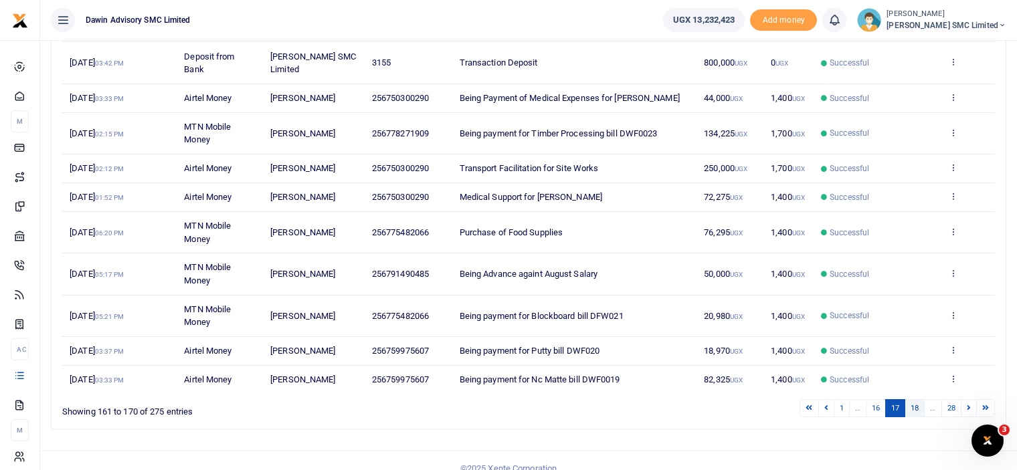
click at [918, 402] on link "18" at bounding box center [914, 408] width 20 height 18
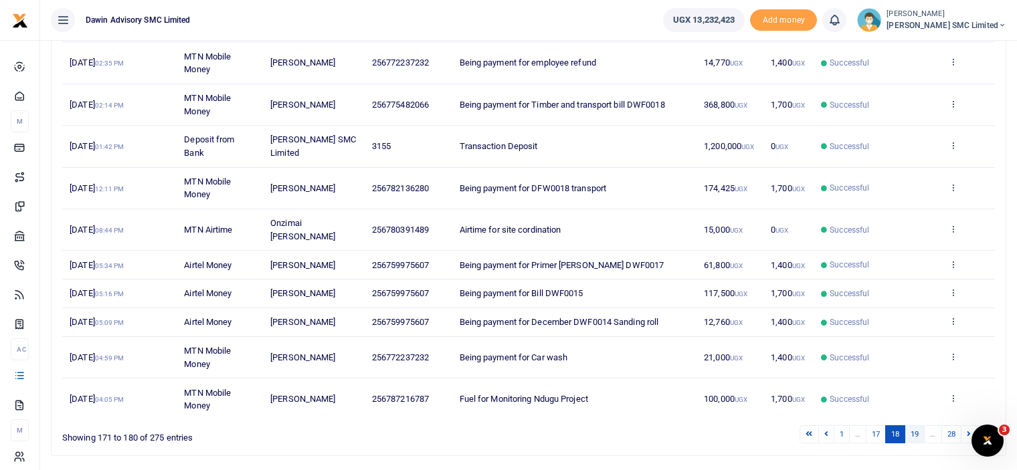
click at [915, 426] on link "19" at bounding box center [914, 434] width 20 height 18
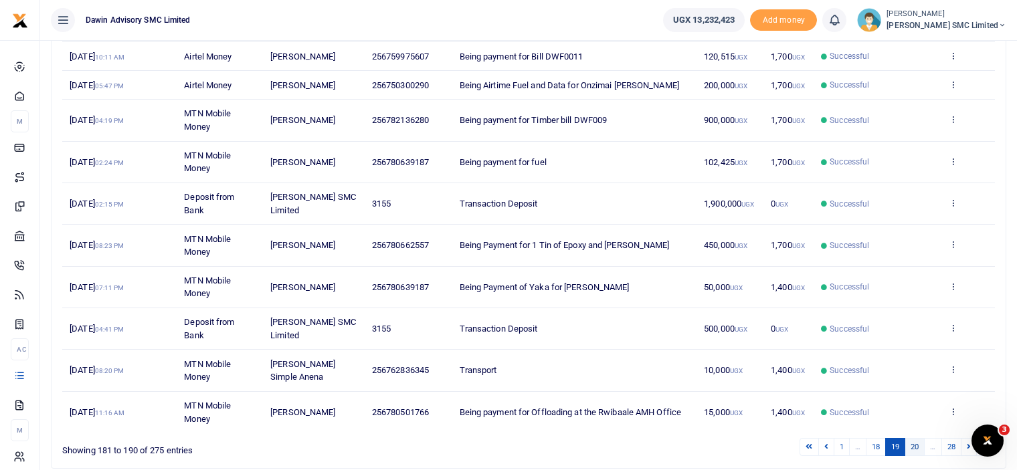
click at [914, 438] on link "20" at bounding box center [914, 447] width 20 height 18
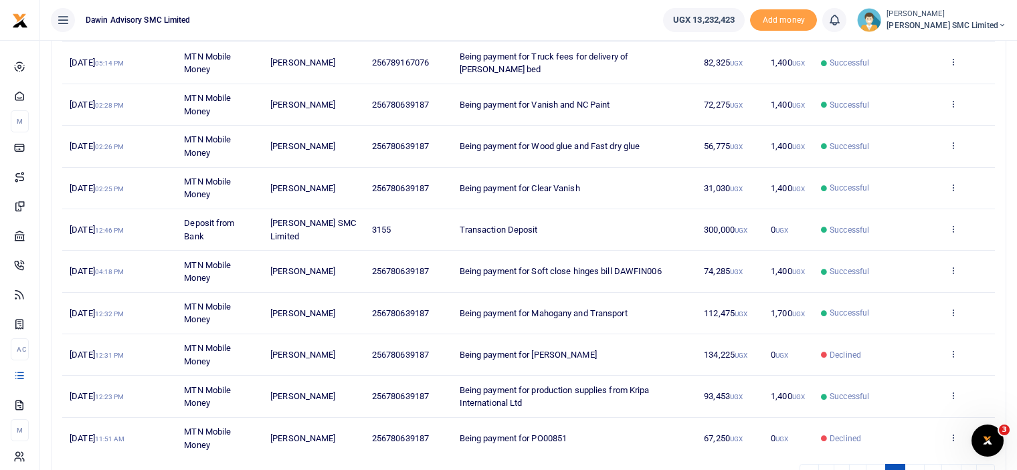
scroll to position [217, 0]
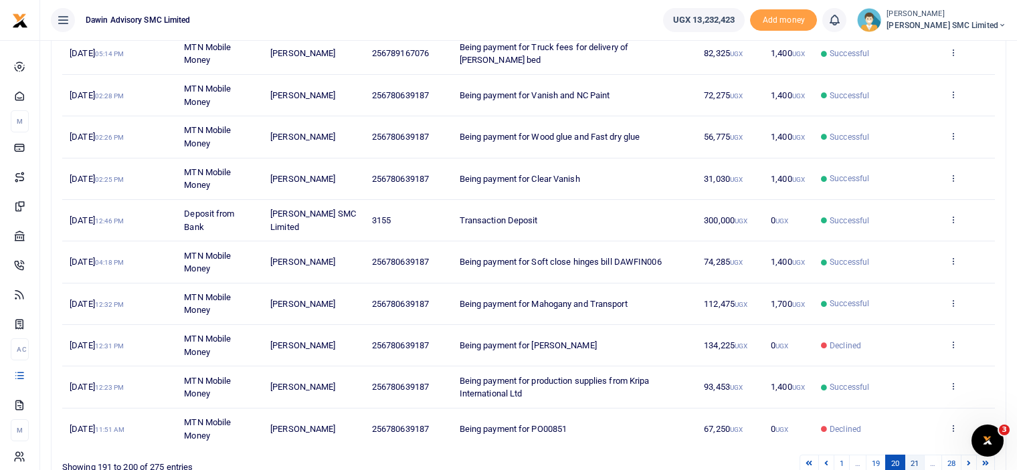
click at [914, 455] on link "21" at bounding box center [914, 464] width 20 height 18
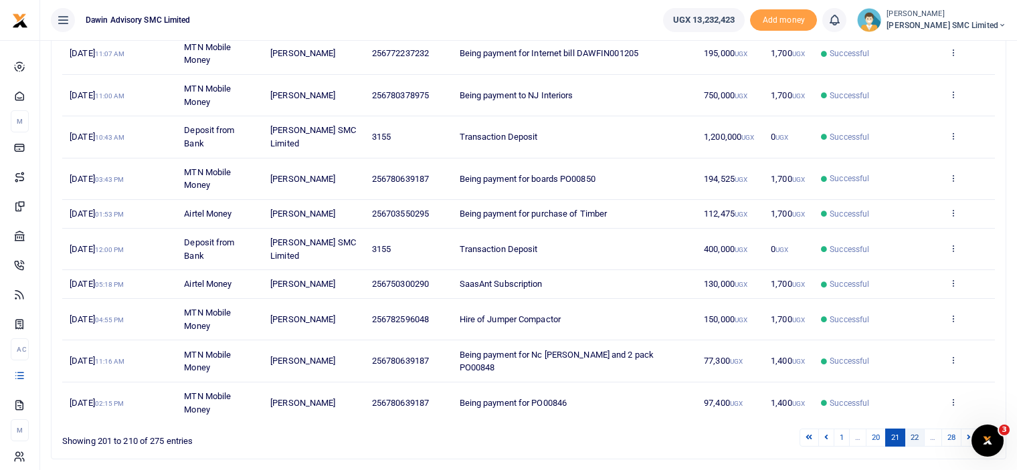
click at [914, 438] on link "22" at bounding box center [914, 438] width 20 height 18
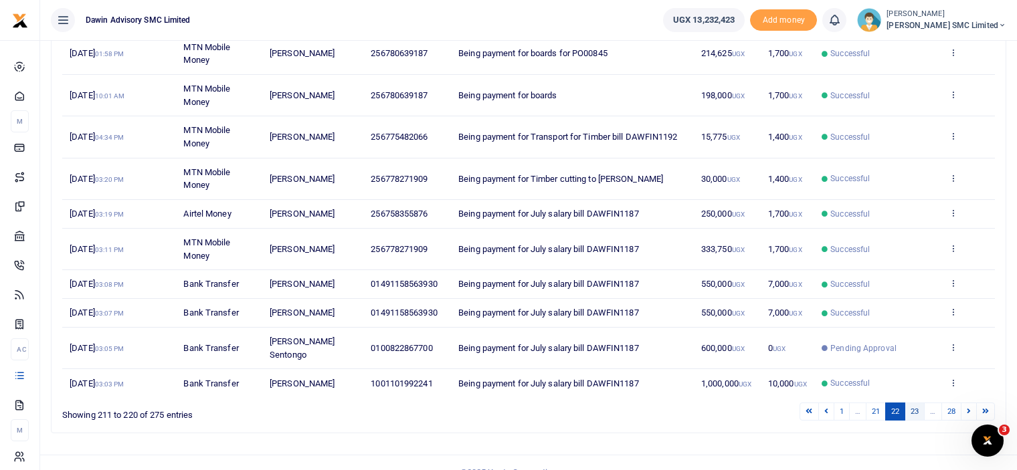
click at [918, 411] on link "23" at bounding box center [914, 412] width 20 height 18
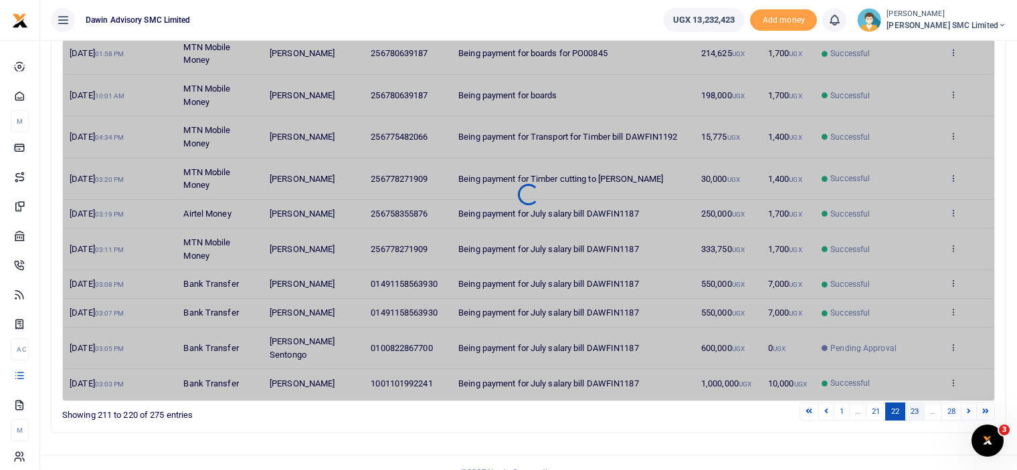
scroll to position [195, 0]
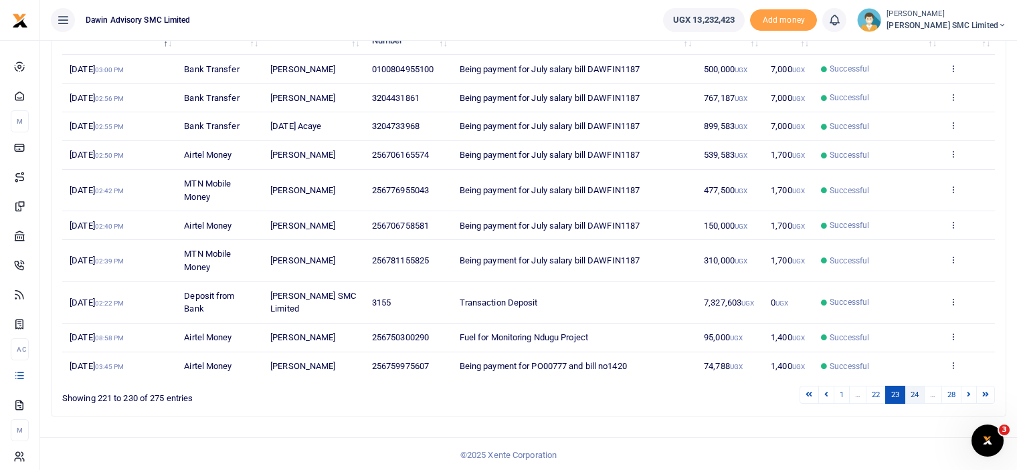
click at [912, 386] on link "24" at bounding box center [914, 395] width 20 height 18
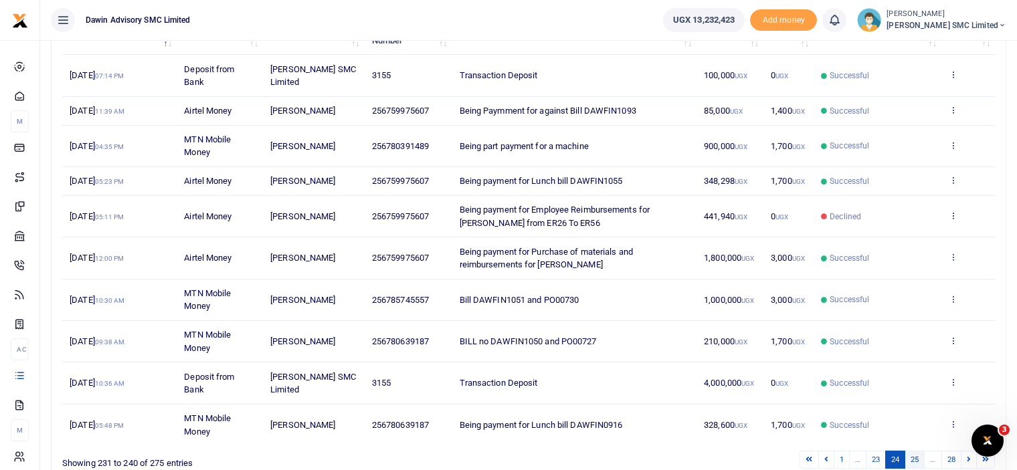
click at [917, 455] on link "25" at bounding box center [914, 460] width 20 height 18
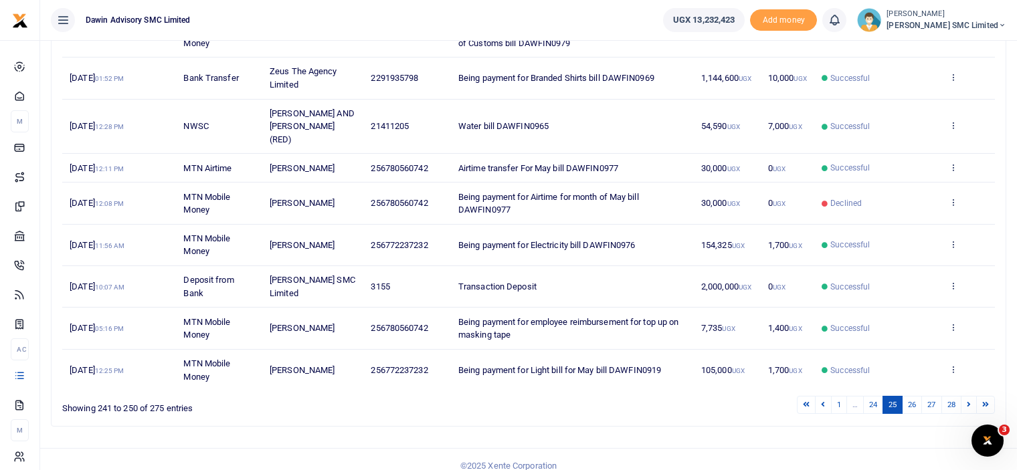
scroll to position [286, 0]
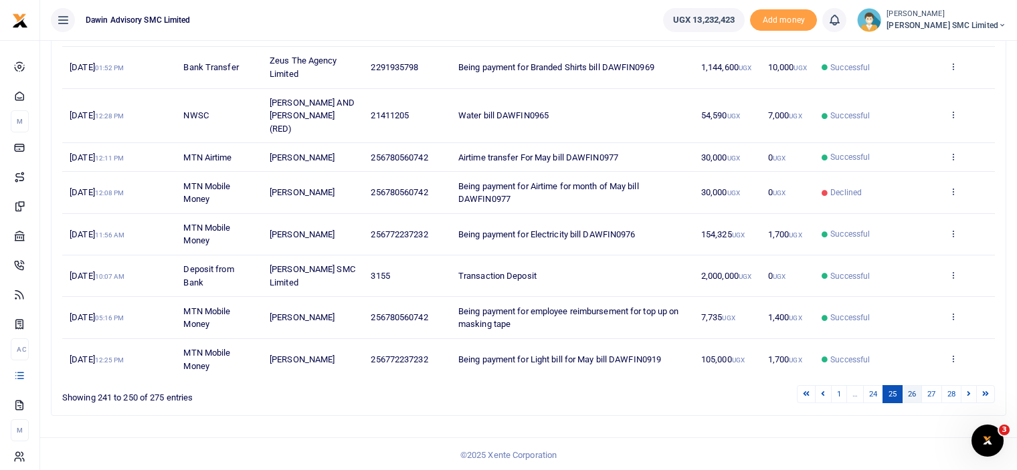
click at [912, 391] on link "26" at bounding box center [912, 394] width 20 height 18
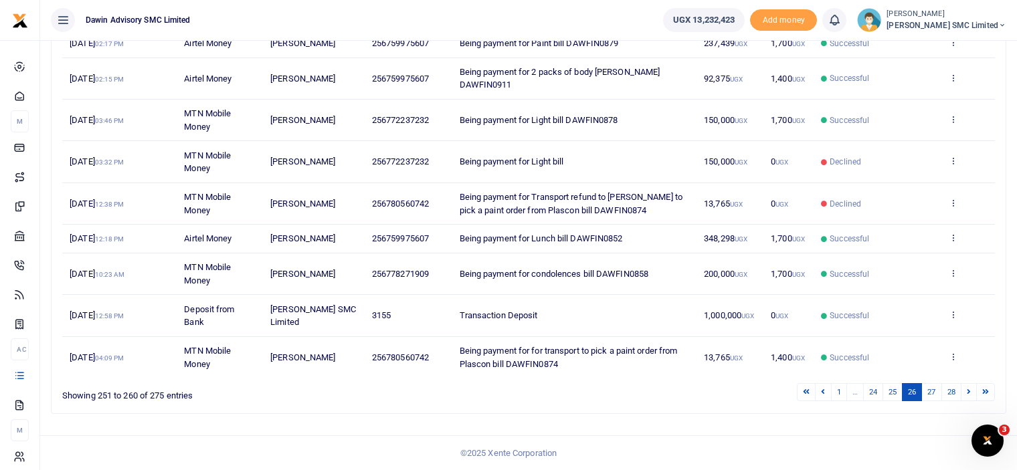
scroll to position [247, 0]
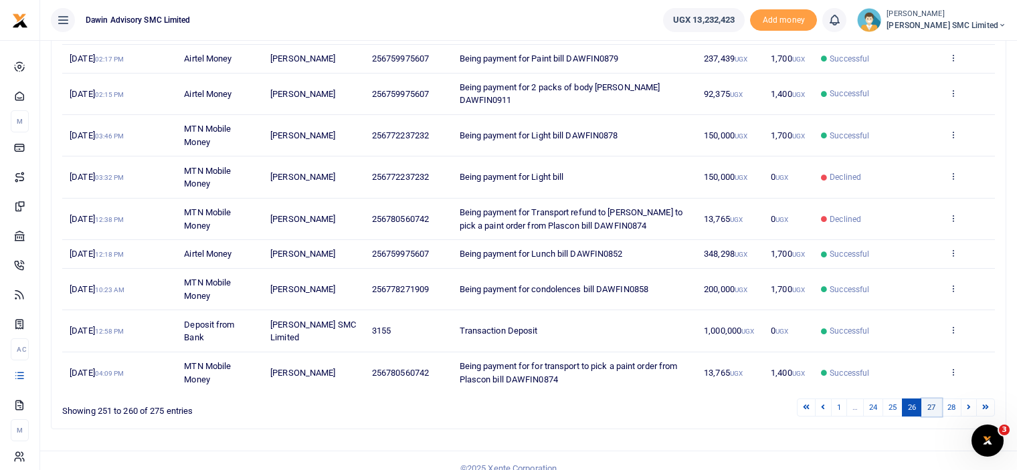
click at [928, 399] on link "27" at bounding box center [931, 408] width 20 height 18
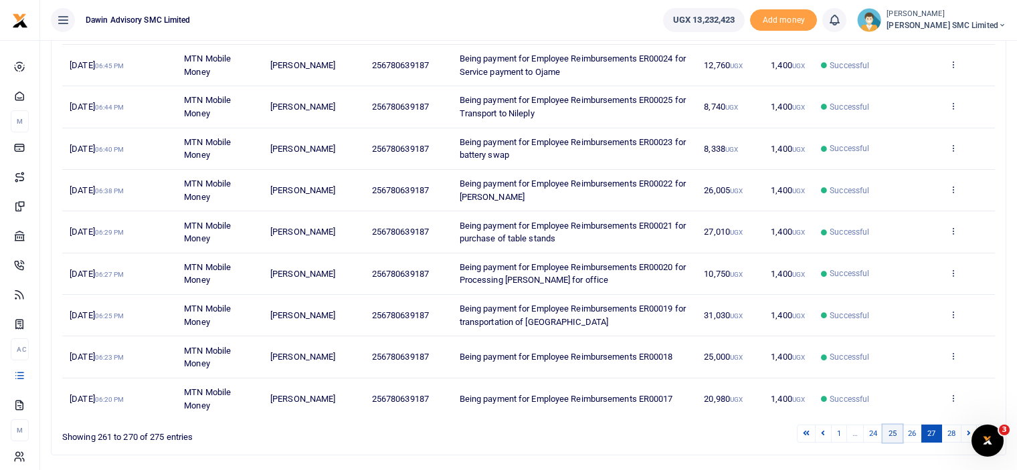
click at [883, 433] on link "25" at bounding box center [892, 434] width 20 height 18
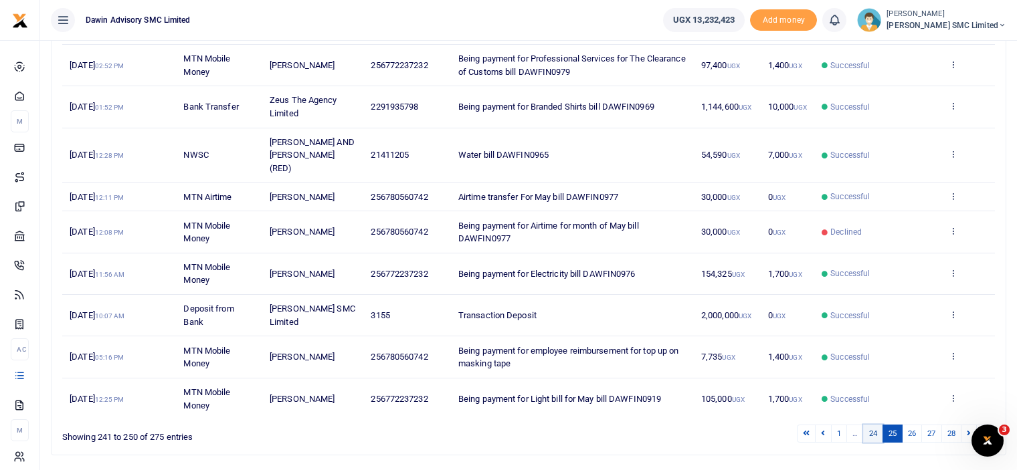
click at [871, 435] on link "24" at bounding box center [873, 434] width 20 height 18
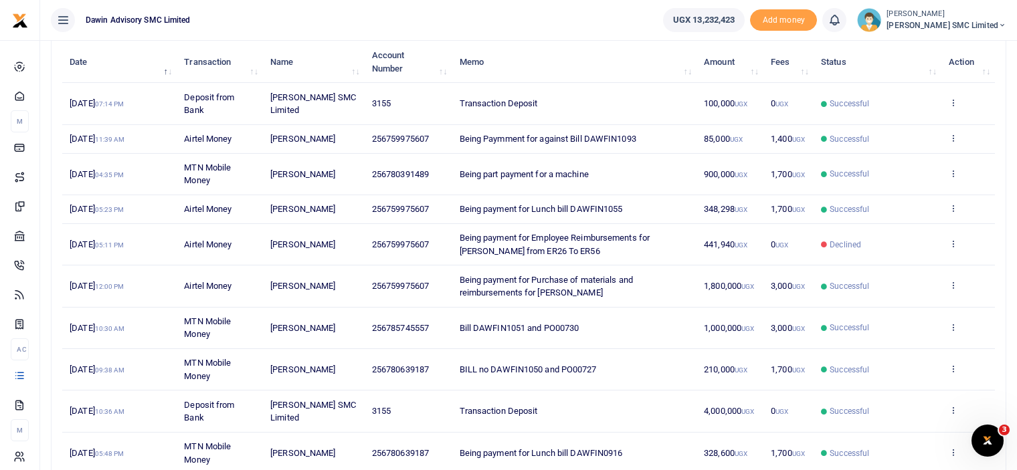
scroll to position [140, 0]
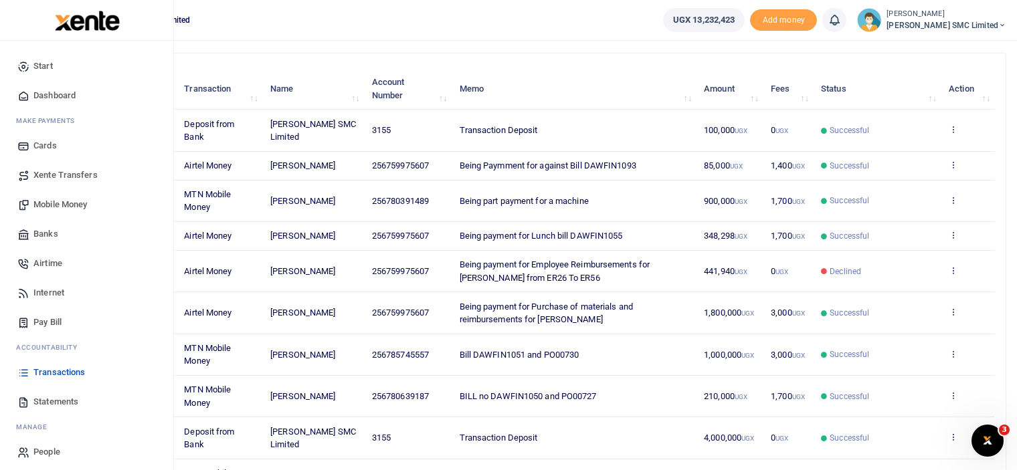
click at [55, 203] on span "Mobile Money" at bounding box center [60, 204] width 54 height 13
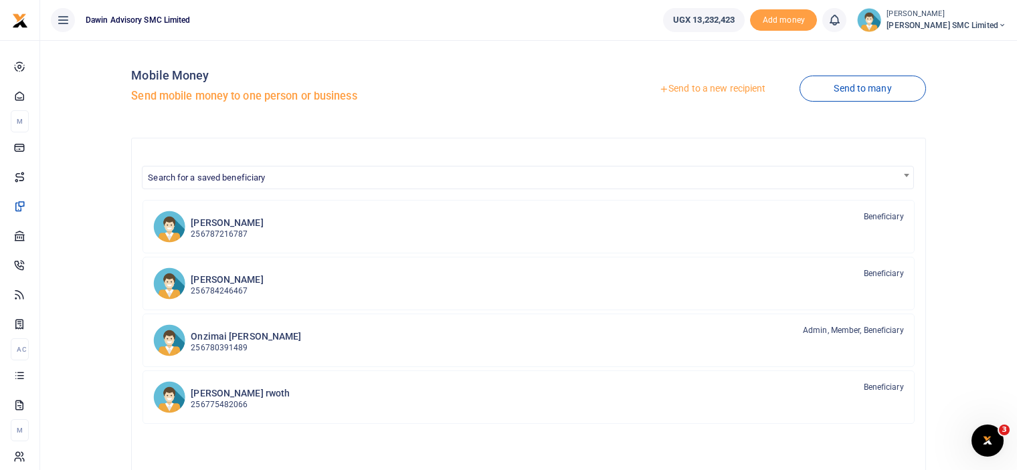
click at [688, 90] on link "Send to a new recipient" at bounding box center [712, 89] width 175 height 24
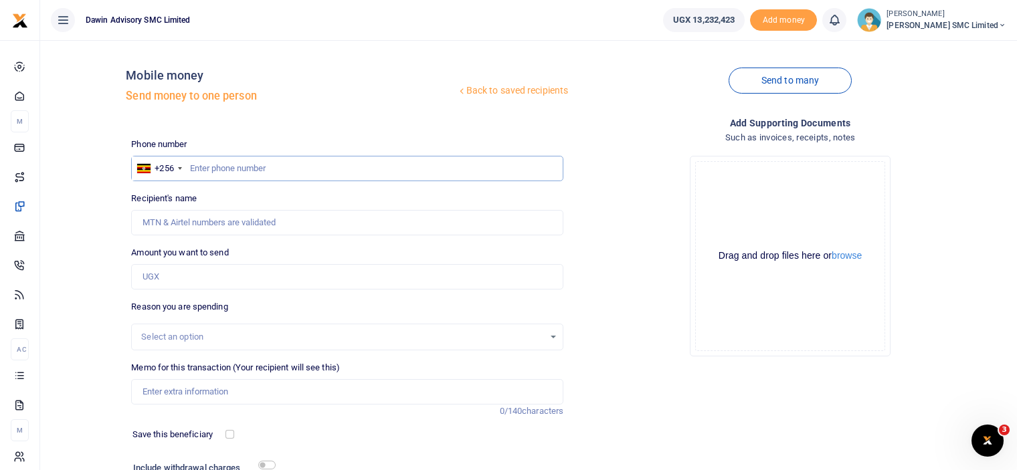
click at [229, 169] on input "text" at bounding box center [347, 168] width 432 height 25
type input "700956249"
type input "[PERSON_NAME]"
type input "700956249"
click at [180, 274] on input "Amount you want to send" at bounding box center [347, 276] width 432 height 25
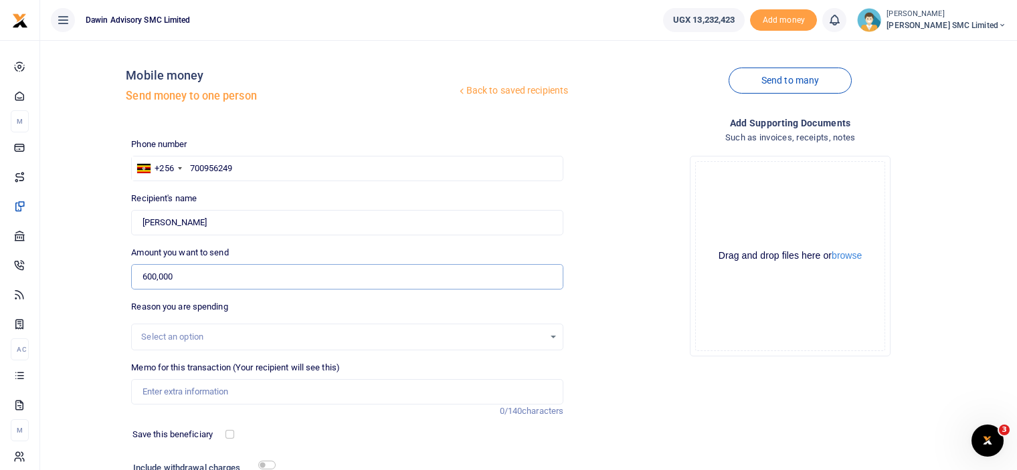
type input "600,000"
click at [603, 334] on div "Drop your files here Drag and drop files here or browse Powered by Uppy" at bounding box center [790, 256] width 432 height 222
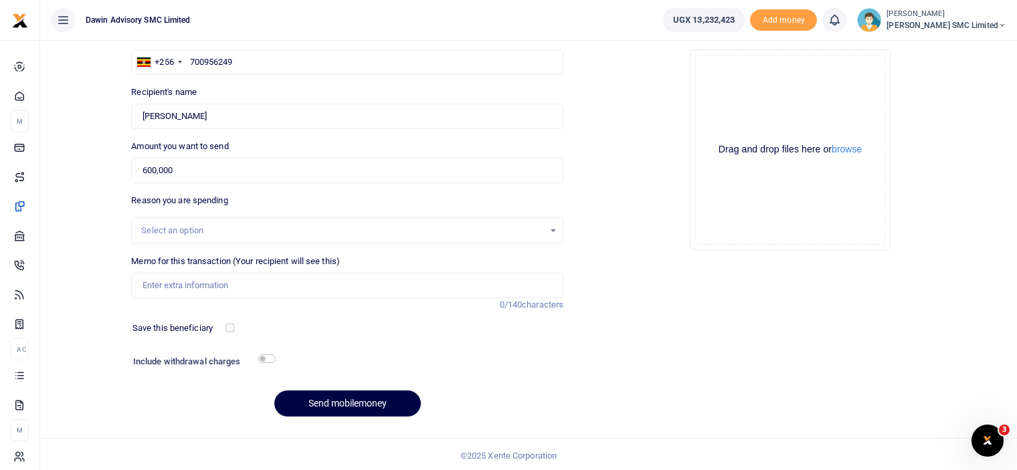
scroll to position [108, 0]
click at [230, 284] on input "Memo for this transaction (Your recipient will see this)" at bounding box center [347, 283] width 432 height 25
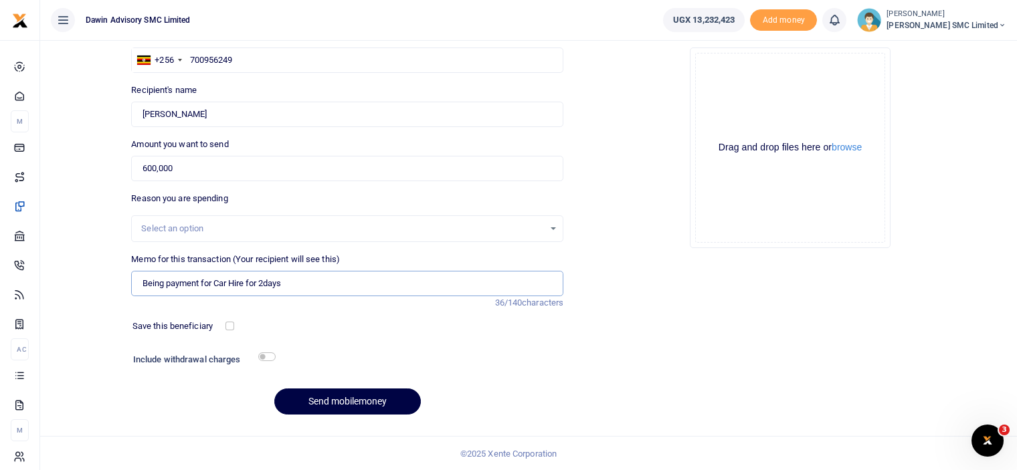
type input "Being payment for Car Hire for 2days"
click at [264, 360] on input "checkbox" at bounding box center [266, 356] width 17 height 9
checkbox input "true"
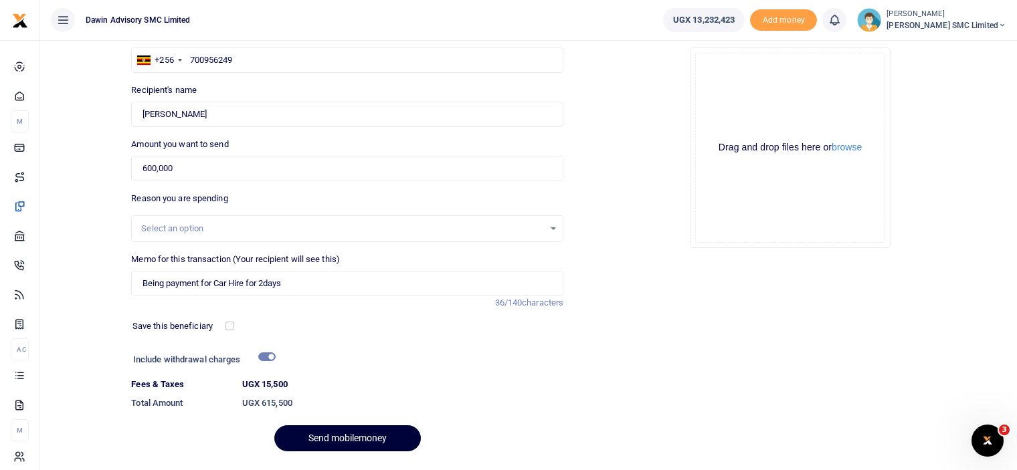
click at [327, 425] on button "Send mobilemoney" at bounding box center [347, 438] width 146 height 26
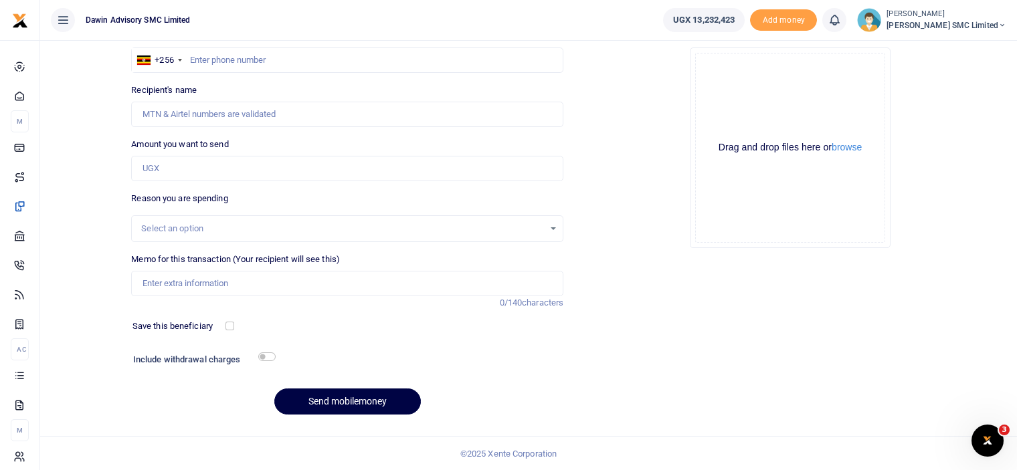
click at [586, 255] on div at bounding box center [508, 235] width 1017 height 470
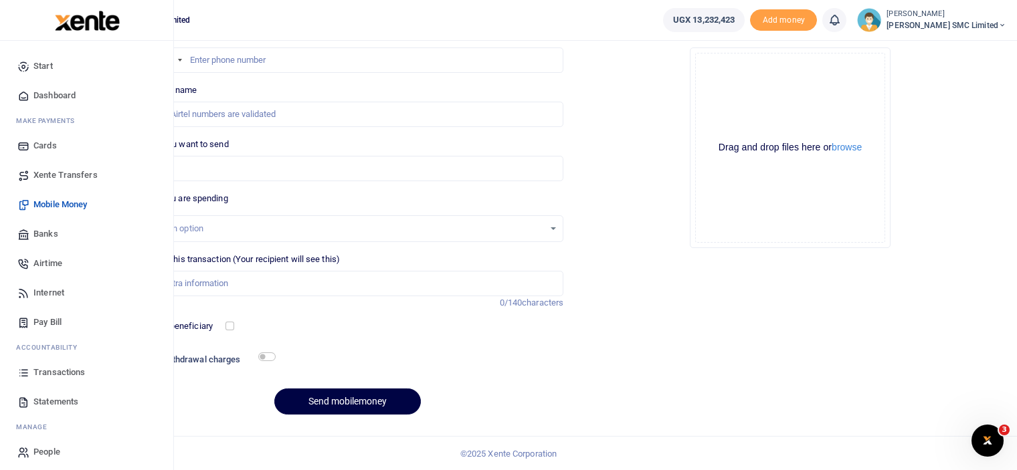
click at [49, 366] on span "Transactions" at bounding box center [58, 372] width 51 height 13
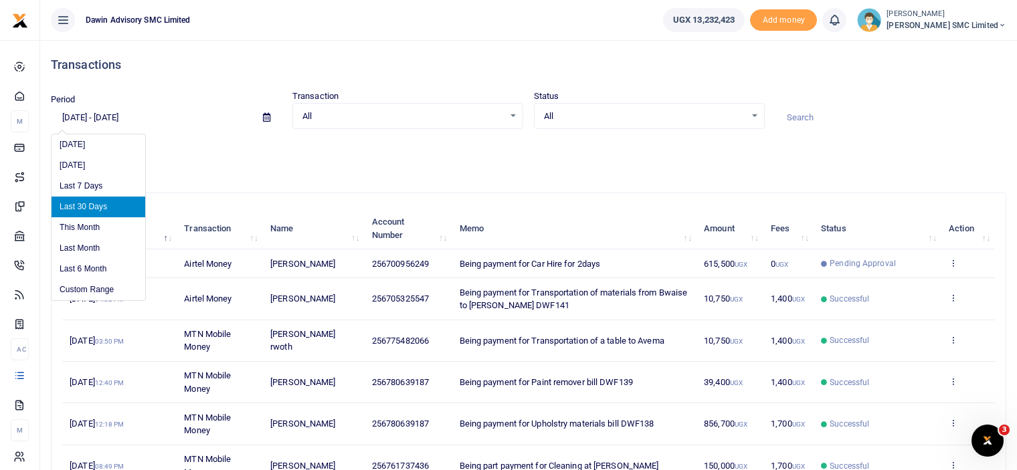
click at [115, 119] on input "[DATE] - [DATE]" at bounding box center [151, 117] width 201 height 23
click at [99, 264] on li "Last 6 Month" at bounding box center [98, 269] width 94 height 21
type input "[DATE] - [DATE]"
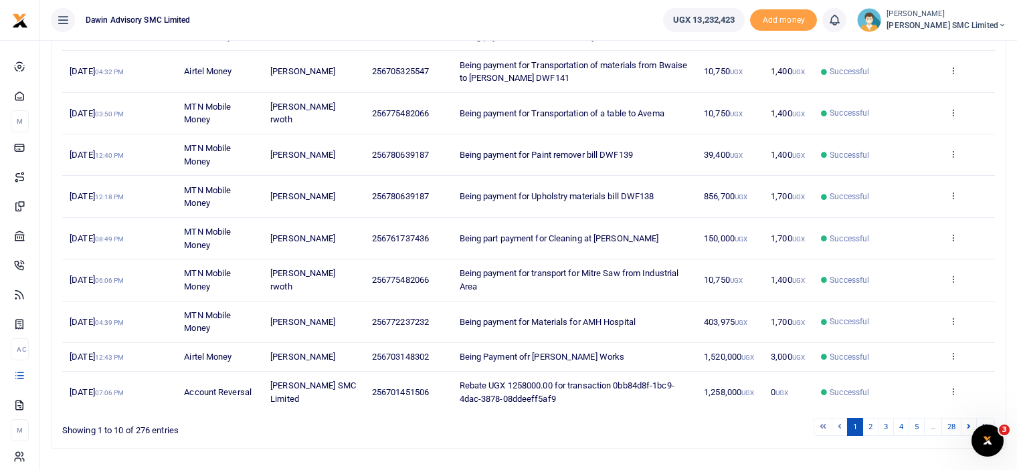
scroll to position [259, 0]
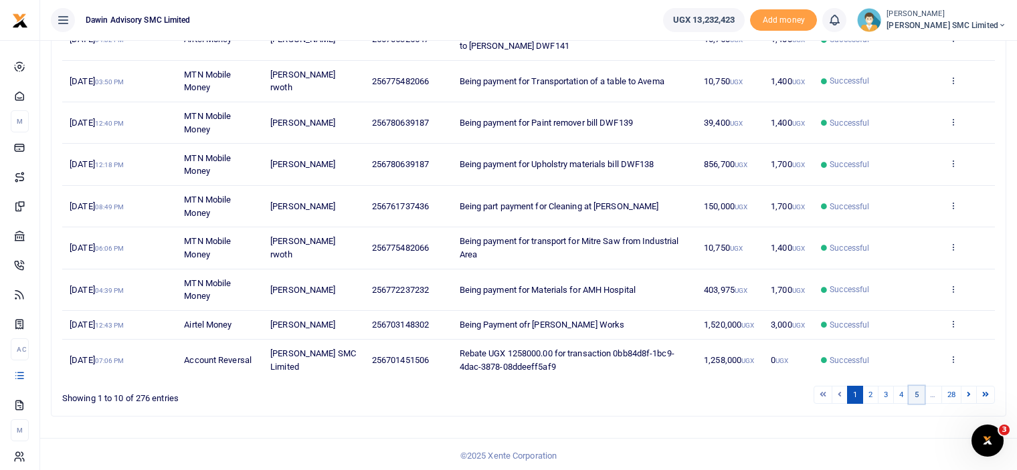
click at [916, 390] on link "5" at bounding box center [916, 395] width 16 height 18
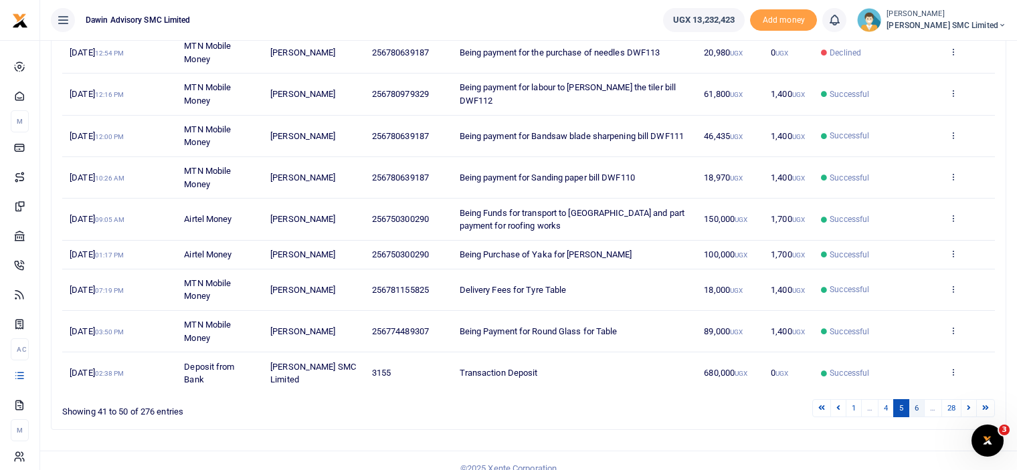
click at [924, 403] on link "6" at bounding box center [916, 408] width 16 height 18
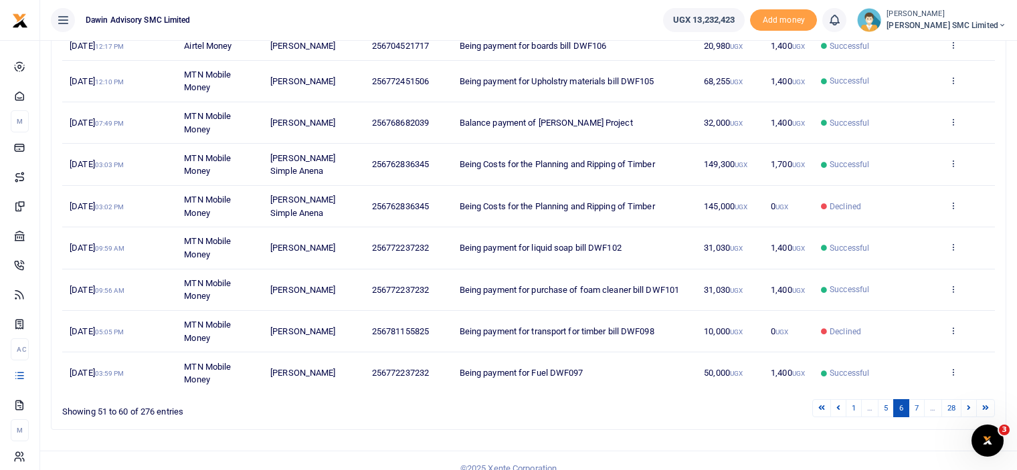
click at [924, 403] on link "7" at bounding box center [916, 408] width 16 height 18
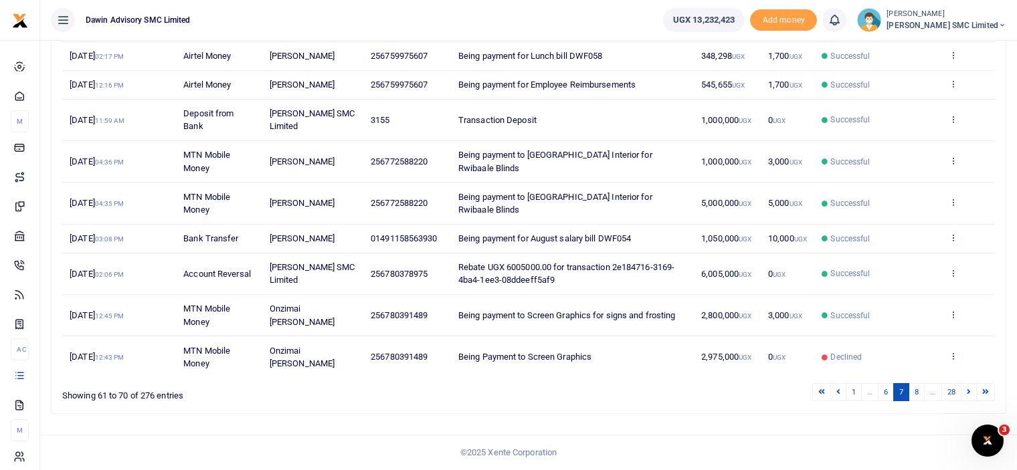
scroll to position [247, 0]
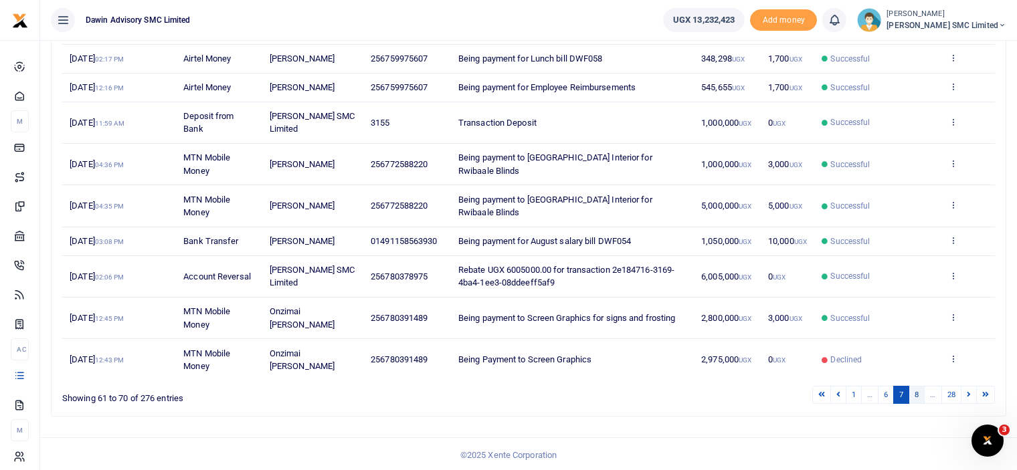
click at [920, 387] on link "8" at bounding box center [916, 395] width 16 height 18
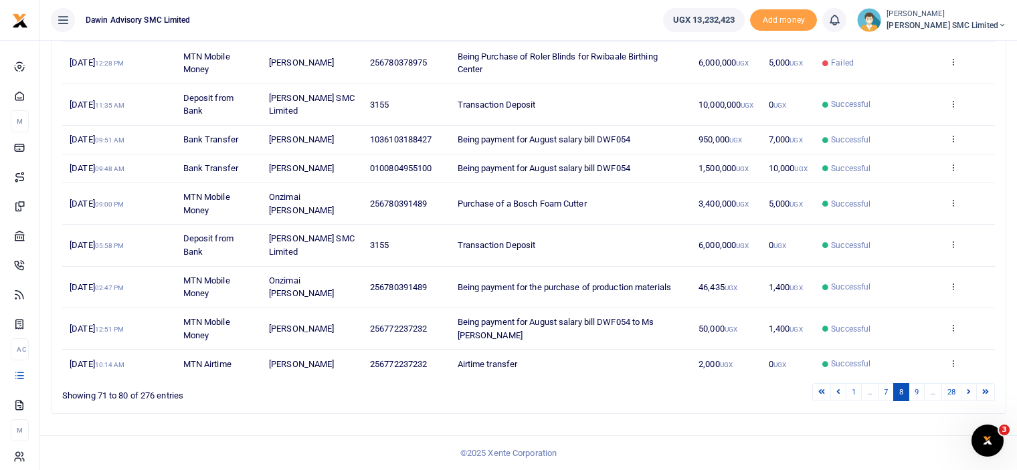
scroll to position [233, 0]
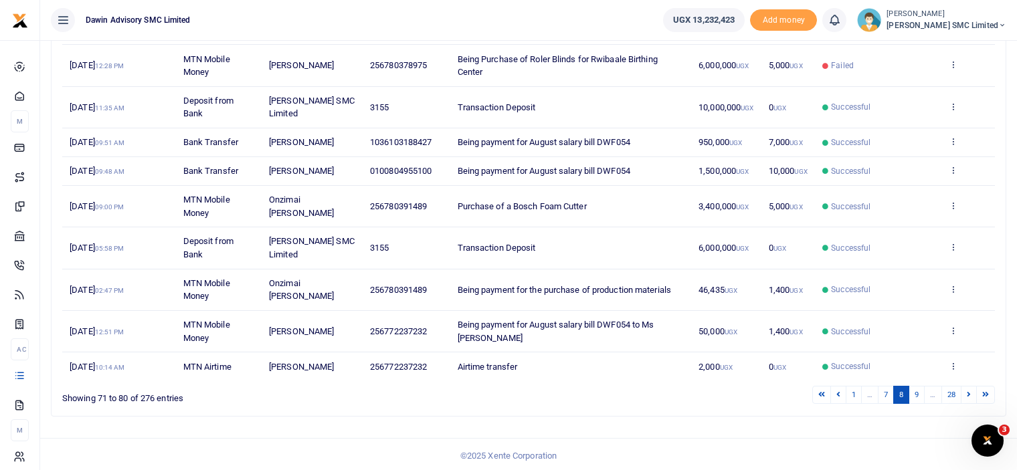
click at [920, 387] on link "9" at bounding box center [916, 395] width 16 height 18
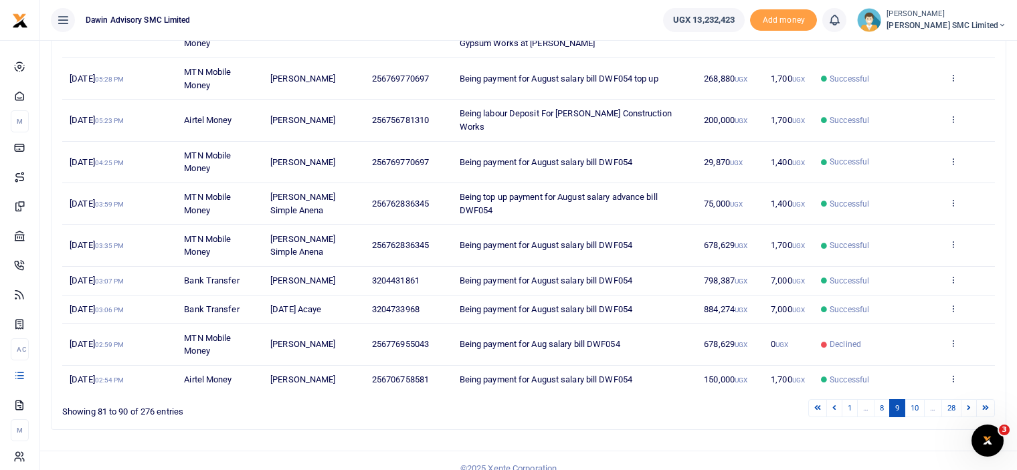
click at [920, 399] on link "10" at bounding box center [914, 408] width 20 height 18
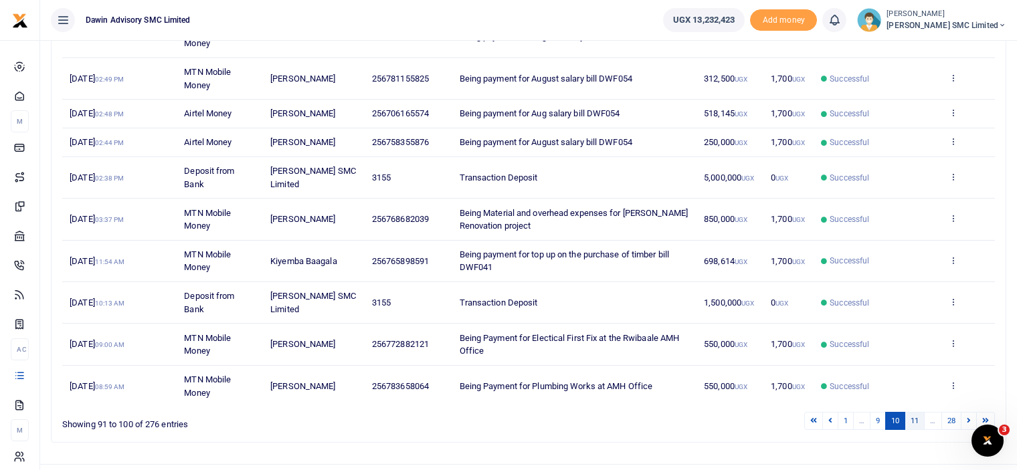
click at [913, 415] on link "11" at bounding box center [914, 421] width 20 height 18
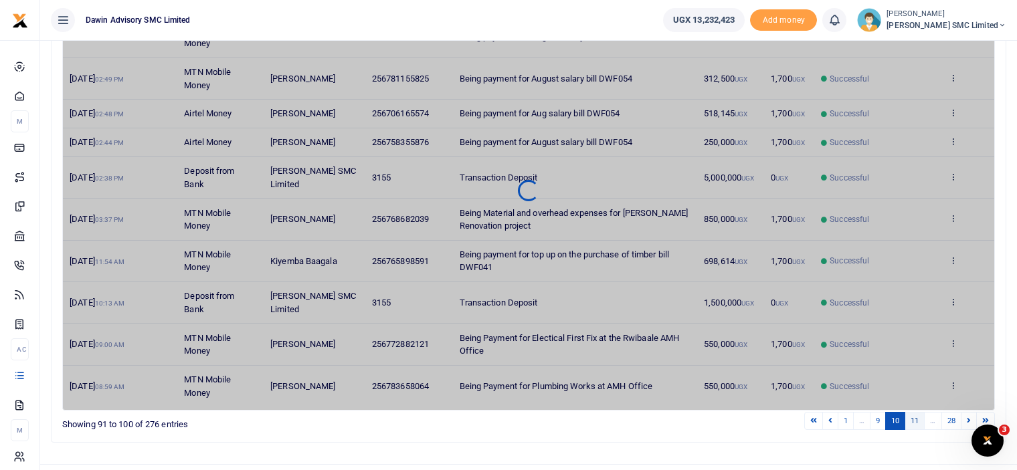
scroll to position [207, 0]
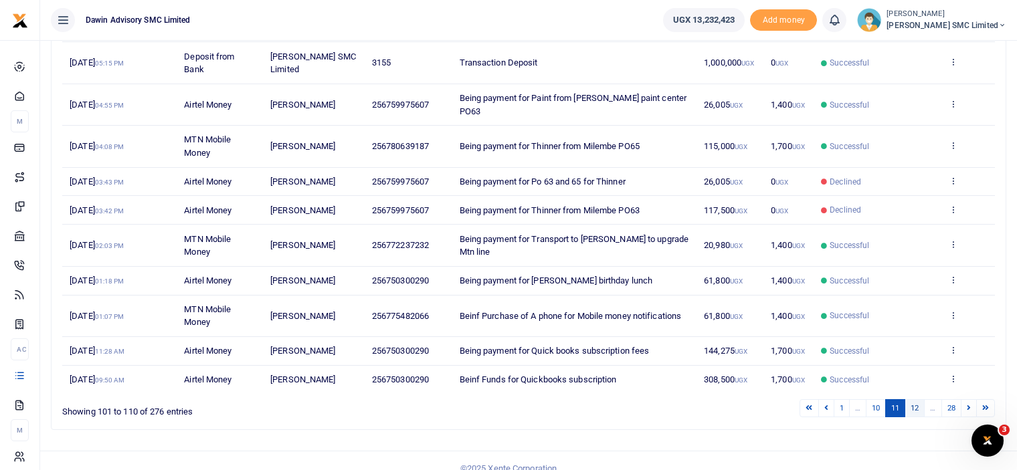
click at [913, 399] on link "12" at bounding box center [914, 408] width 20 height 18
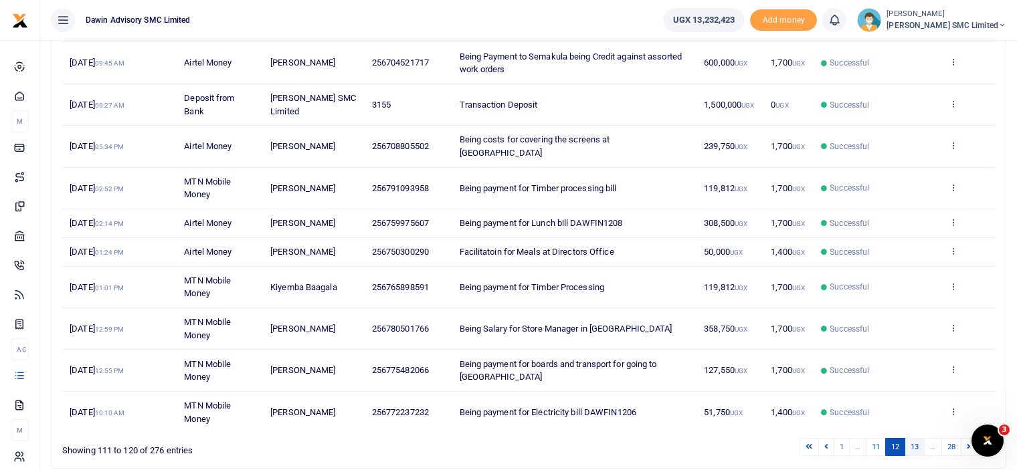
click at [920, 438] on link "13" at bounding box center [914, 447] width 20 height 18
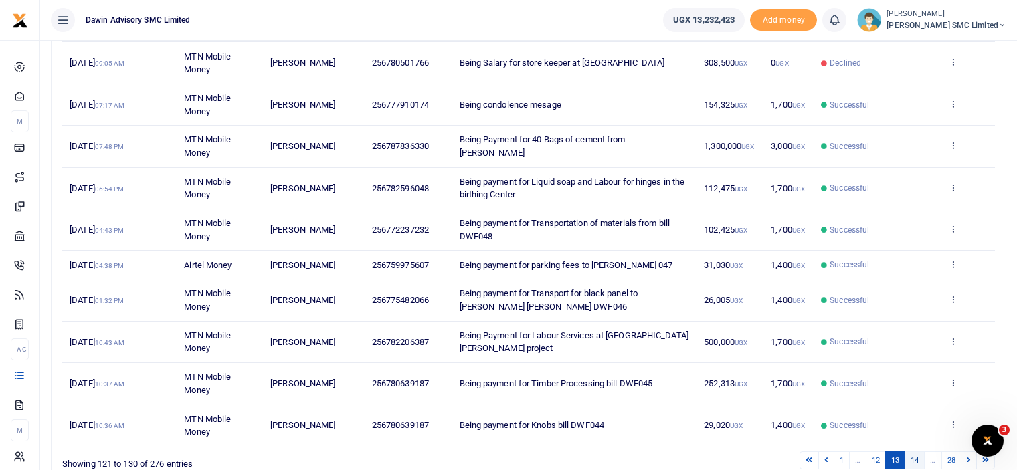
click at [910, 456] on link "14" at bounding box center [914, 460] width 20 height 18
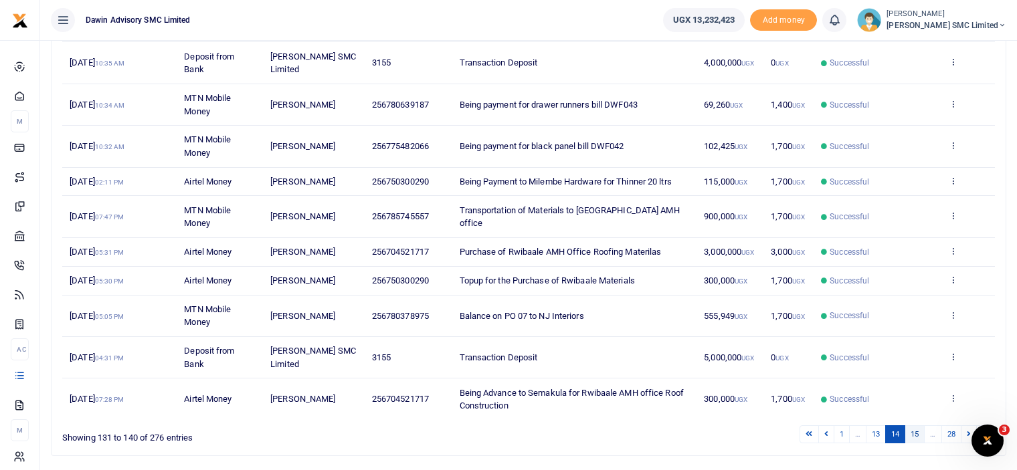
click at [916, 425] on link "15" at bounding box center [914, 434] width 20 height 18
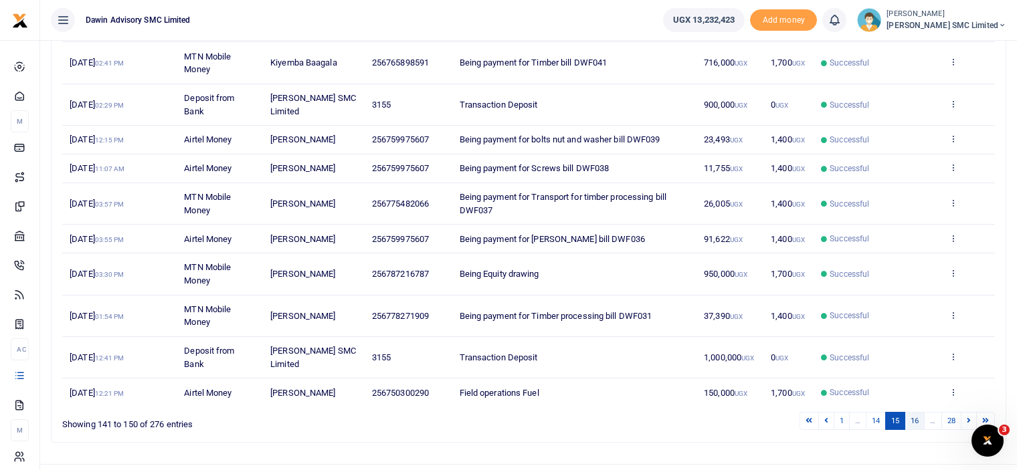
click at [916, 414] on link "16" at bounding box center [914, 421] width 20 height 18
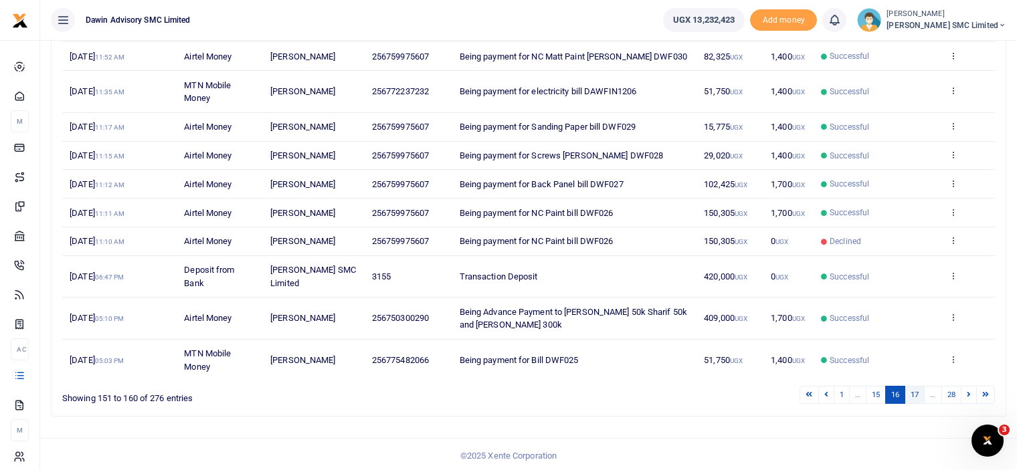
click at [916, 393] on link "17" at bounding box center [914, 395] width 20 height 18
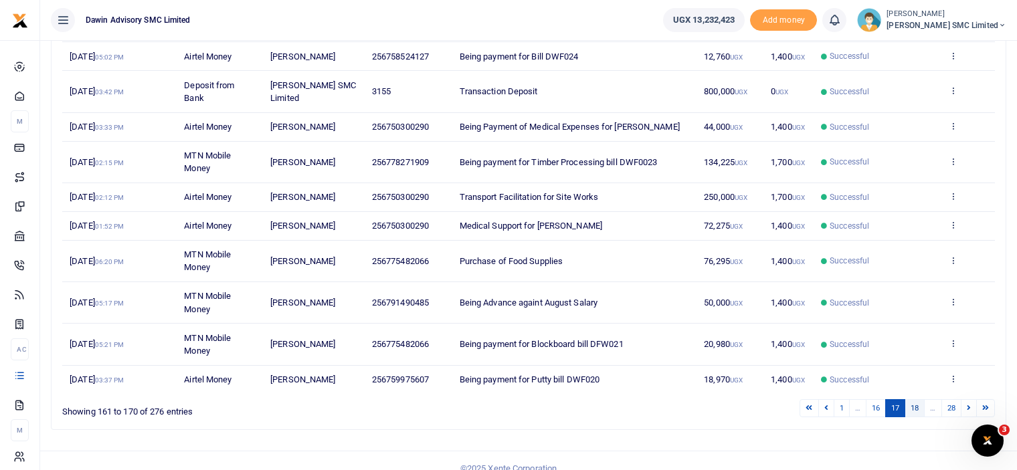
click at [914, 399] on link "18" at bounding box center [914, 408] width 20 height 18
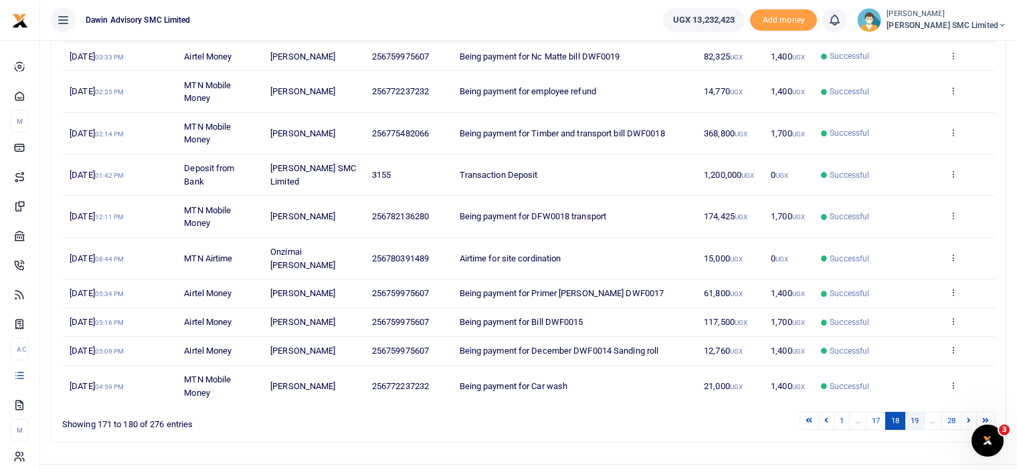
click at [914, 412] on link "19" at bounding box center [914, 421] width 20 height 18
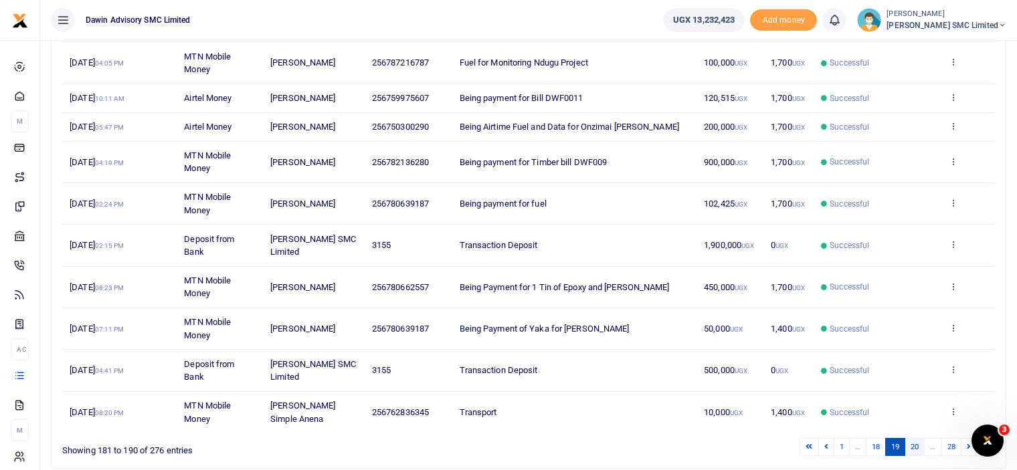
click at [912, 440] on link "20" at bounding box center [914, 447] width 20 height 18
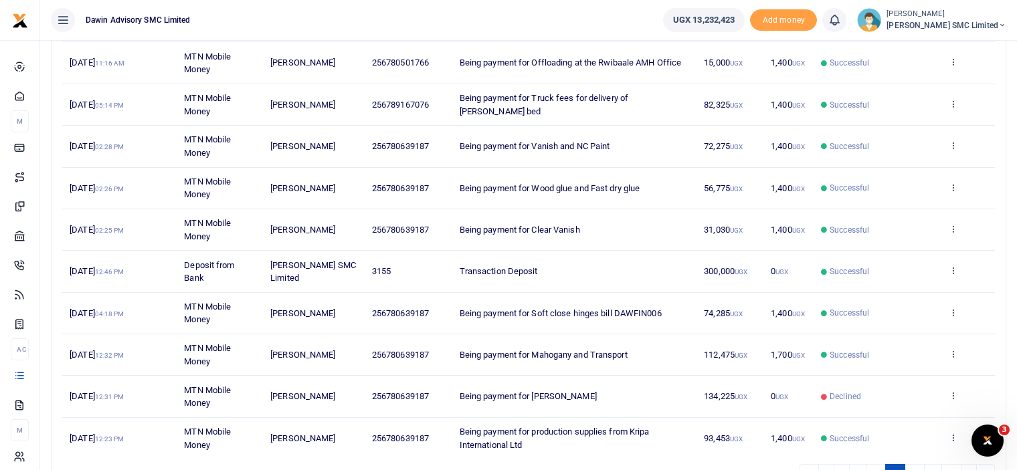
scroll to position [217, 0]
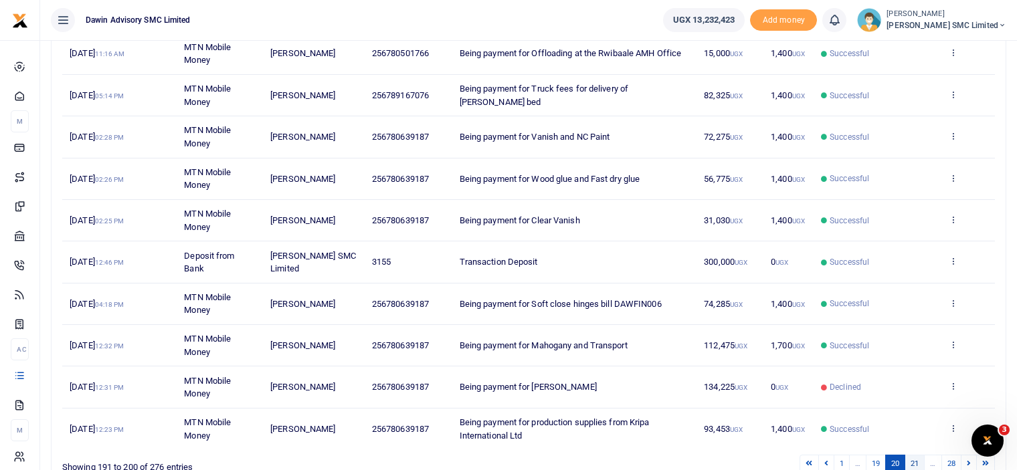
click at [913, 455] on link "21" at bounding box center [914, 464] width 20 height 18
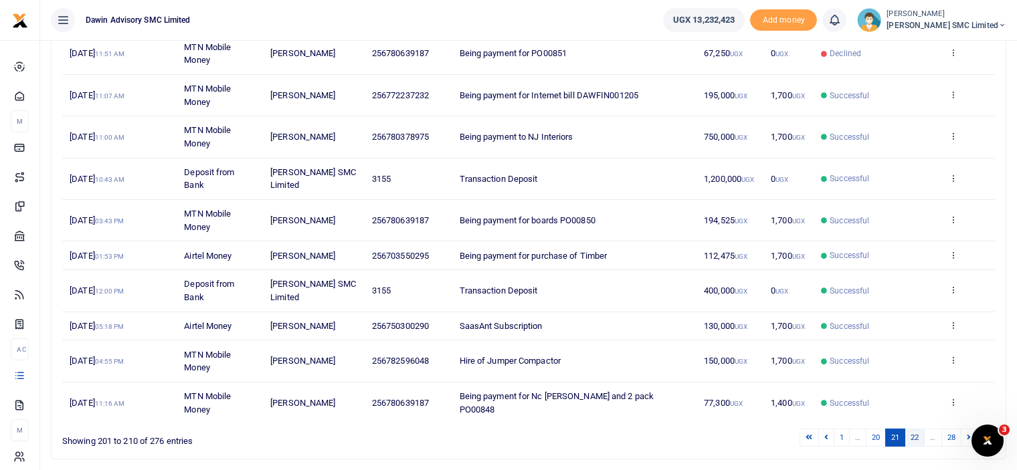
click at [918, 429] on link "22" at bounding box center [914, 438] width 20 height 18
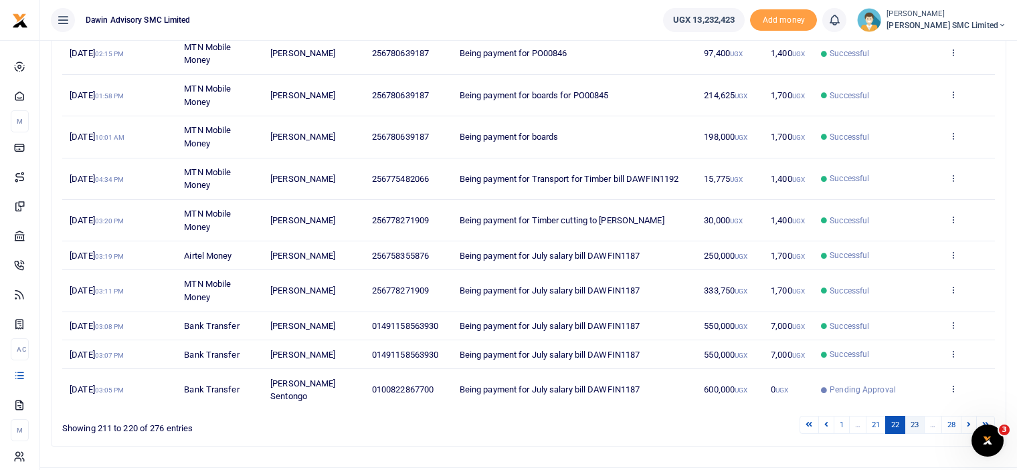
click at [915, 423] on link "23" at bounding box center [914, 425] width 20 height 18
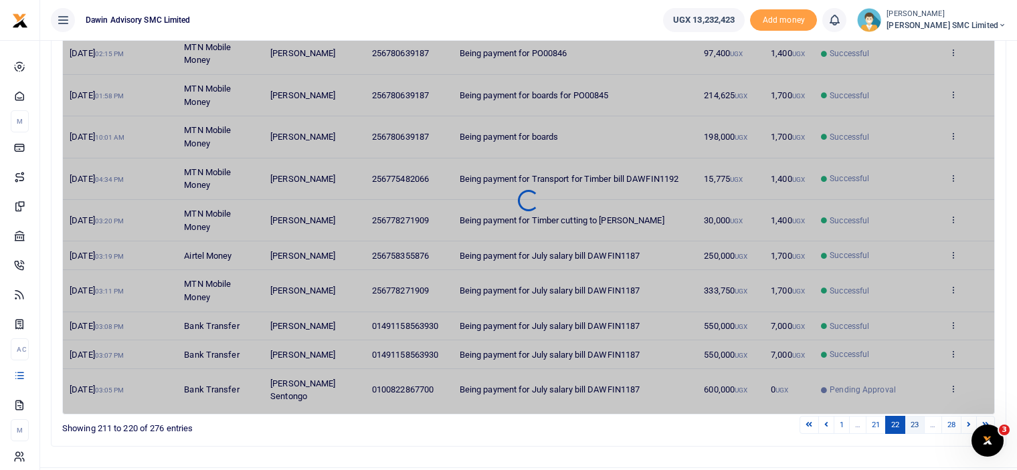
scroll to position [195, 0]
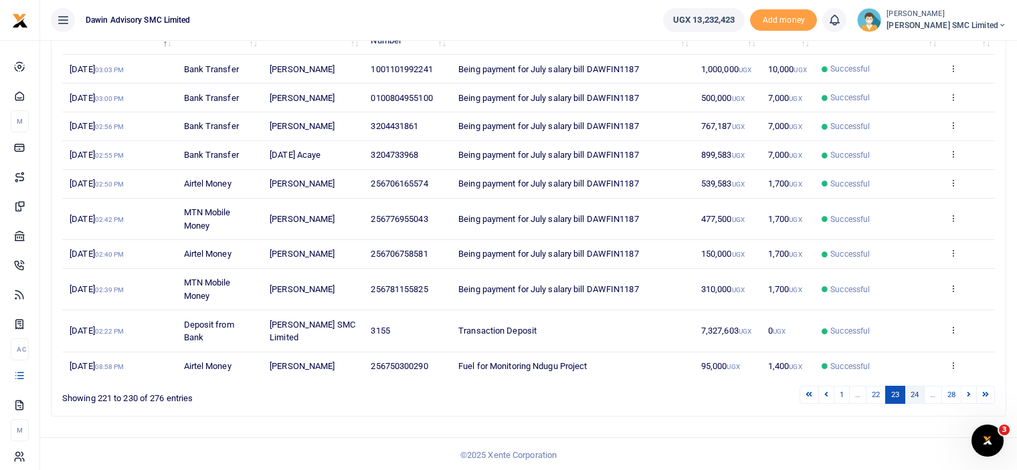
click at [912, 391] on link "24" at bounding box center [914, 395] width 20 height 18
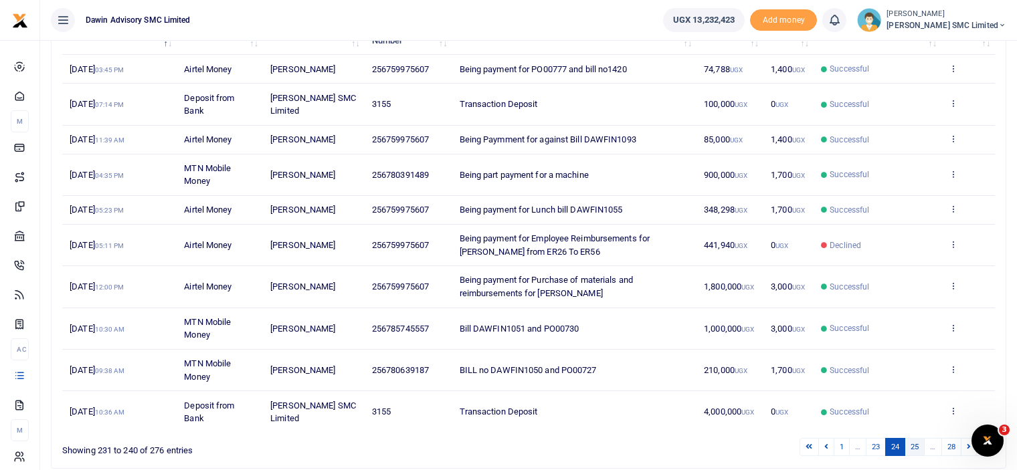
click at [911, 438] on link "25" at bounding box center [914, 447] width 20 height 18
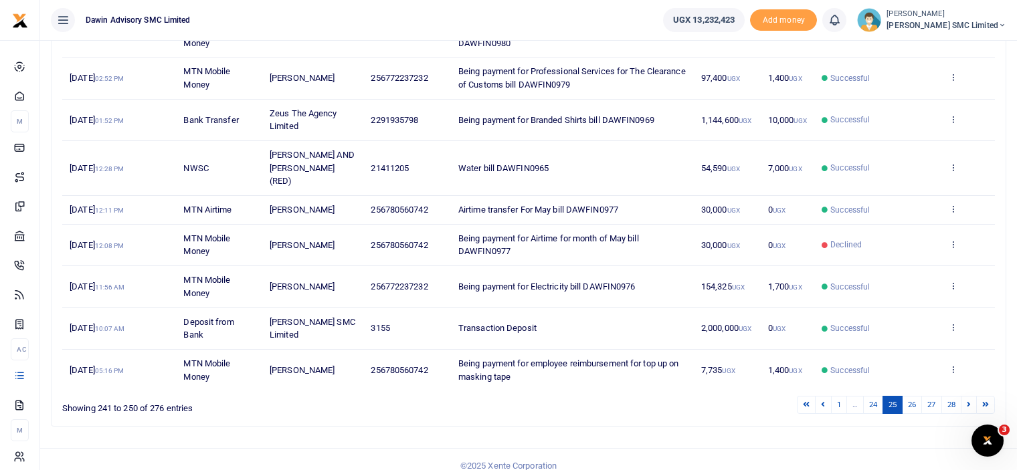
scroll to position [286, 0]
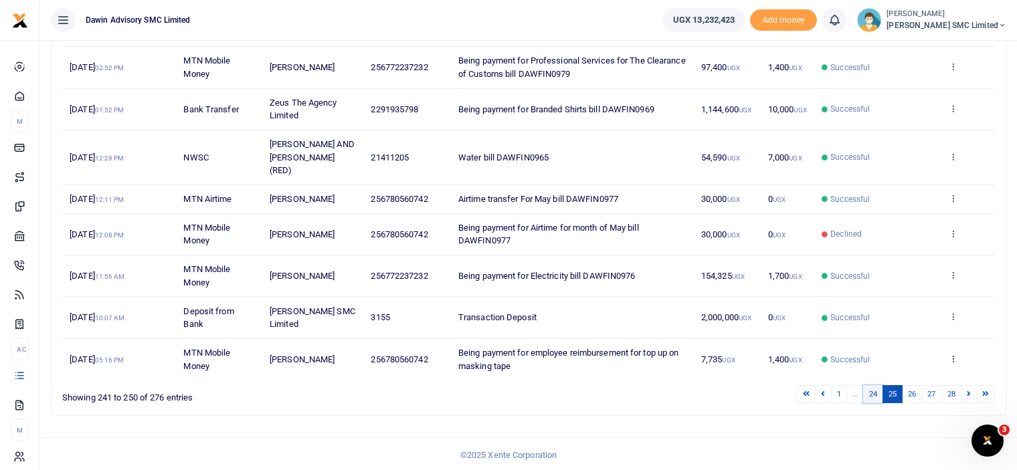
click at [873, 385] on link "24" at bounding box center [873, 394] width 20 height 18
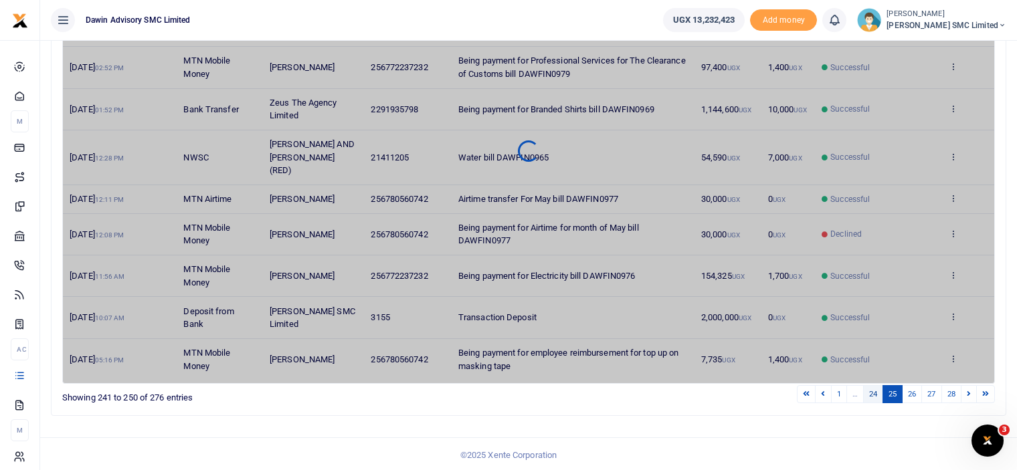
scroll to position [247, 0]
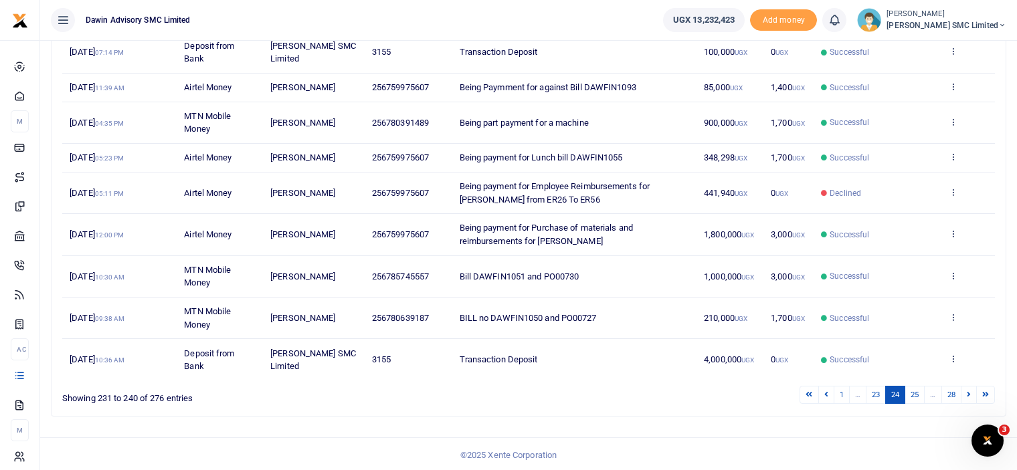
click at [873, 386] on link "23" at bounding box center [875, 395] width 20 height 18
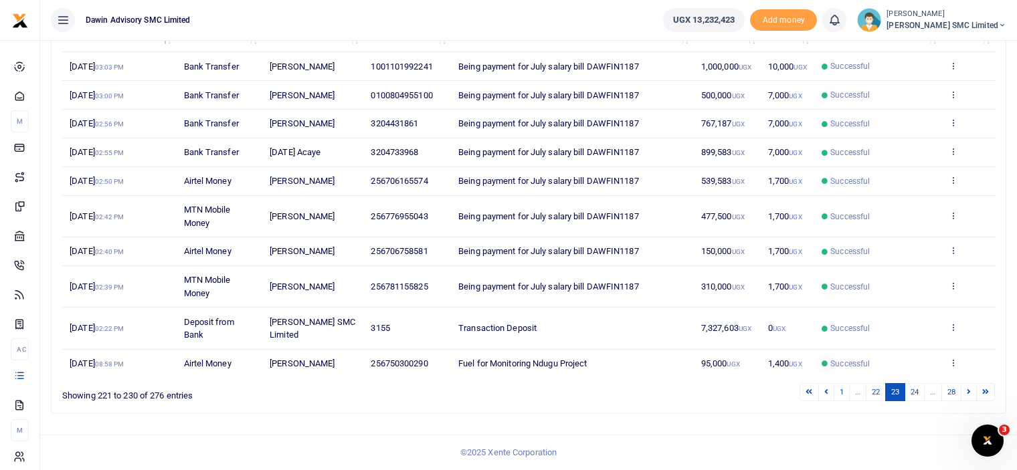
scroll to position [195, 0]
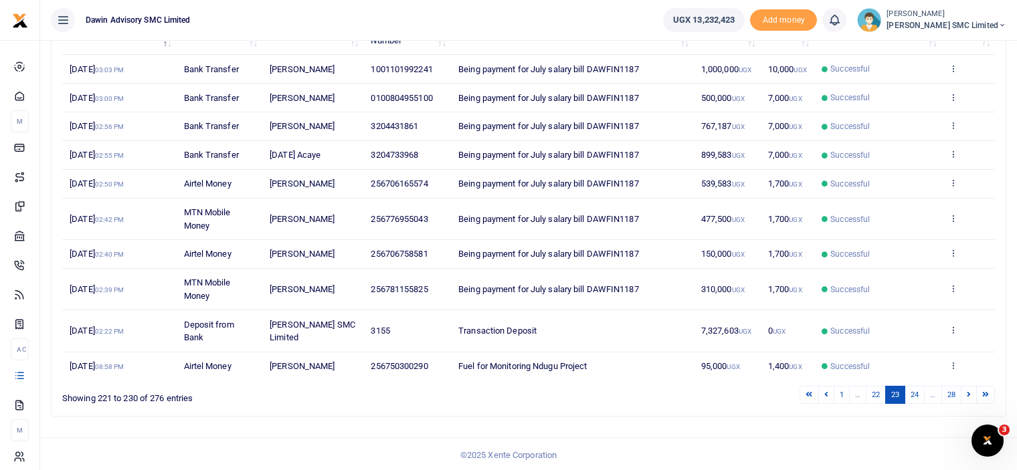
click at [873, 386] on link "22" at bounding box center [875, 395] width 20 height 18
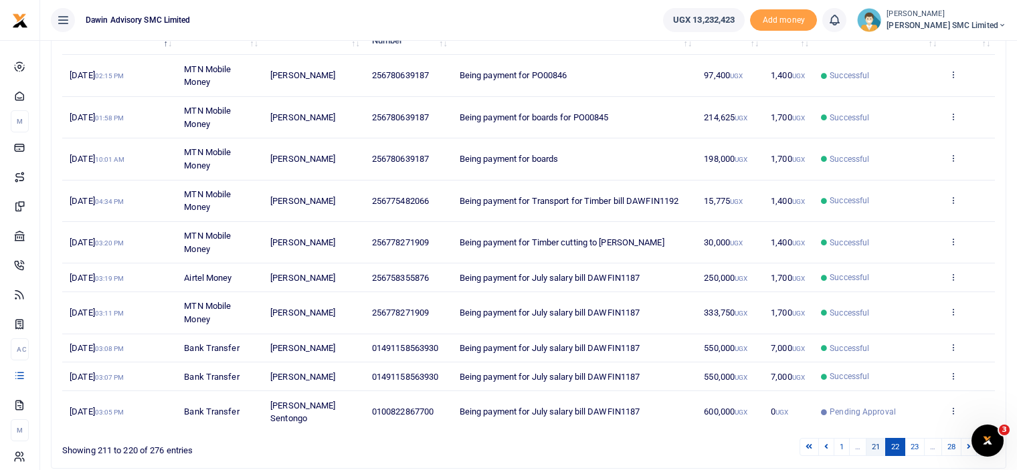
click at [873, 444] on link "21" at bounding box center [875, 447] width 20 height 18
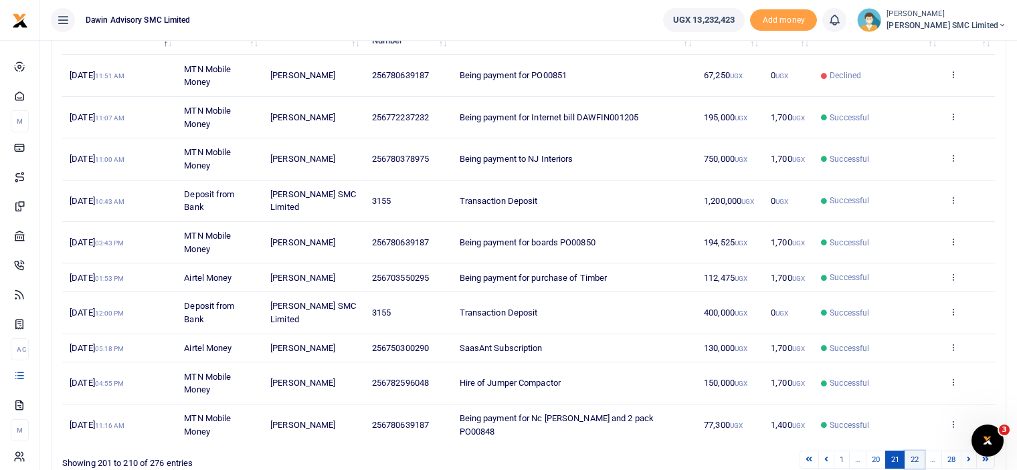
click at [918, 453] on link "22" at bounding box center [914, 460] width 20 height 18
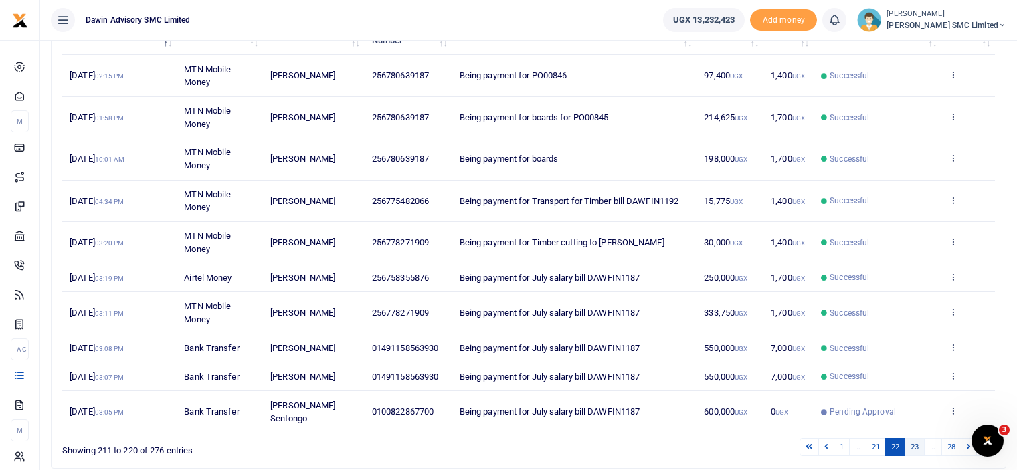
click at [912, 438] on link "23" at bounding box center [914, 447] width 20 height 18
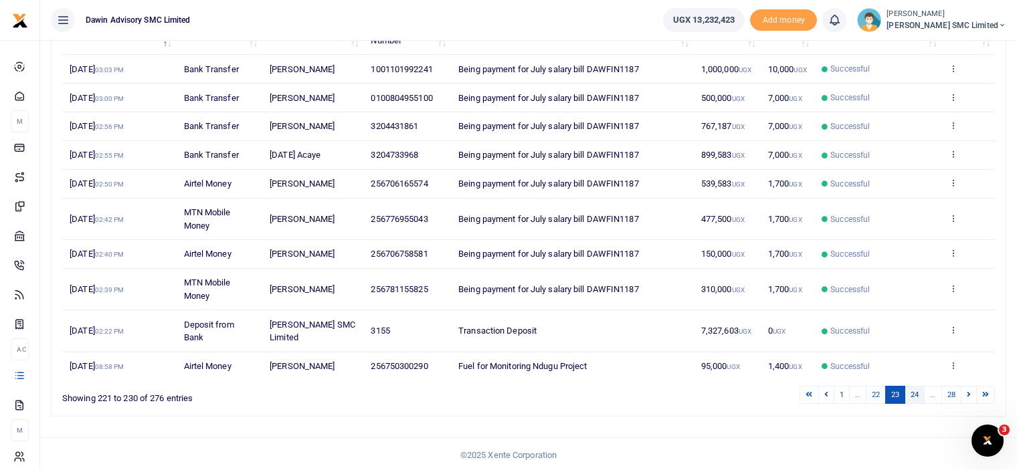
click at [916, 391] on link "24" at bounding box center [914, 395] width 20 height 18
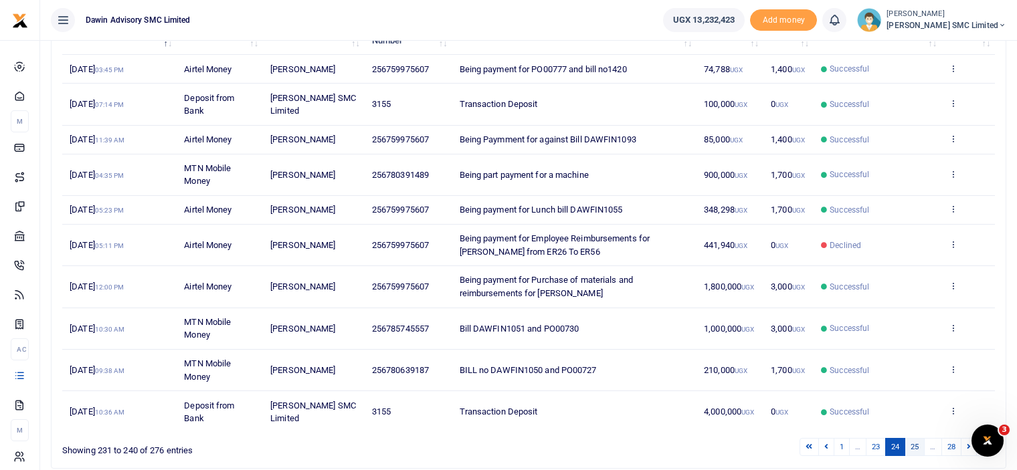
click at [914, 446] on link "25" at bounding box center [914, 447] width 20 height 18
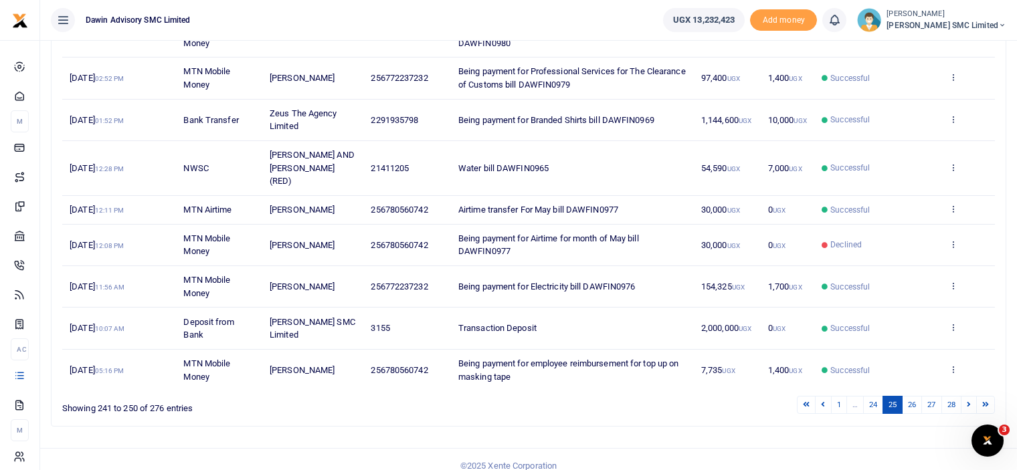
scroll to position [286, 0]
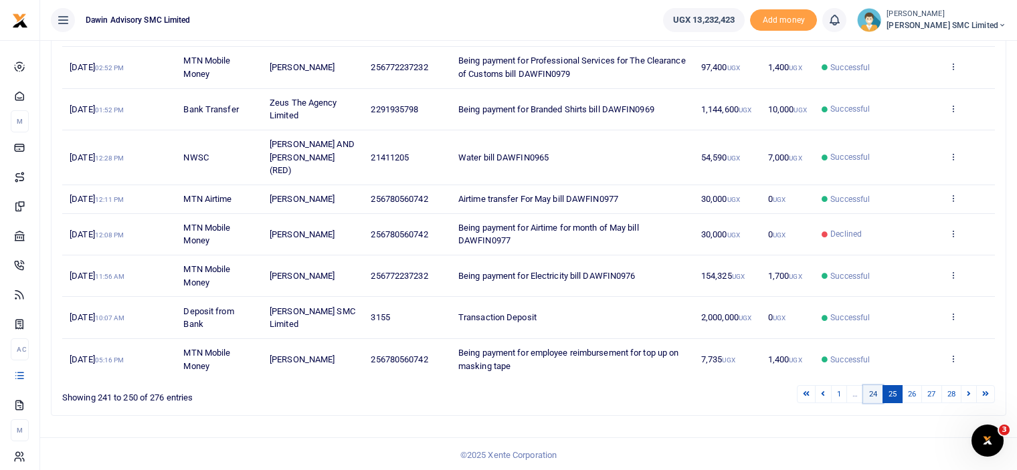
click at [874, 393] on link "24" at bounding box center [873, 394] width 20 height 18
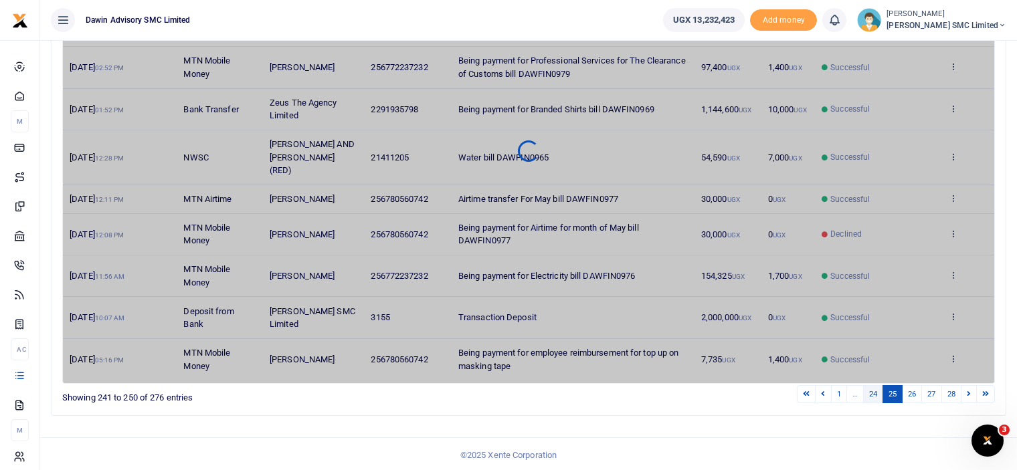
scroll to position [247, 0]
